Goal: Book appointment/travel/reservation

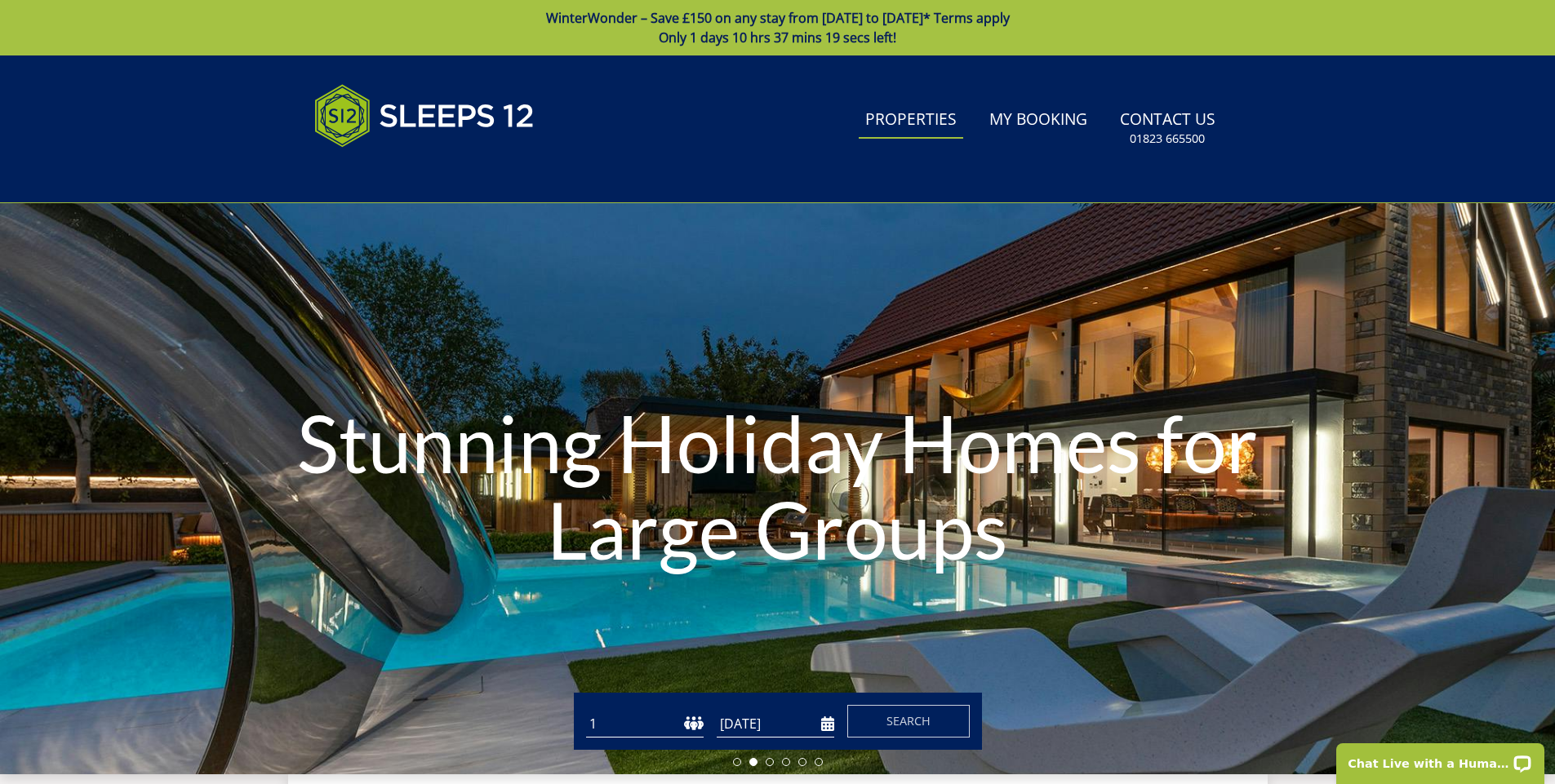
click at [901, 120] on link "Properties" at bounding box center [912, 120] width 105 height 37
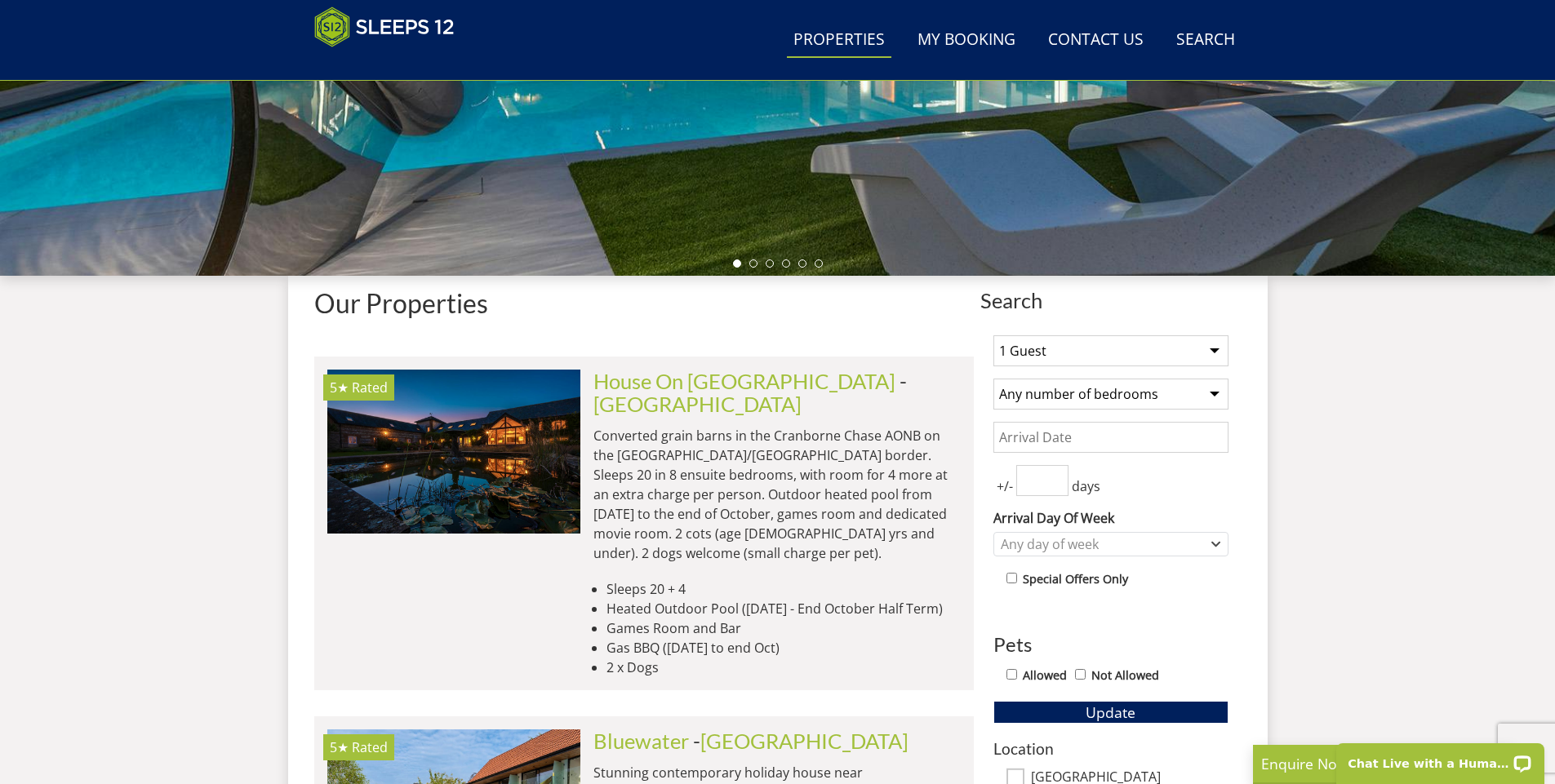
scroll to position [439, 0]
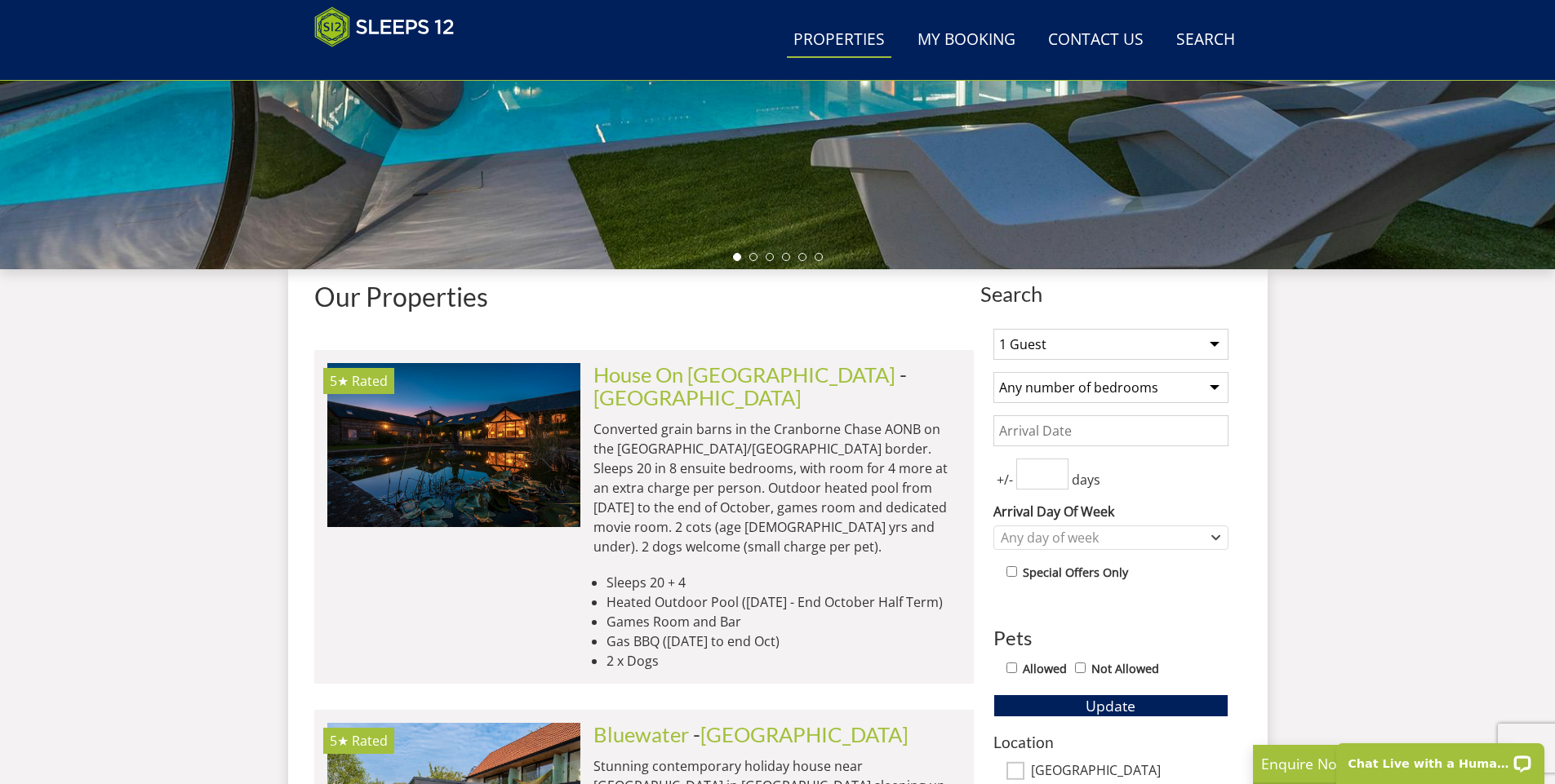
click at [1214, 344] on select "1 Guest 2 Guests 3 Guests 4 Guests 5 Guests 6 Guests 7 Guests 8 Guests 9 Guests…" at bounding box center [1111, 345] width 235 height 31
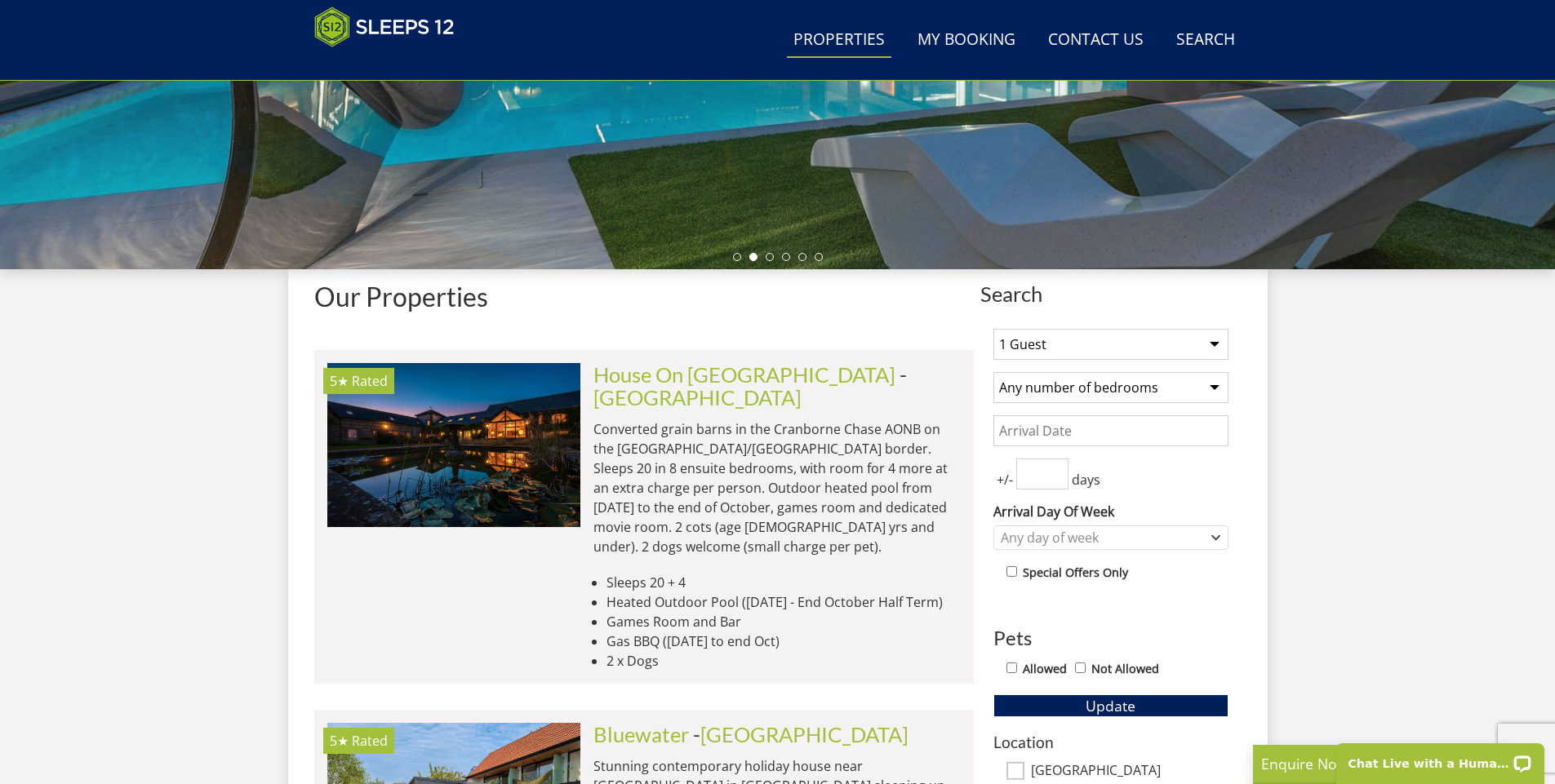
select select "16"
click at [993, 329] on select "1 Guest 2 Guests 3 Guests 4 Guests 5 Guests 6 Guests 7 Guests 8 Guests 9 Guests…" at bounding box center [1111, 345] width 235 height 31
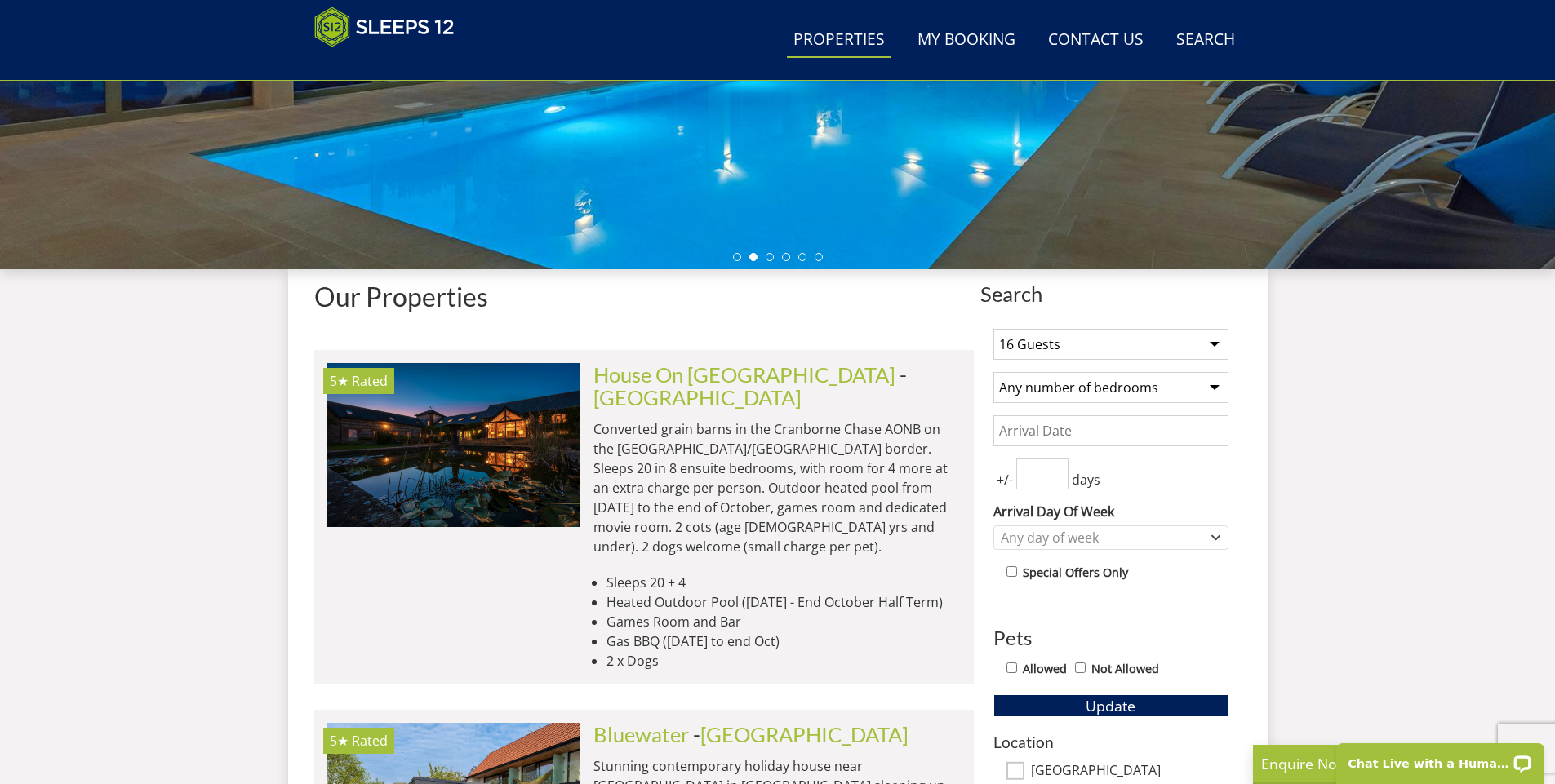
click at [1013, 671] on input "Allowed" at bounding box center [1012, 668] width 11 height 11
checkbox input "true"
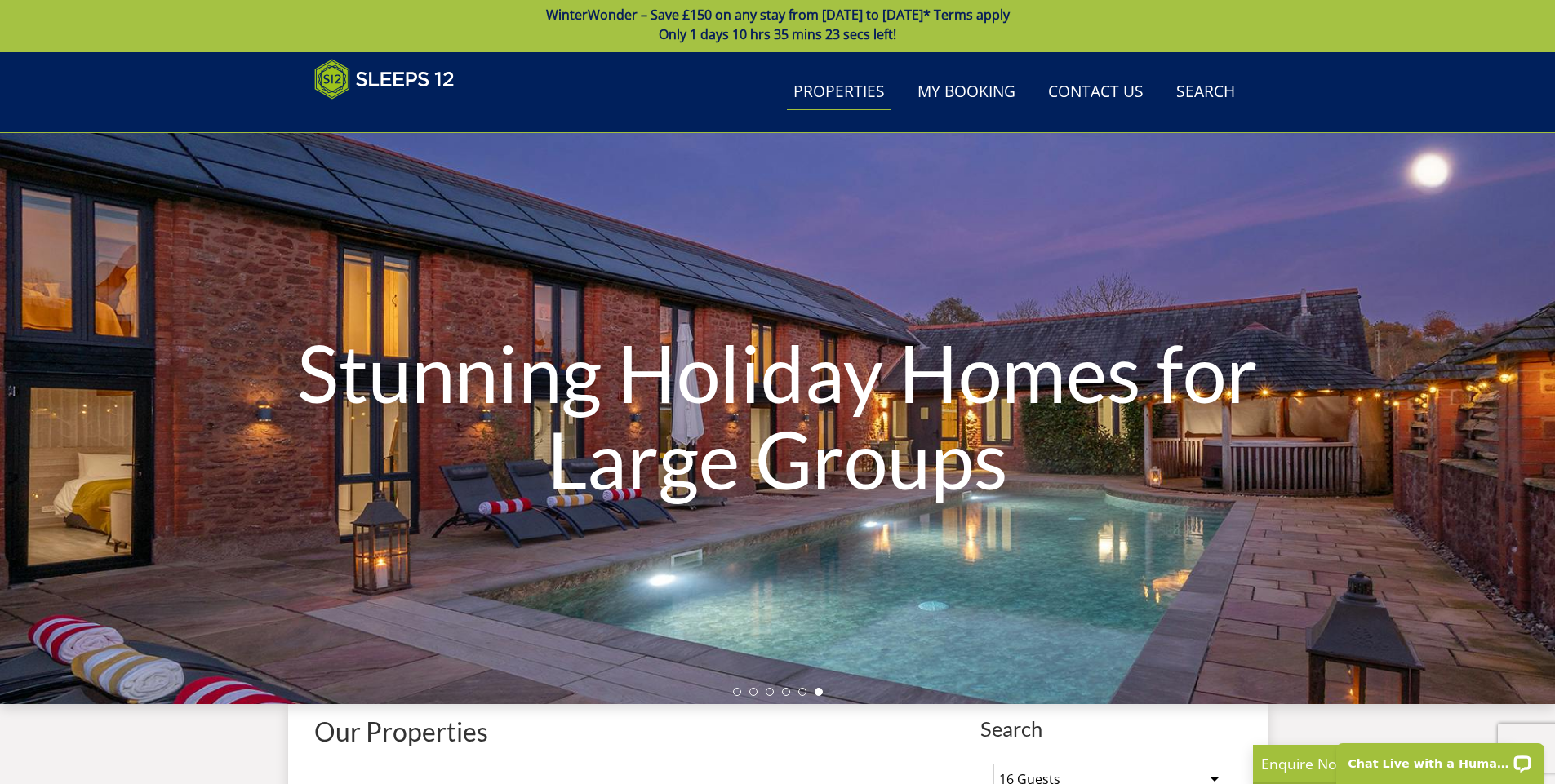
scroll to position [0, 0]
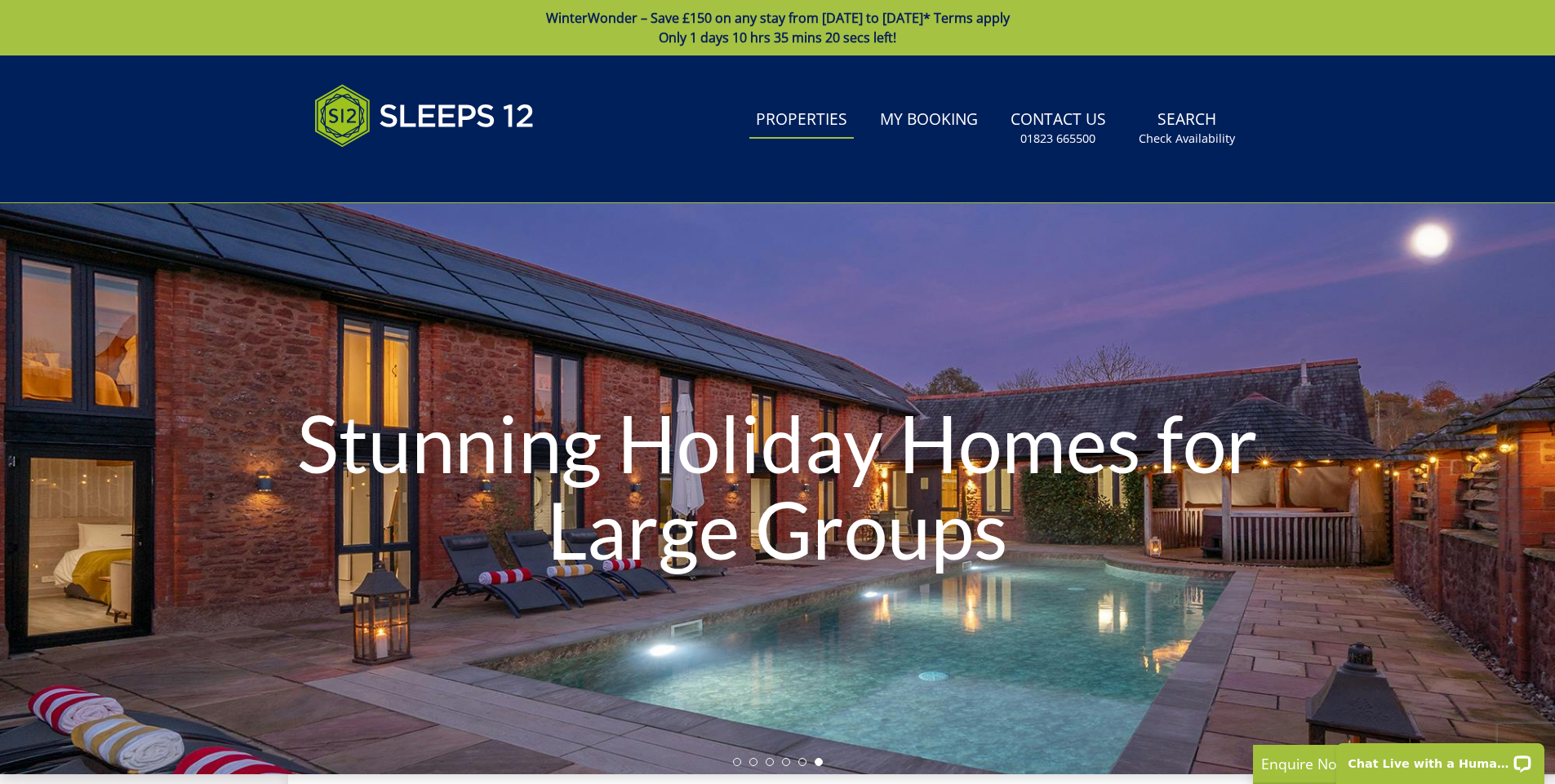
click at [780, 121] on link "Properties" at bounding box center [802, 120] width 105 height 37
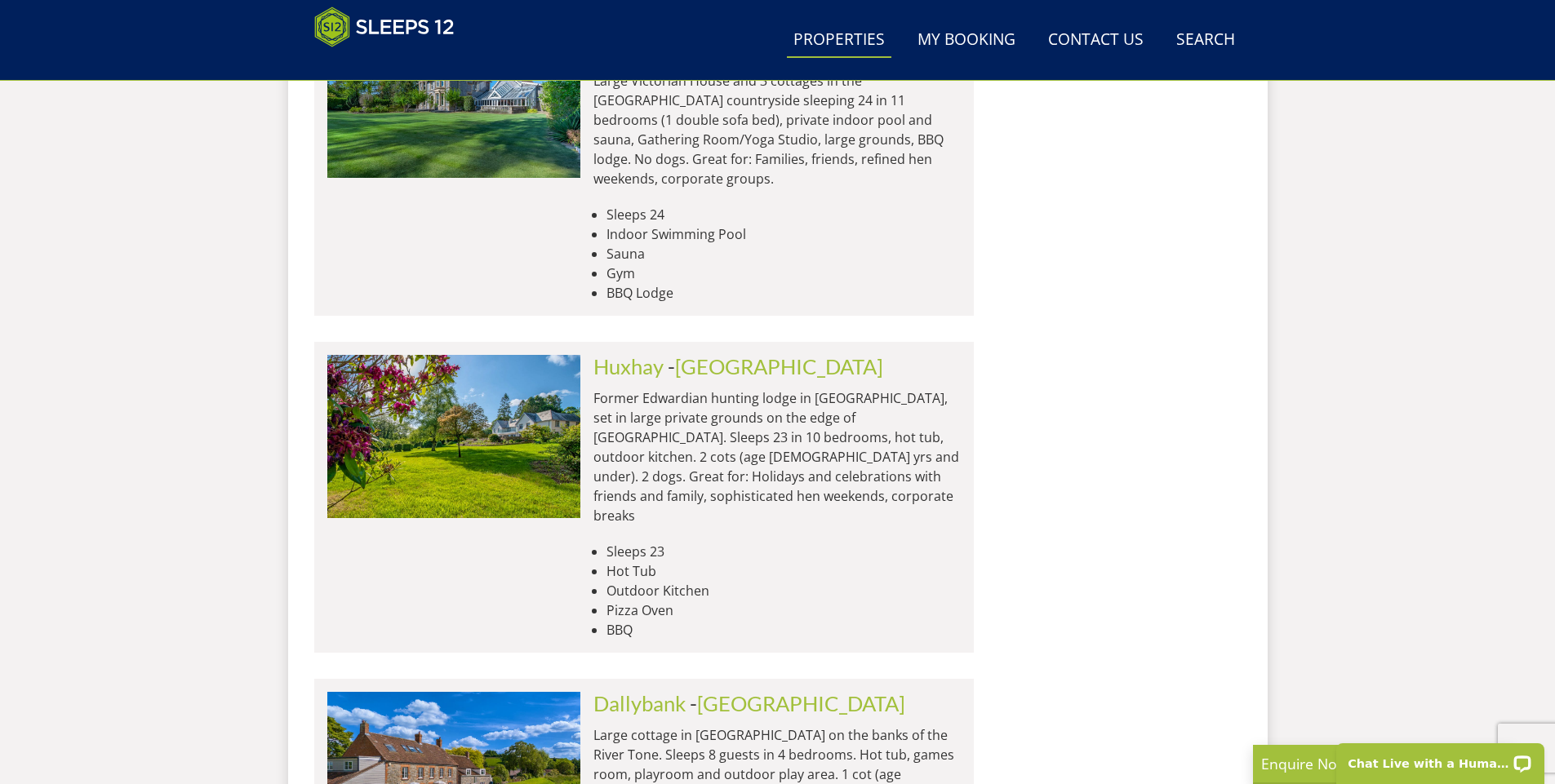
scroll to position [6715, 0]
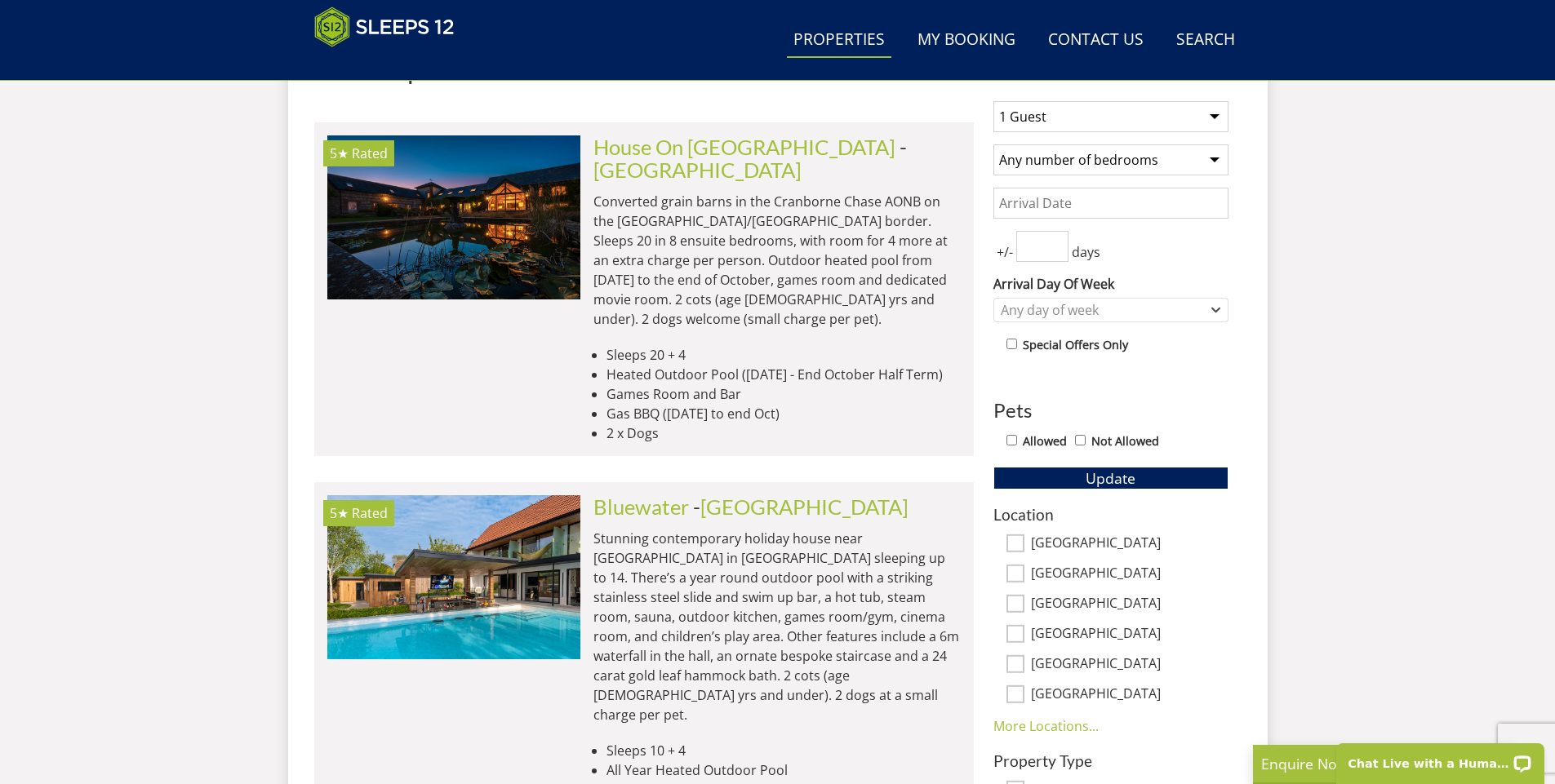
scroll to position [675, 0]
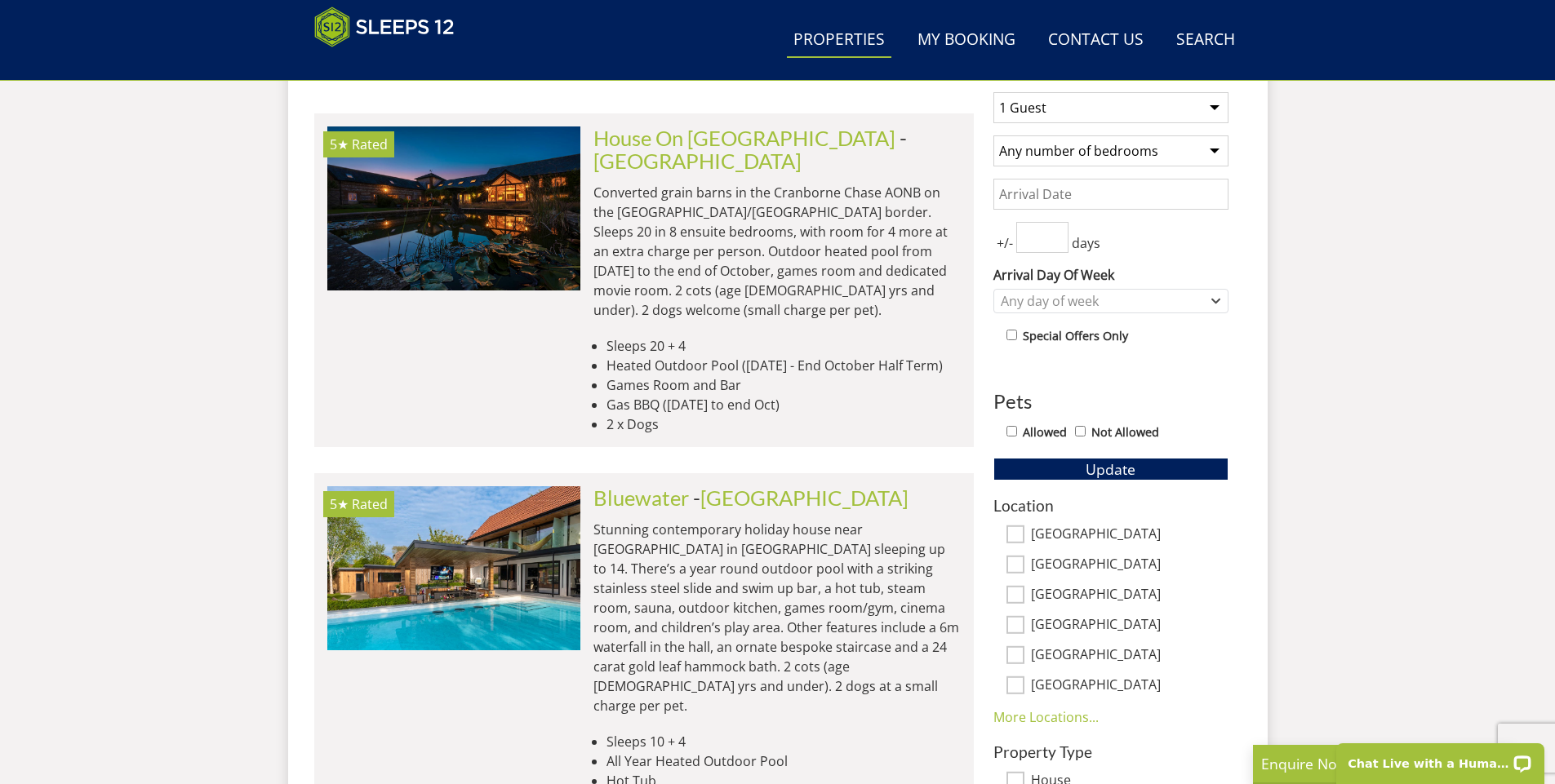
click at [1212, 107] on select "1 Guest 2 Guests 3 Guests 4 Guests 5 Guests 6 Guests 7 Guests 8 Guests 9 Guests…" at bounding box center [1111, 108] width 235 height 31
select select "12"
click at [993, 92] on select "1 Guest 2 Guests 3 Guests 4 Guests 5 Guests 6 Guests 7 Guests 8 Guests 9 Guests…" at bounding box center [1111, 108] width 235 height 31
click at [1215, 150] on select "Any number of bedrooms 1 Bedroom 2 Bedrooms 3 Bedrooms 4 Bedrooms 5 Bedrooms 6 …" at bounding box center [1111, 151] width 235 height 31
select select "10"
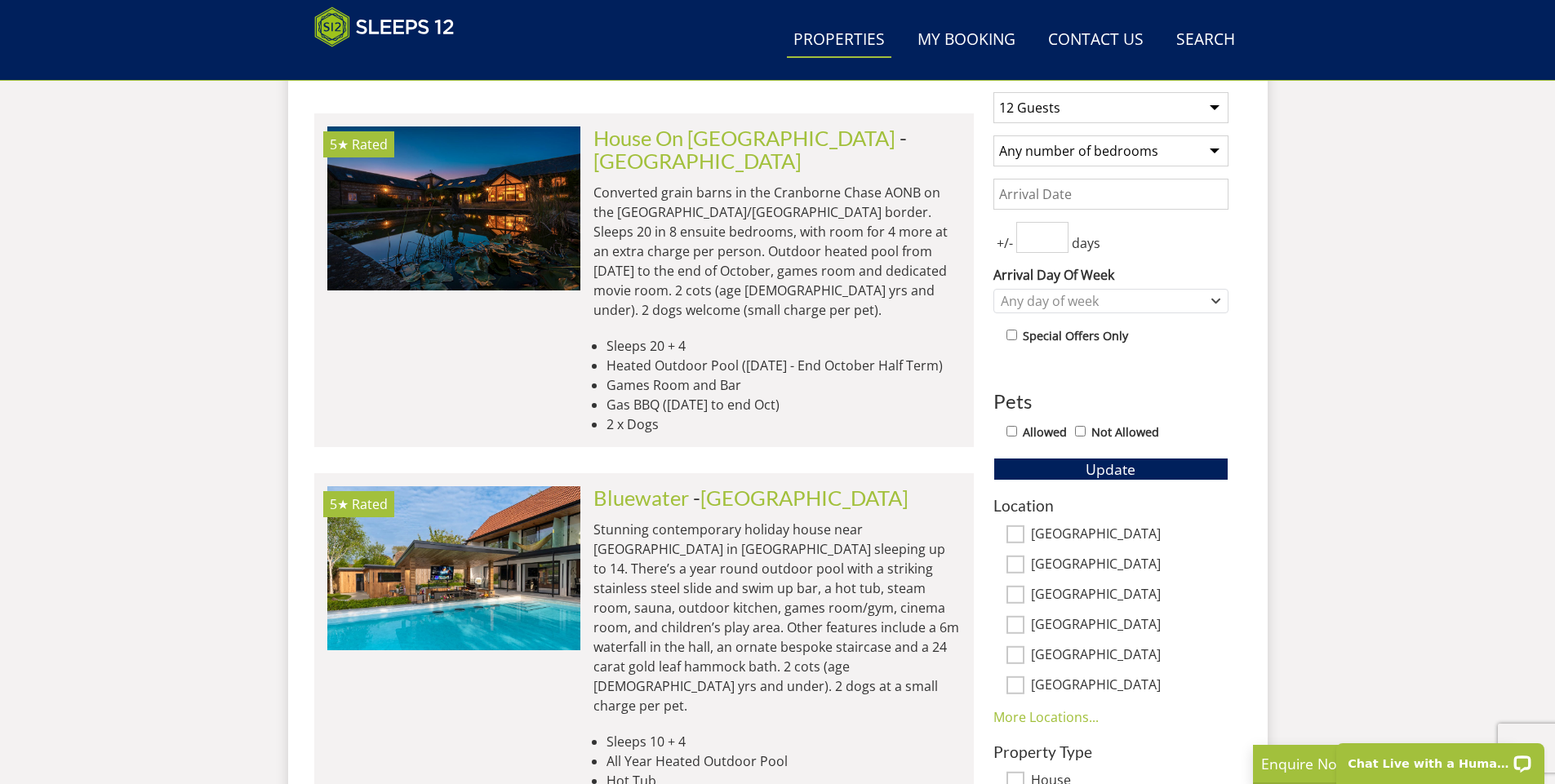
click at [993, 136] on select "Any number of bedrooms 1 Bedroom 2 Bedrooms 3 Bedrooms 4 Bedrooms 5 Bedrooms 6 …" at bounding box center [1111, 151] width 235 height 31
click at [1016, 432] on input "Allowed" at bounding box center [1012, 431] width 11 height 11
checkbox input "true"
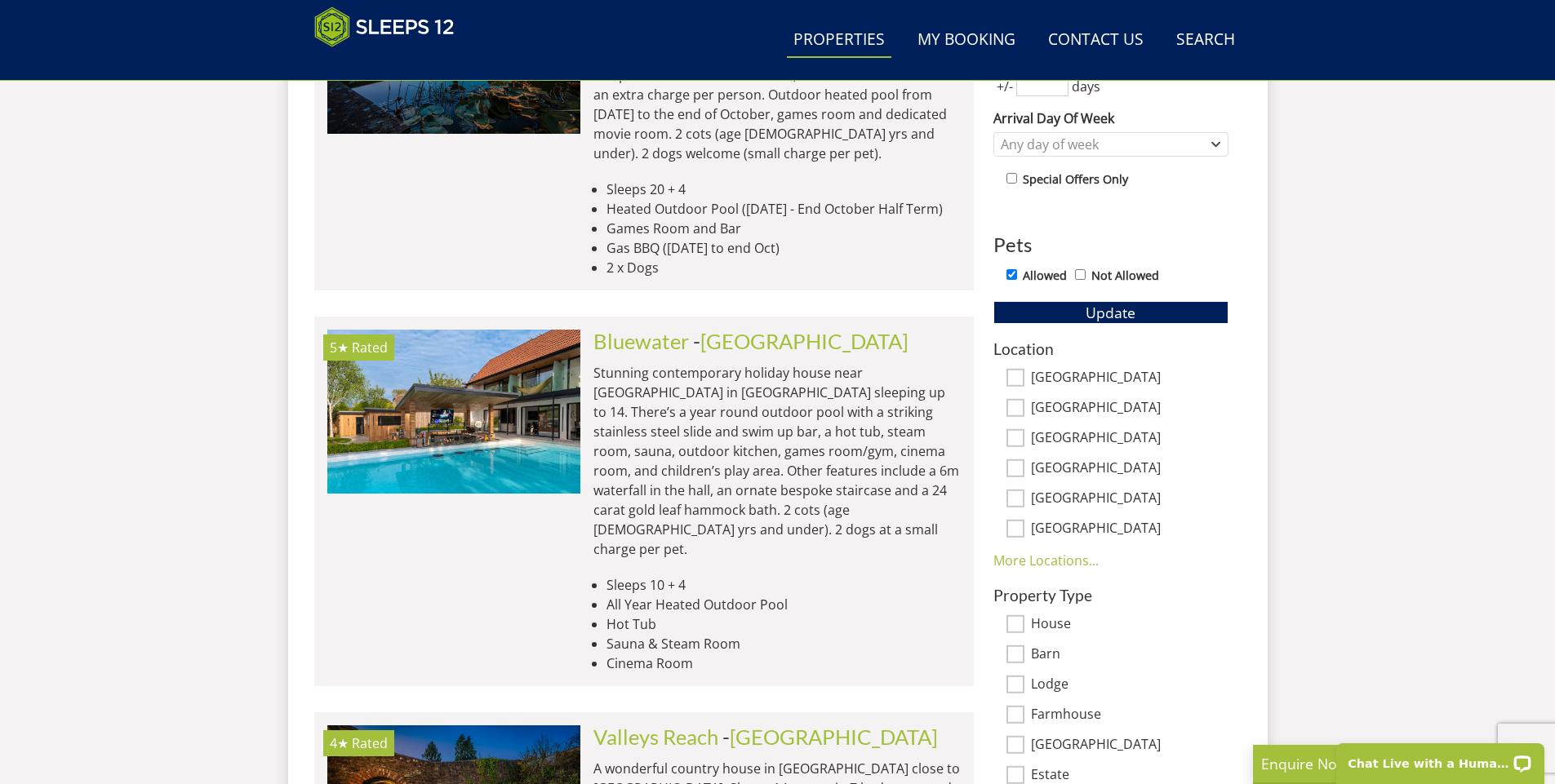
scroll to position [838, 0]
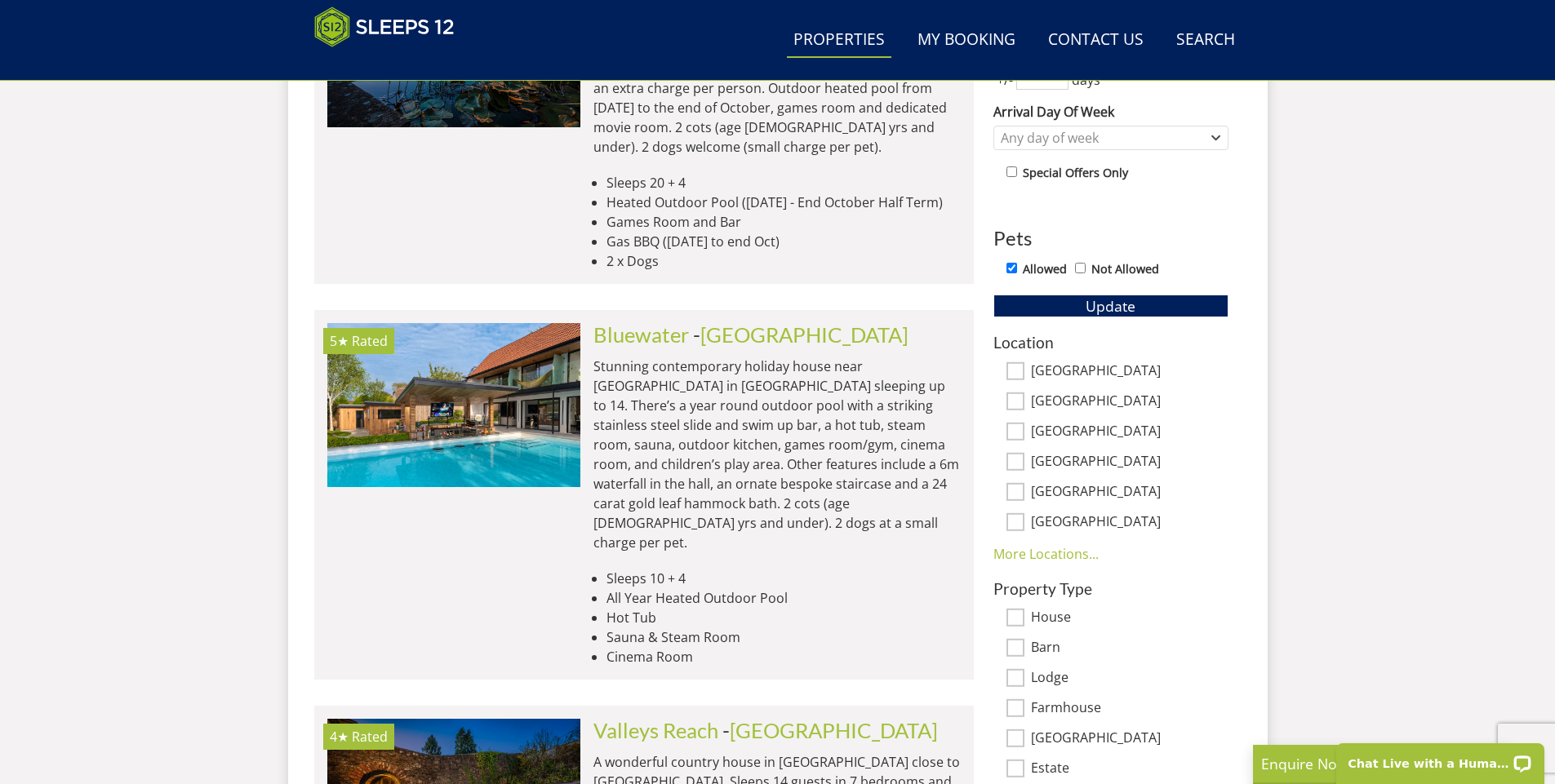
click at [1013, 368] on input "[GEOGRAPHIC_DATA]" at bounding box center [1016, 372] width 18 height 18
checkbox input "true"
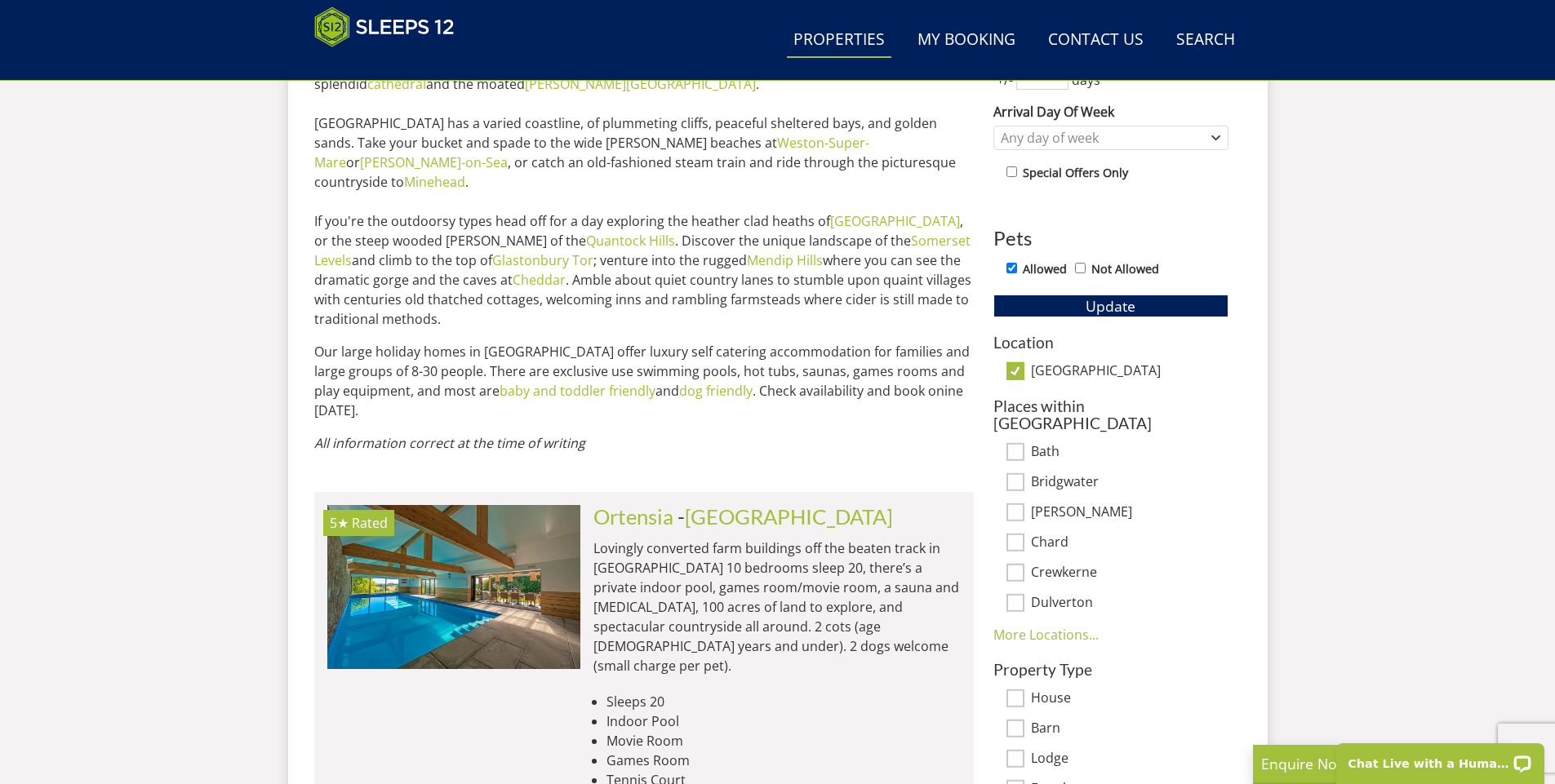
click at [1019, 373] on input "[GEOGRAPHIC_DATA]" at bounding box center [1016, 372] width 18 height 18
checkbox input "false"
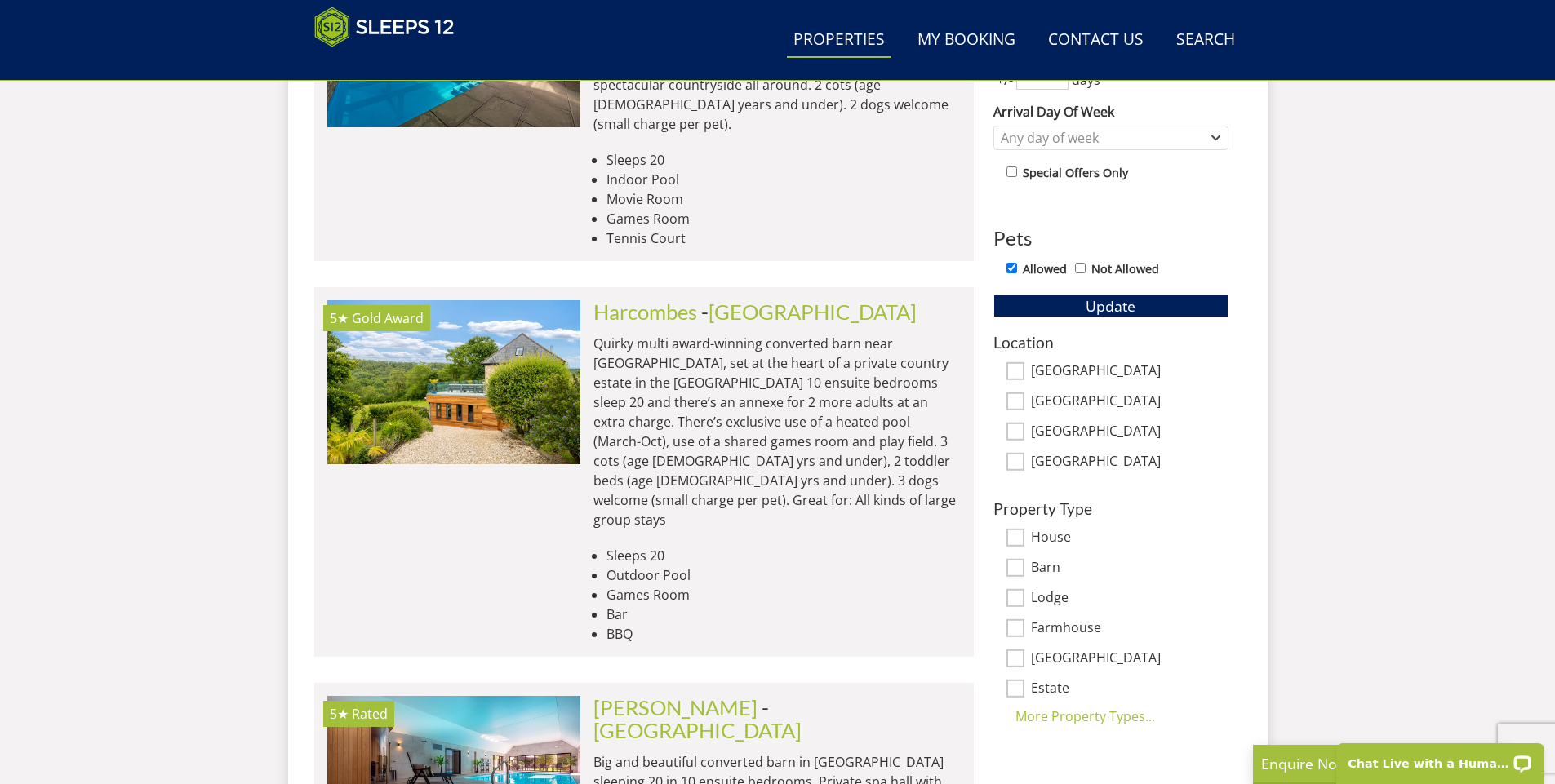
click at [1015, 463] on input "[GEOGRAPHIC_DATA]" at bounding box center [1016, 462] width 18 height 18
checkbox input "true"
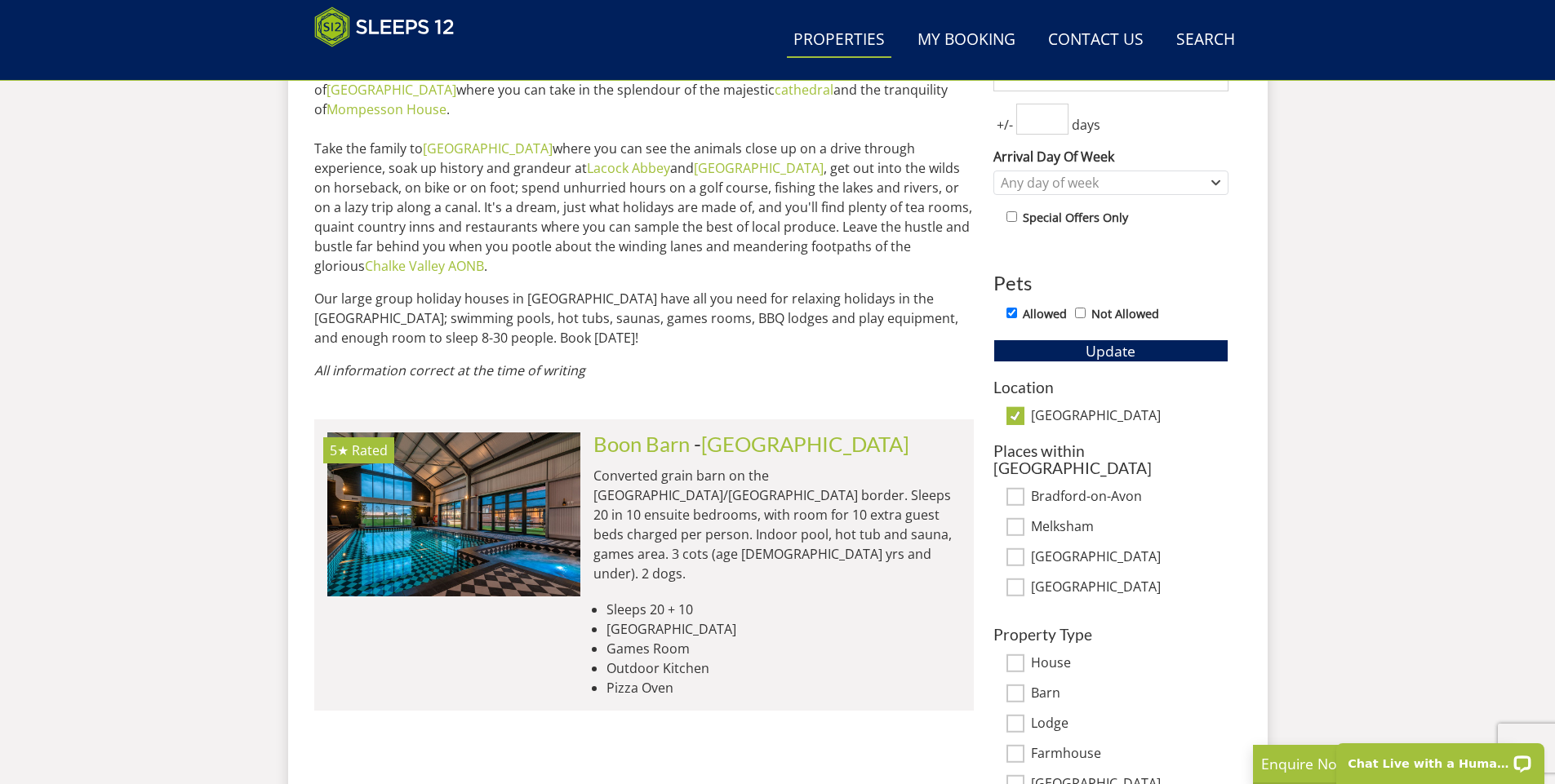
scroll to position [757, 0]
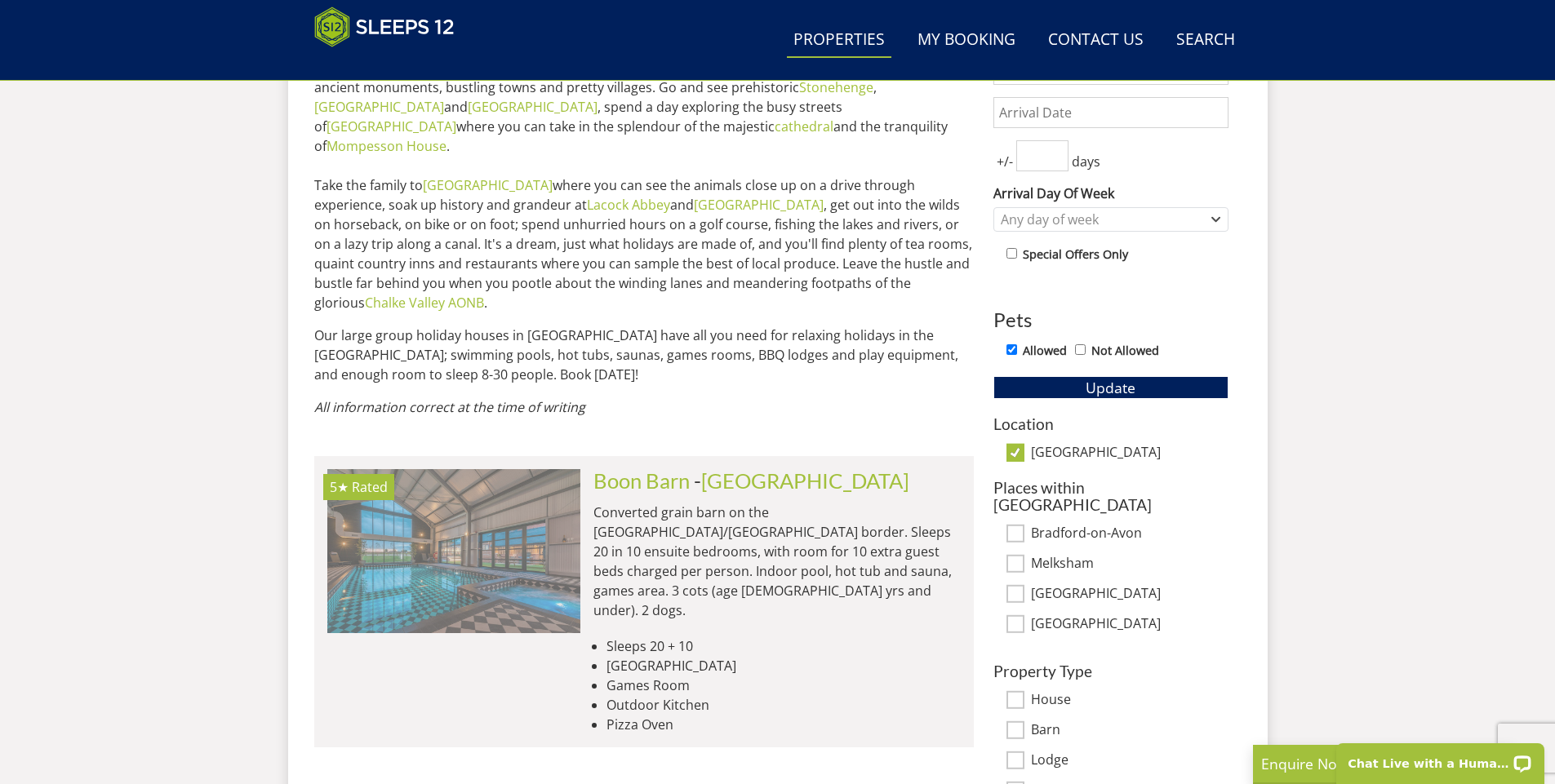
click at [503, 522] on img at bounding box center [454, 551] width 253 height 164
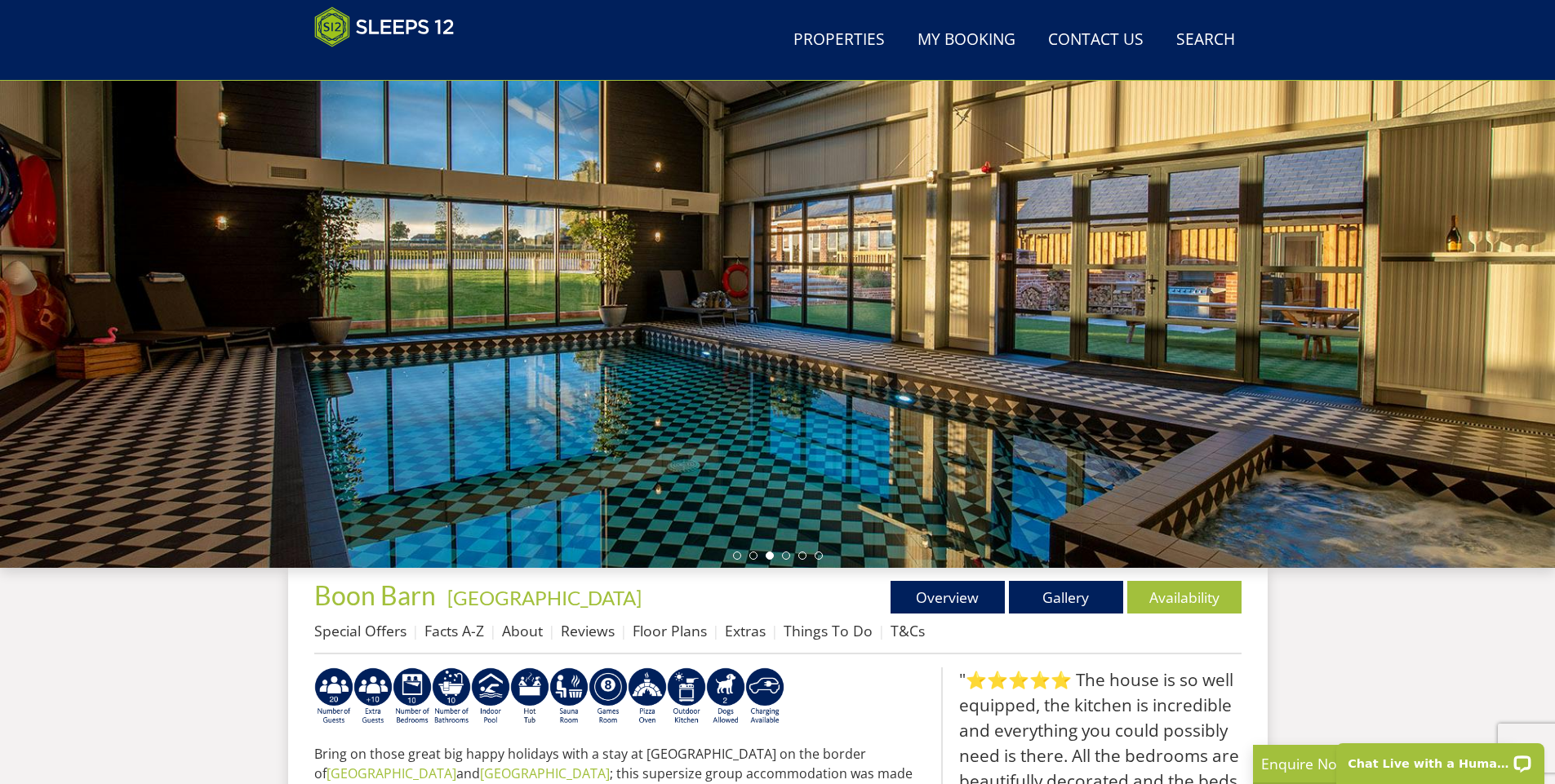
scroll to position [101, 0]
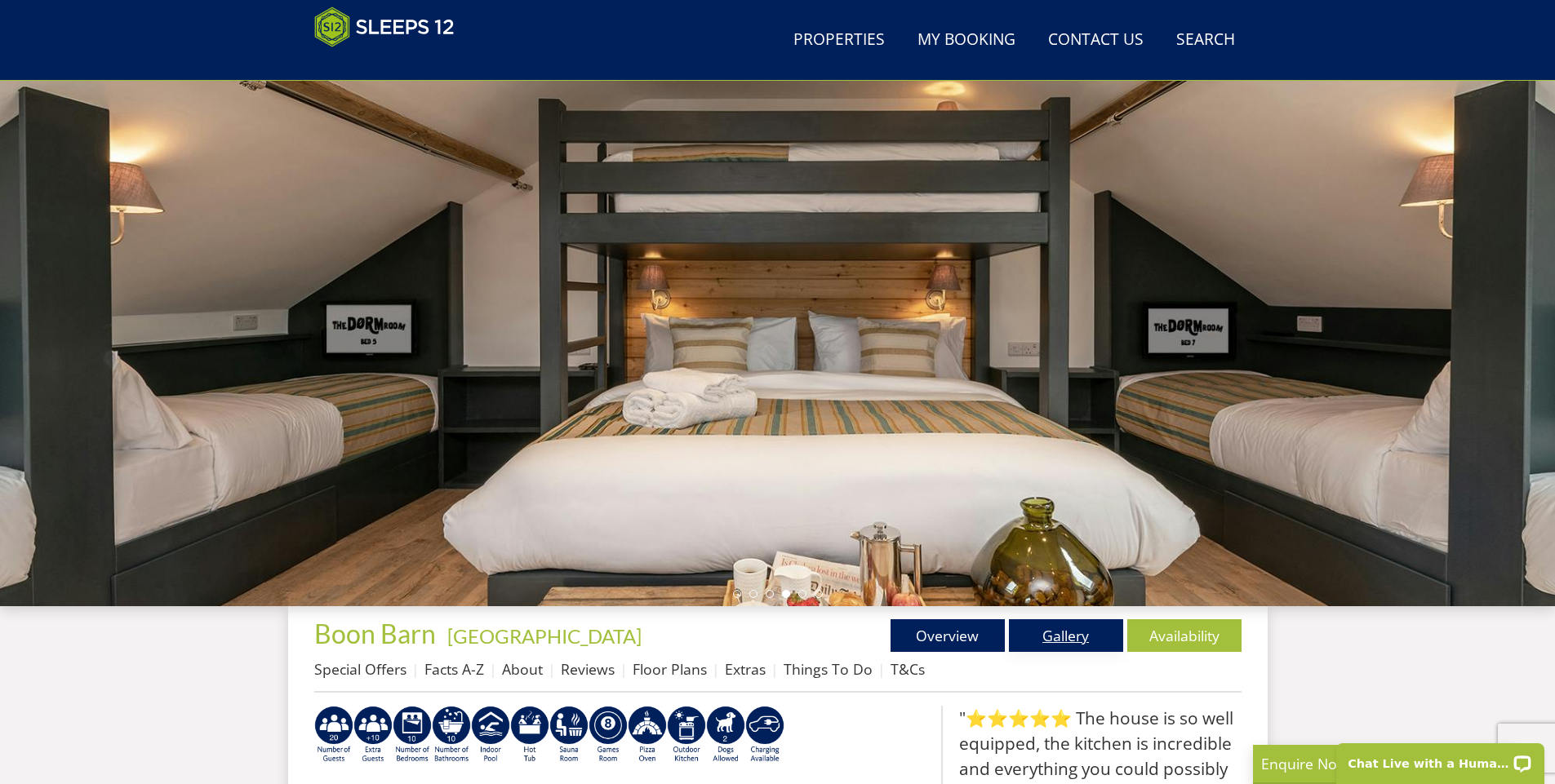
click at [1068, 638] on link "Gallery" at bounding box center [1067, 636] width 114 height 33
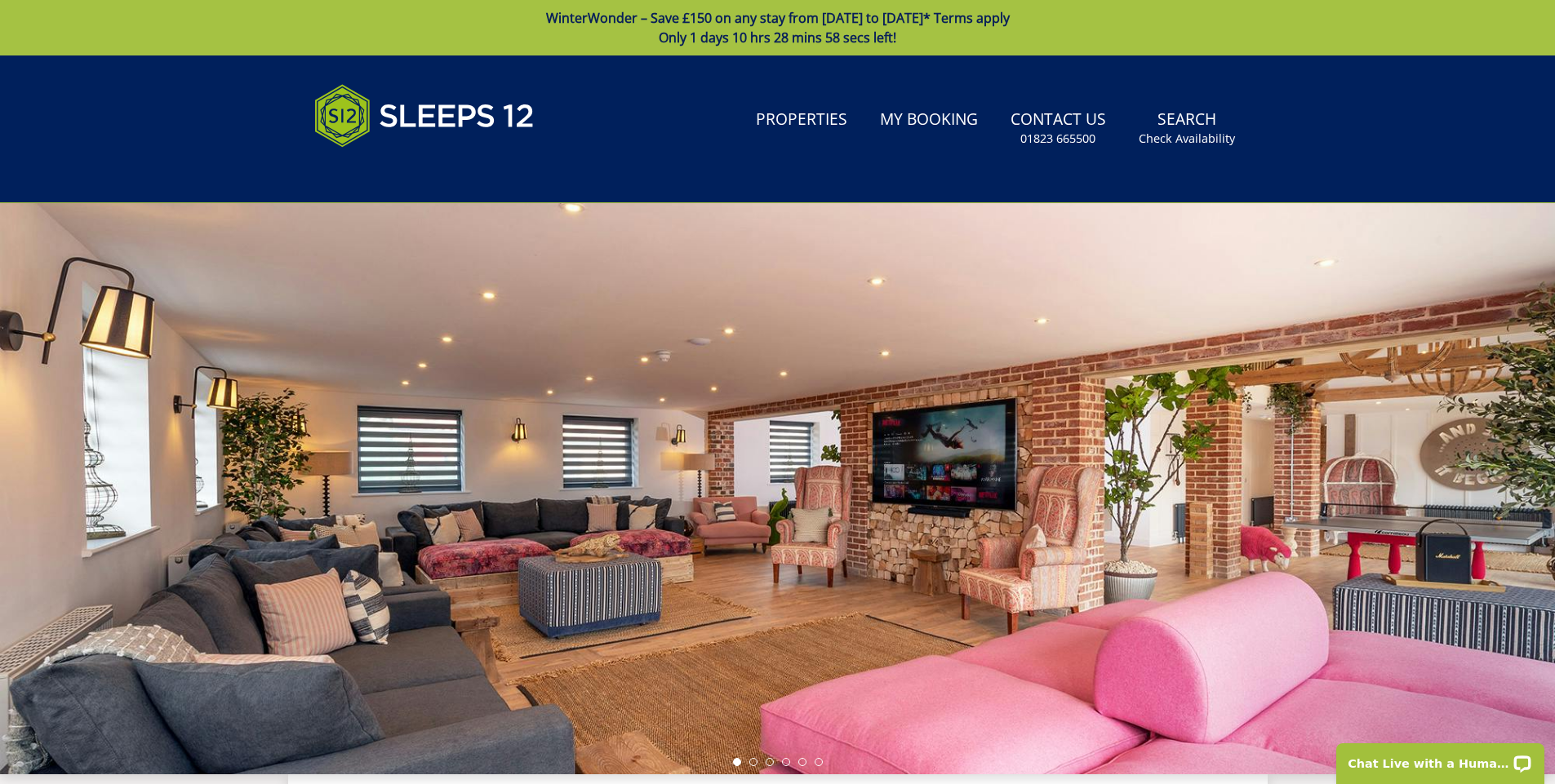
click at [1477, 486] on div at bounding box center [777, 489] width 1555 height 571
click at [1214, 555] on div at bounding box center [777, 489] width 1555 height 571
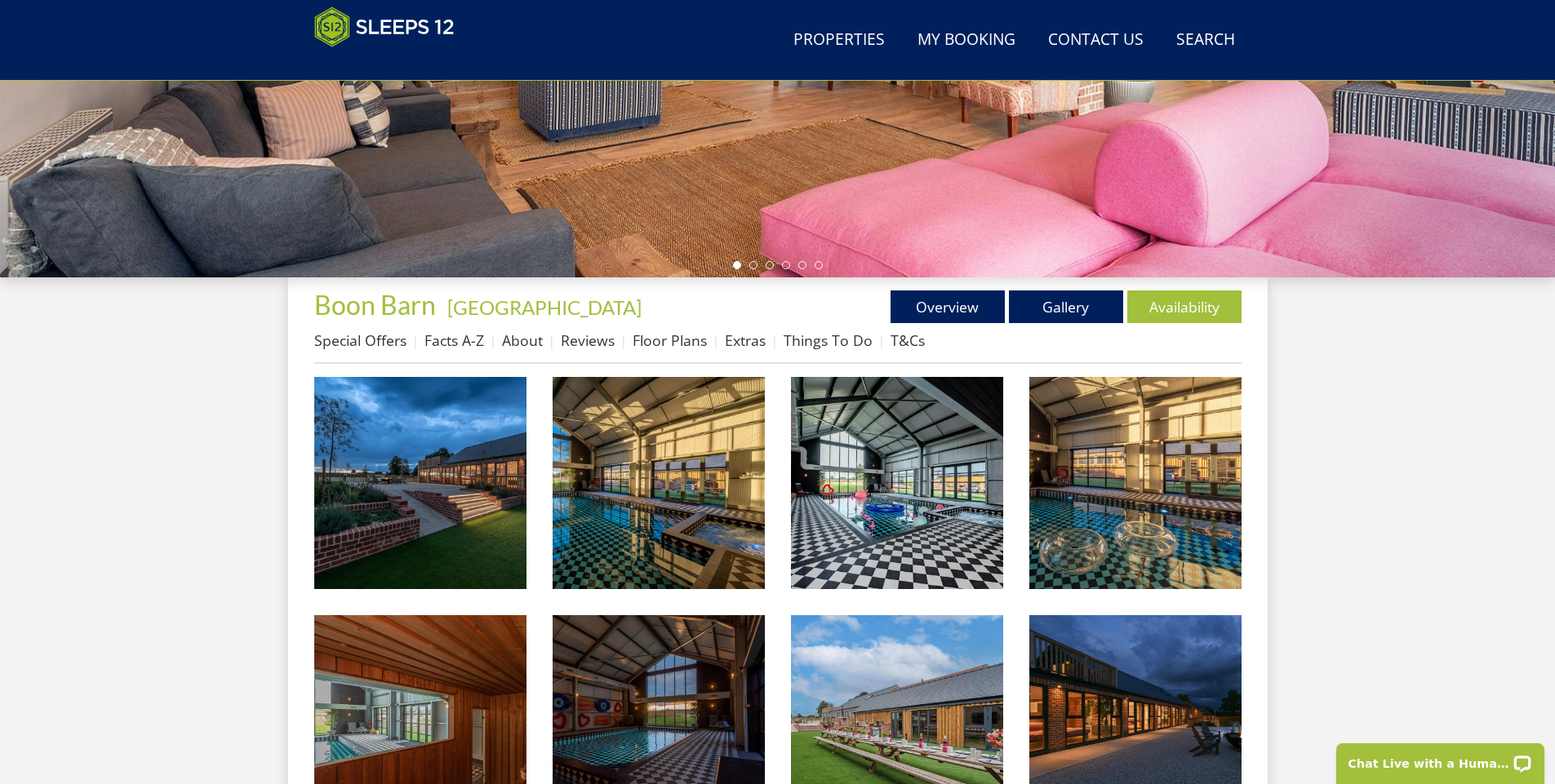
scroll to position [435, 0]
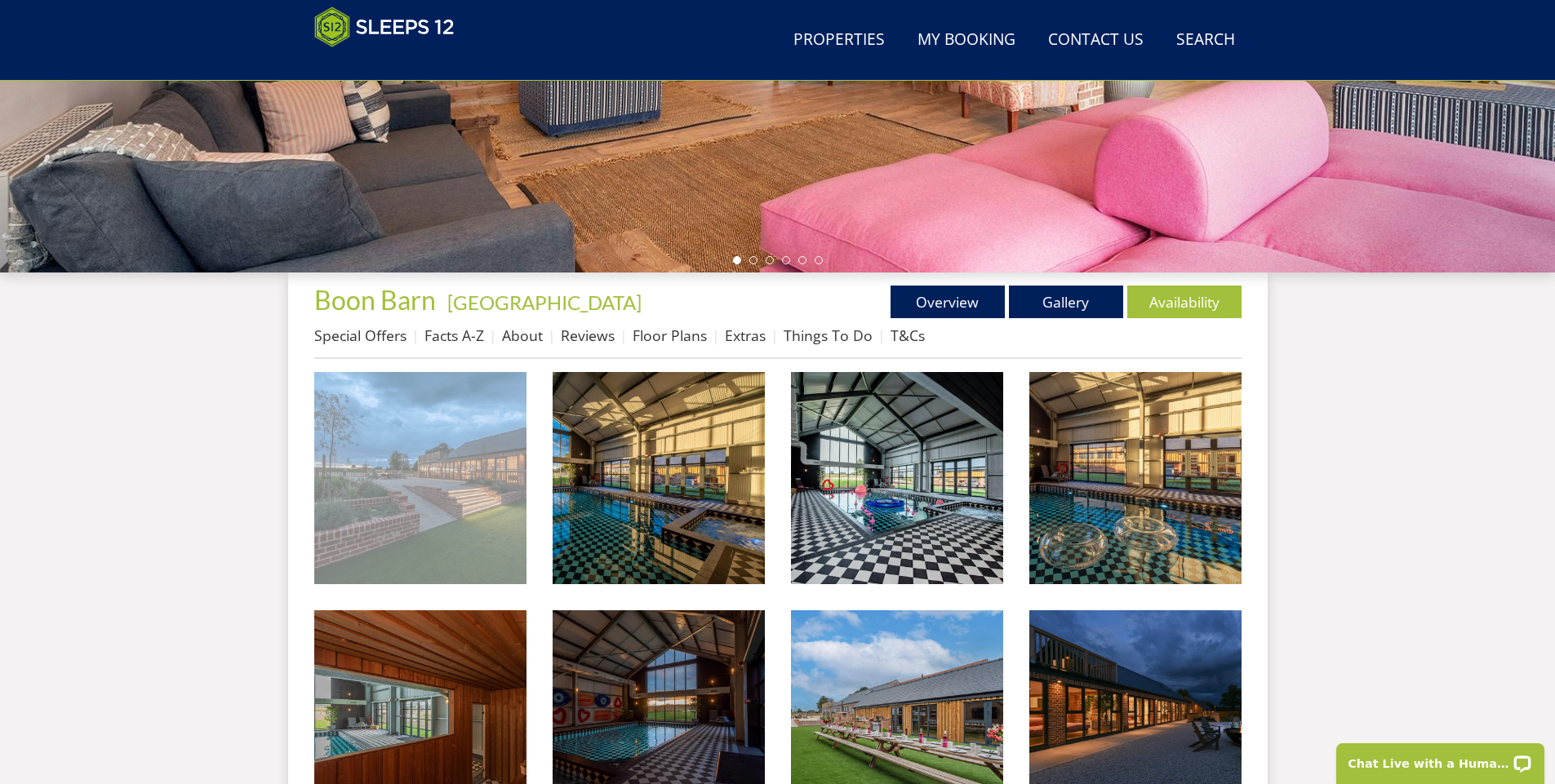
click at [406, 536] on img at bounding box center [420, 478] width 213 height 213
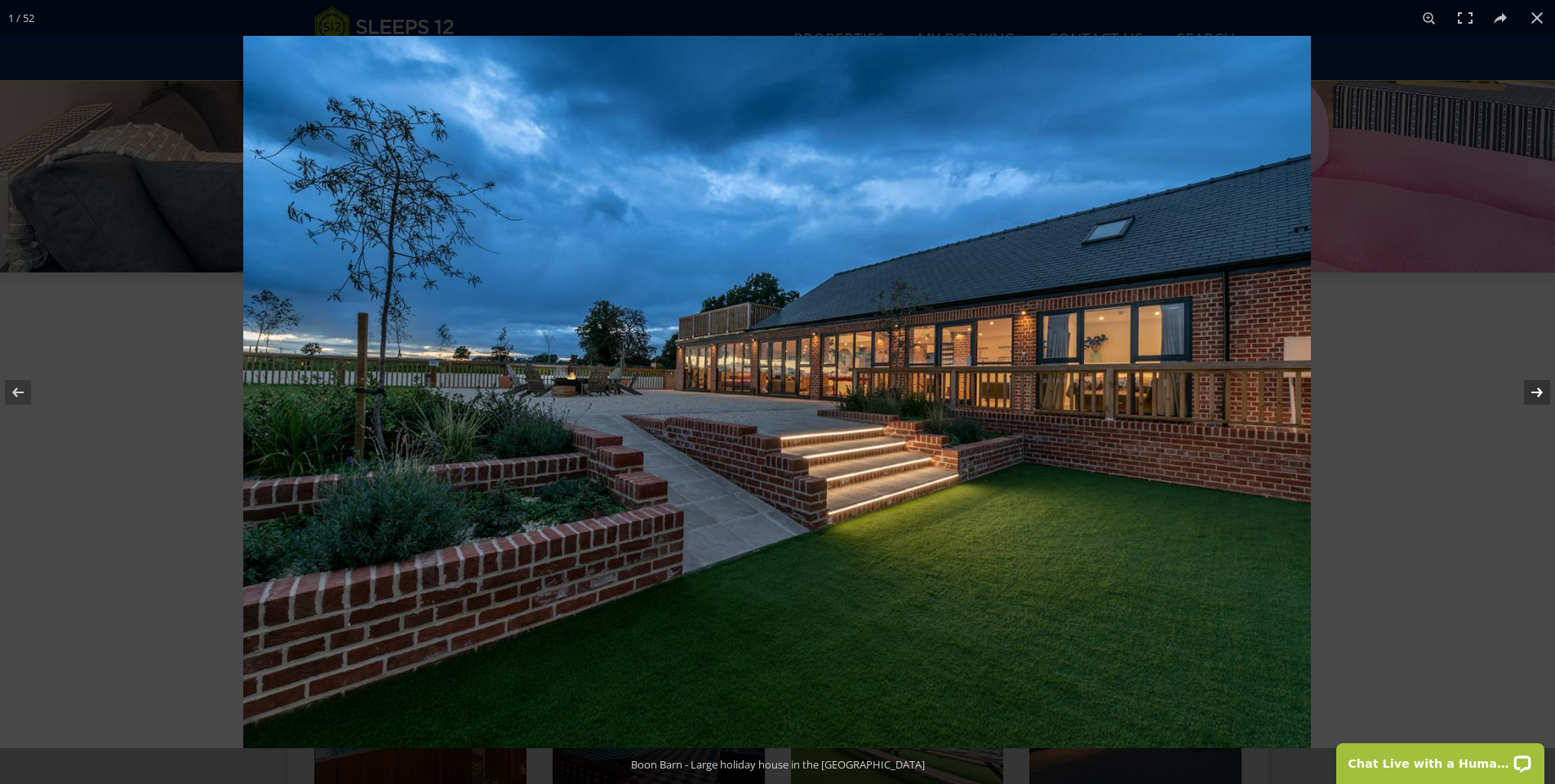
click at [1537, 390] on button at bounding box center [1526, 392] width 57 height 81
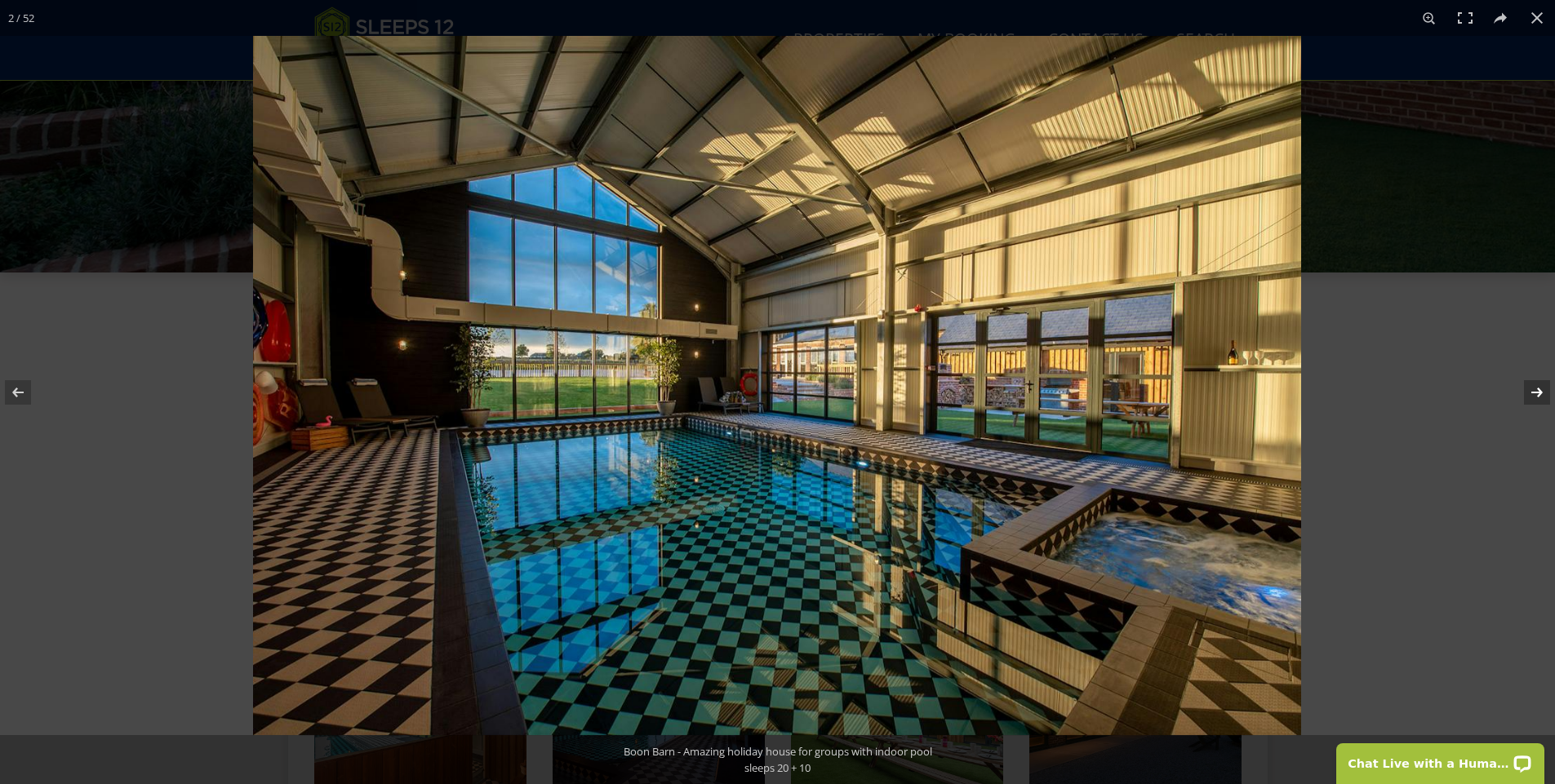
click at [1532, 396] on button at bounding box center [1526, 392] width 57 height 81
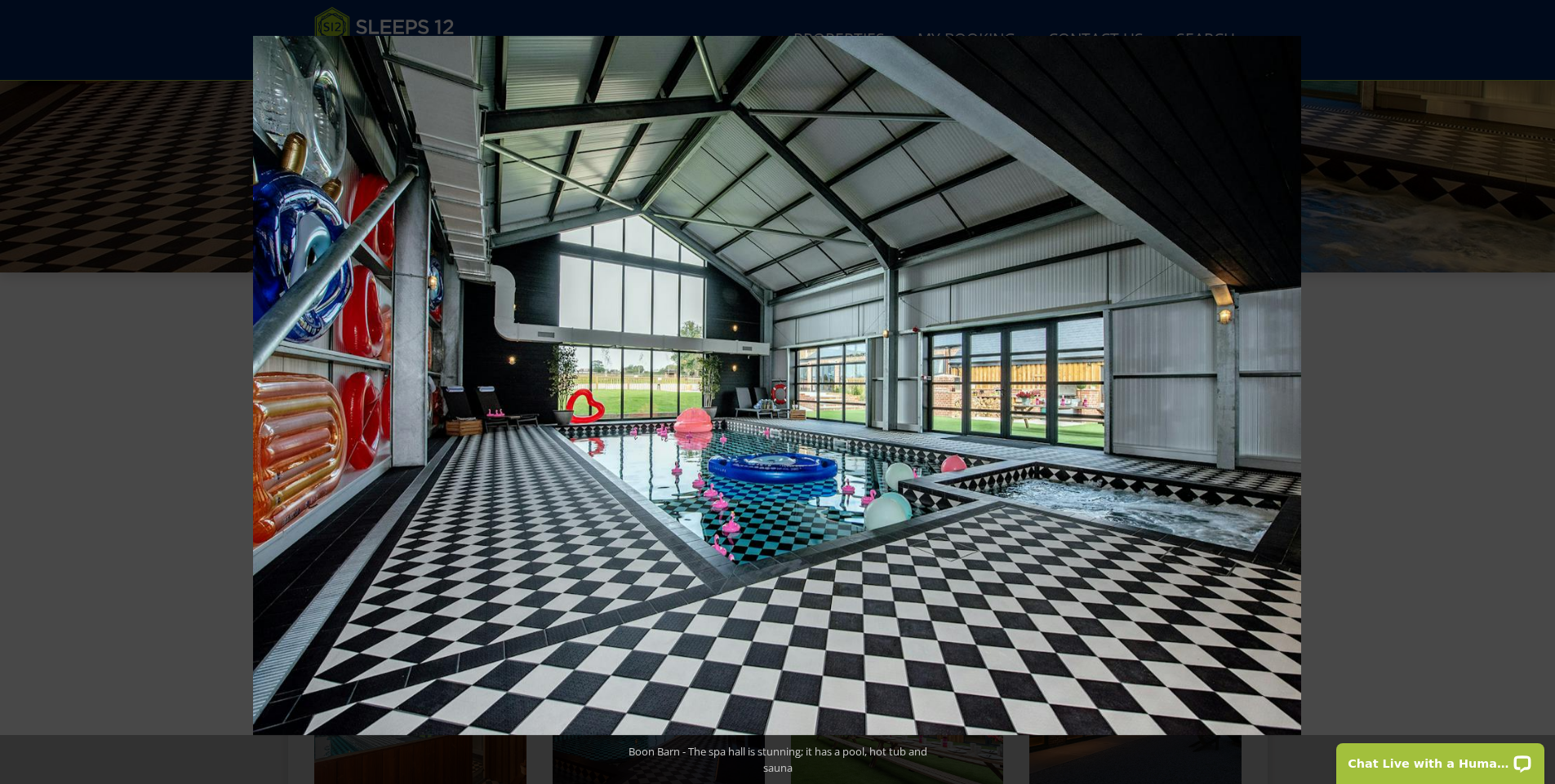
click at [1531, 392] on button at bounding box center [1526, 392] width 57 height 81
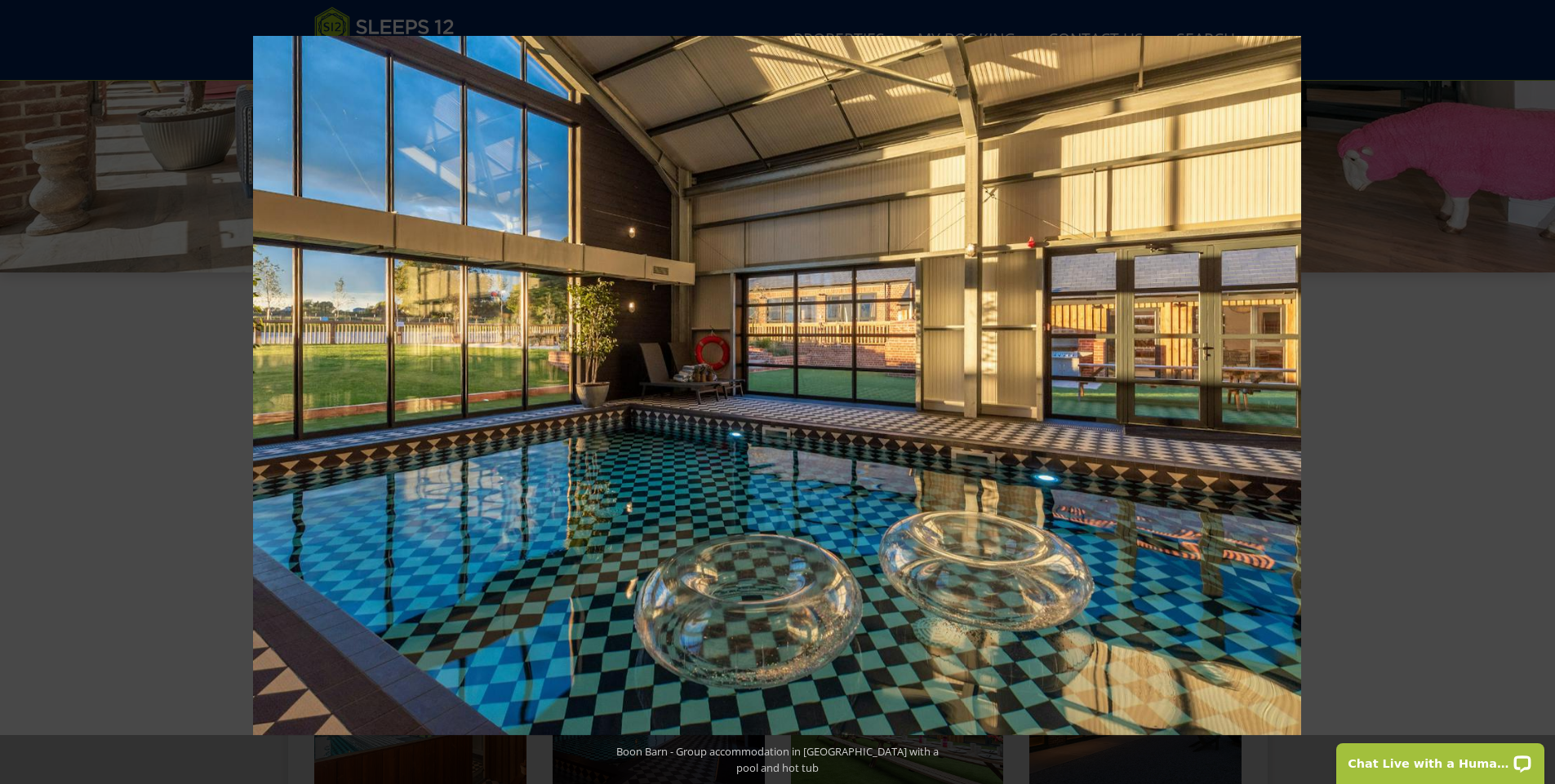
click at [1531, 392] on button at bounding box center [1526, 392] width 57 height 81
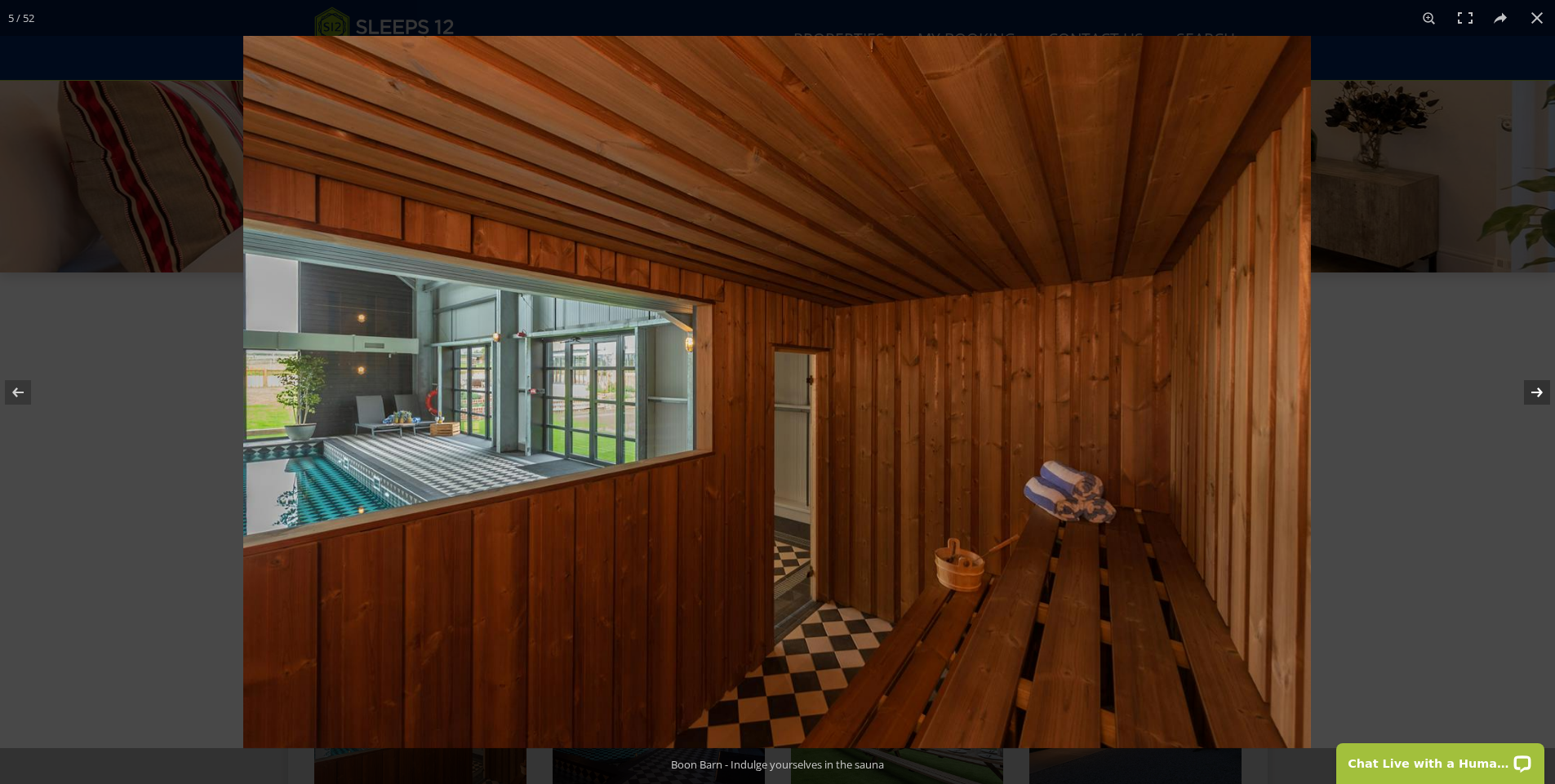
click at [1534, 392] on button at bounding box center [1526, 392] width 57 height 81
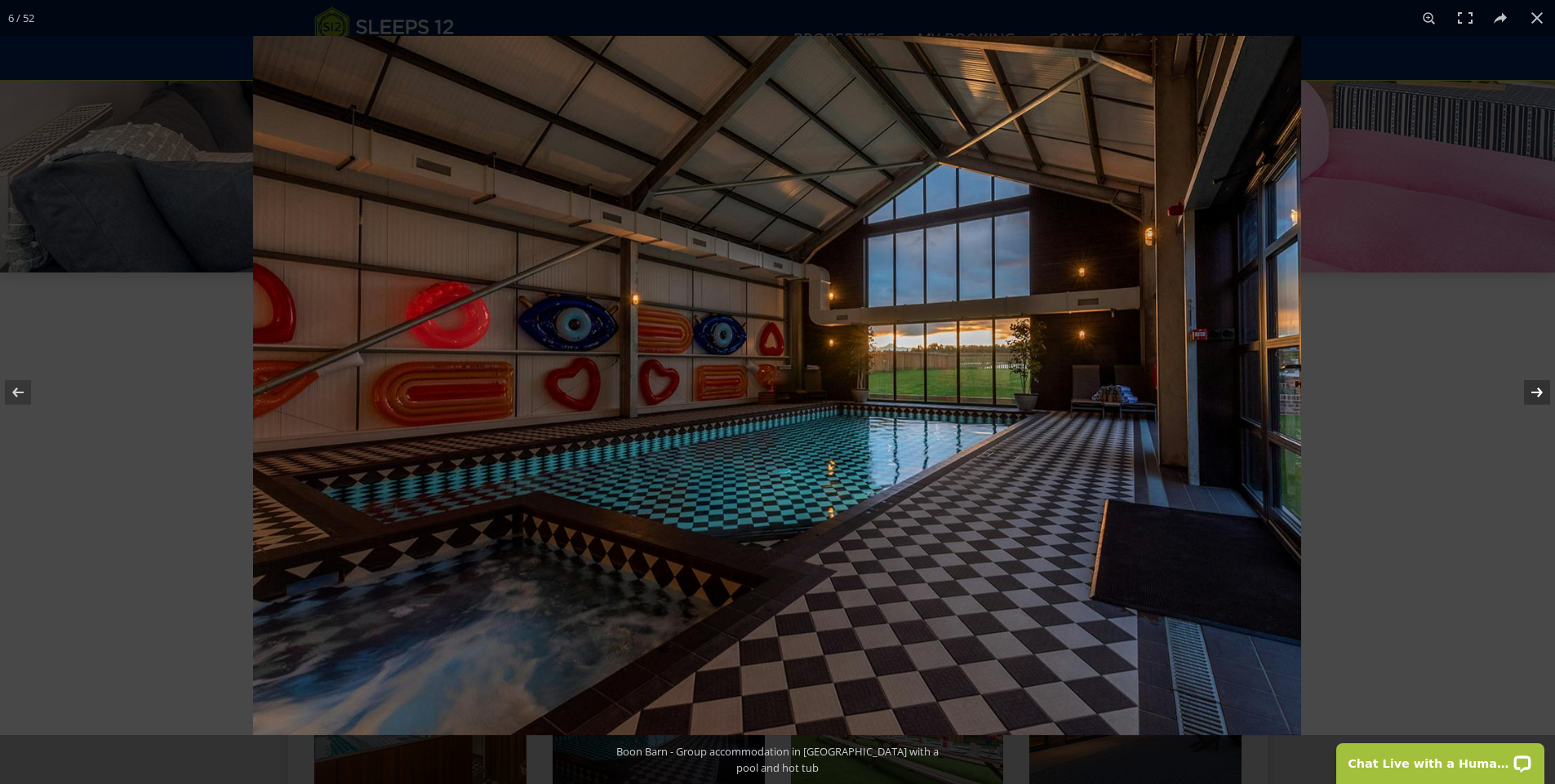
click at [1534, 392] on button at bounding box center [1526, 392] width 57 height 81
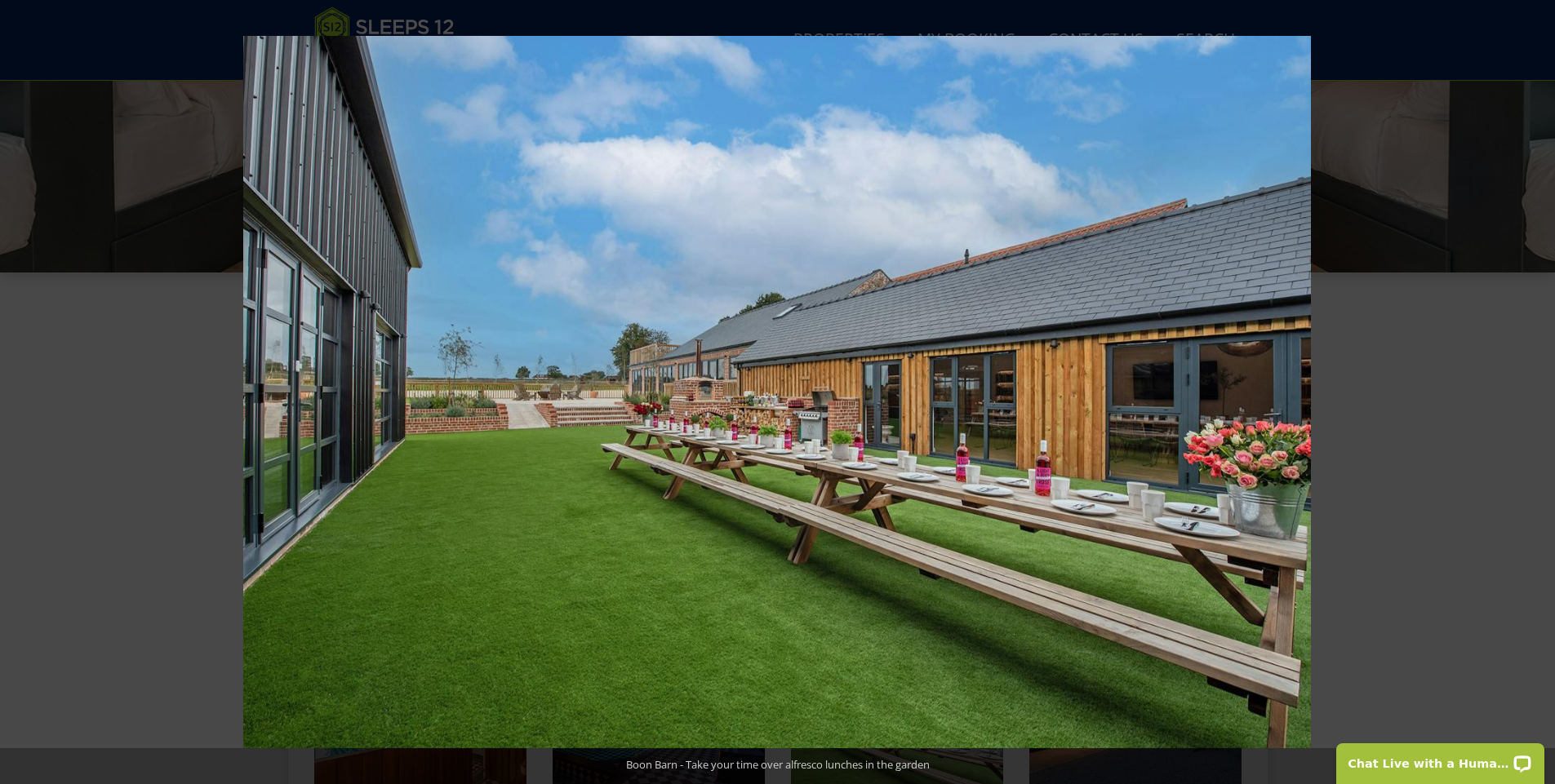
click at [1534, 392] on button at bounding box center [1526, 392] width 57 height 81
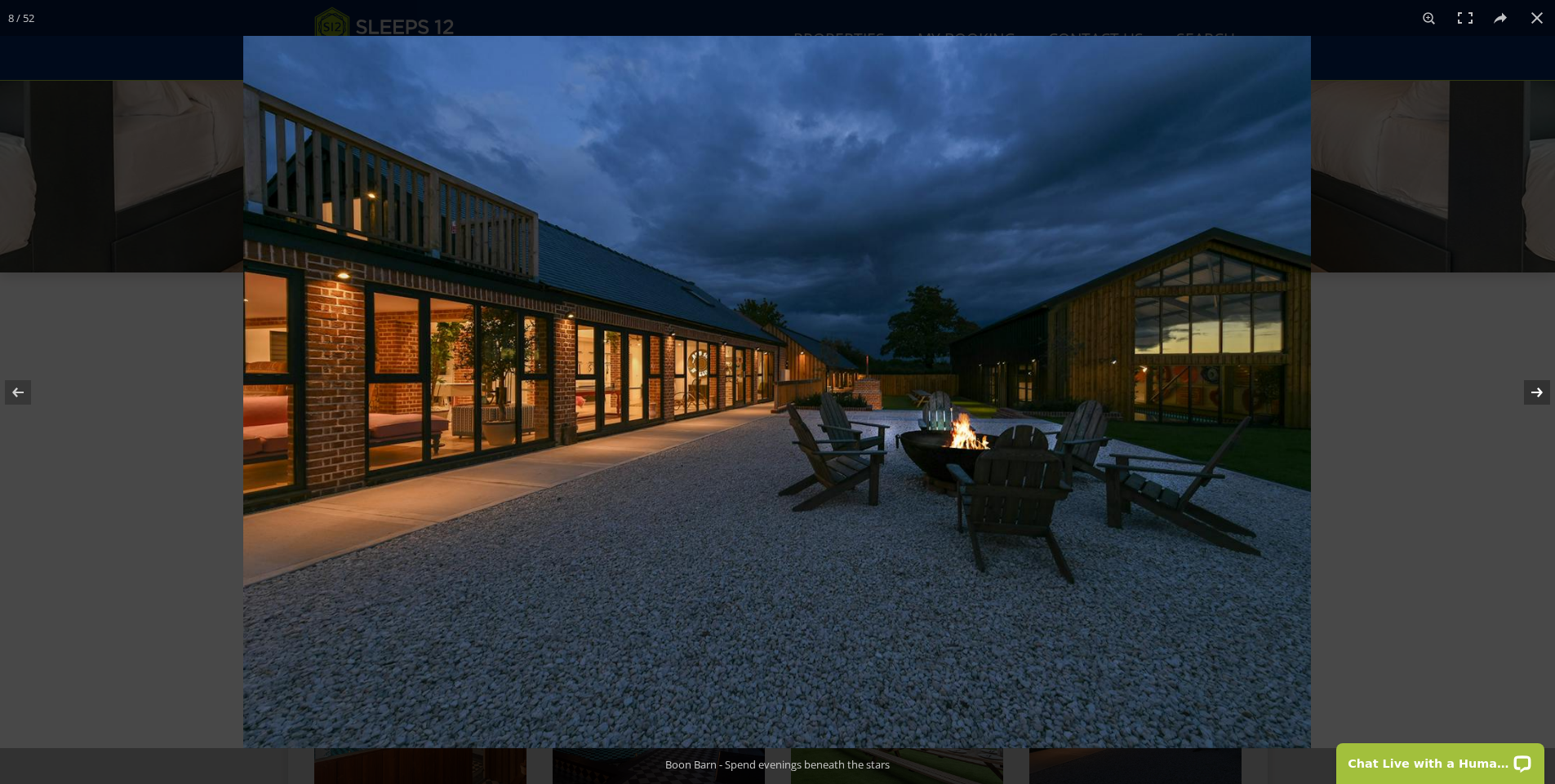
click at [1531, 395] on button at bounding box center [1526, 392] width 57 height 81
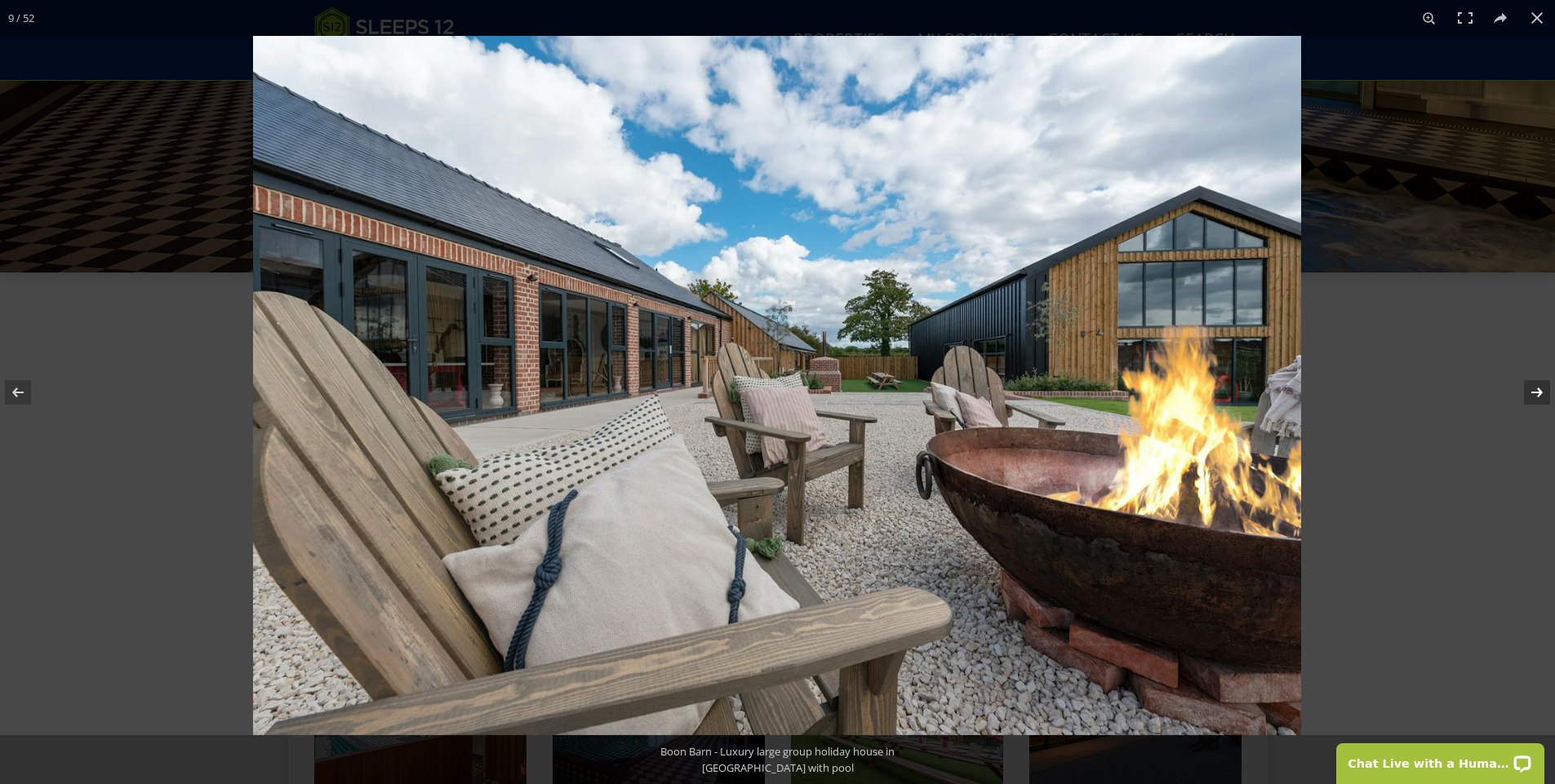
click at [1533, 394] on button at bounding box center [1526, 392] width 57 height 81
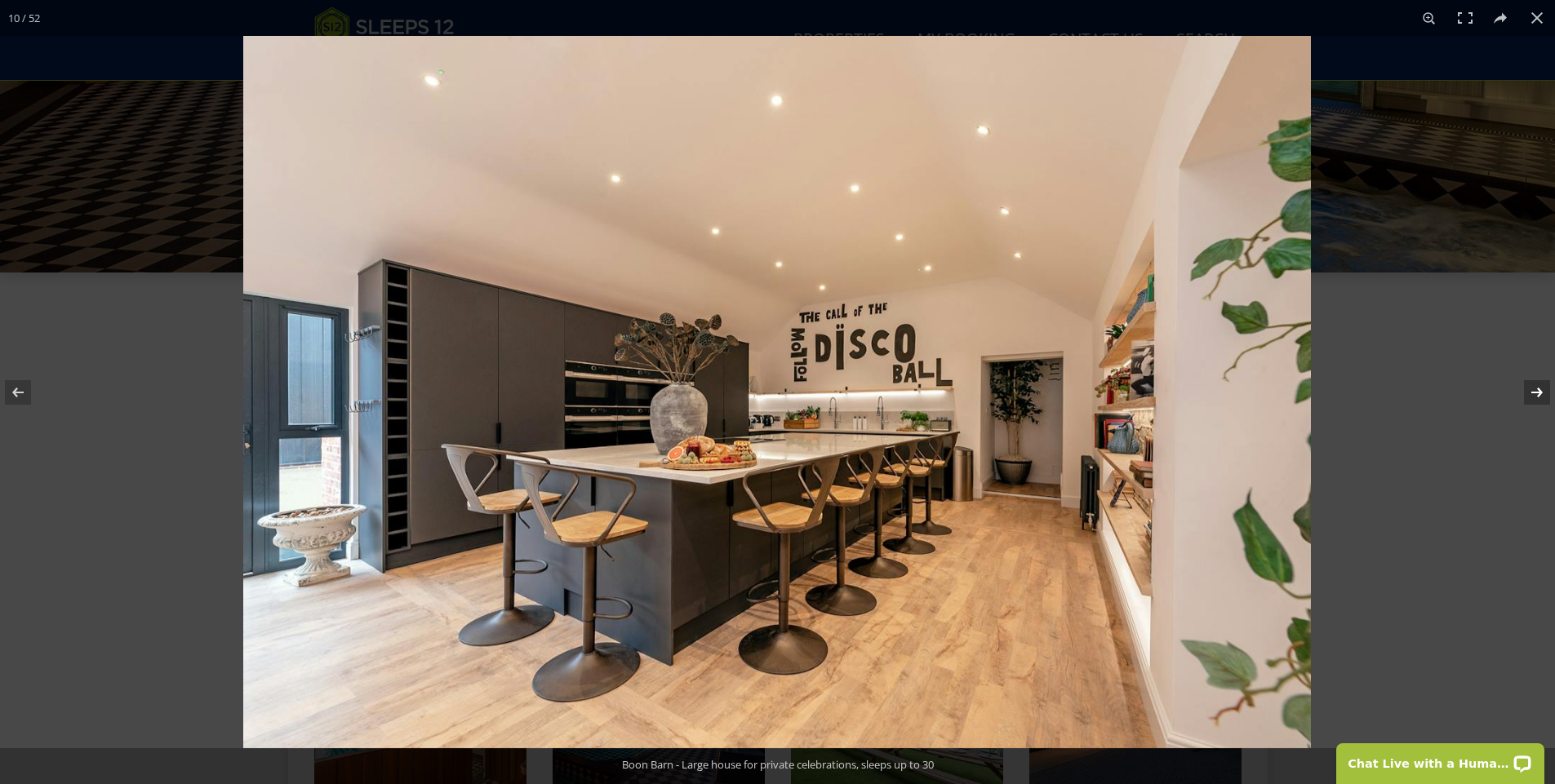
click at [1533, 394] on button at bounding box center [1526, 392] width 57 height 81
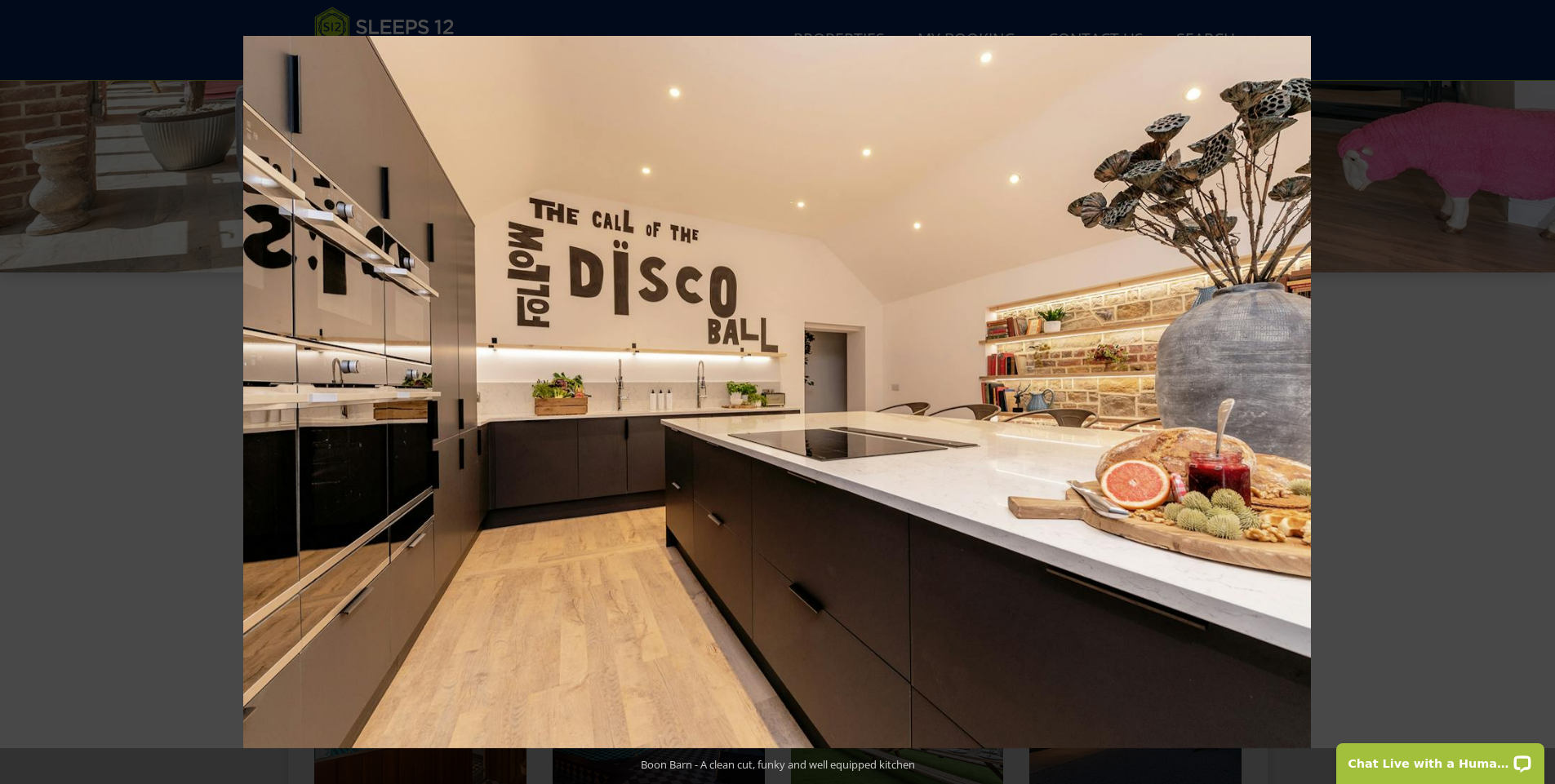
click at [1533, 394] on button at bounding box center [1526, 392] width 57 height 81
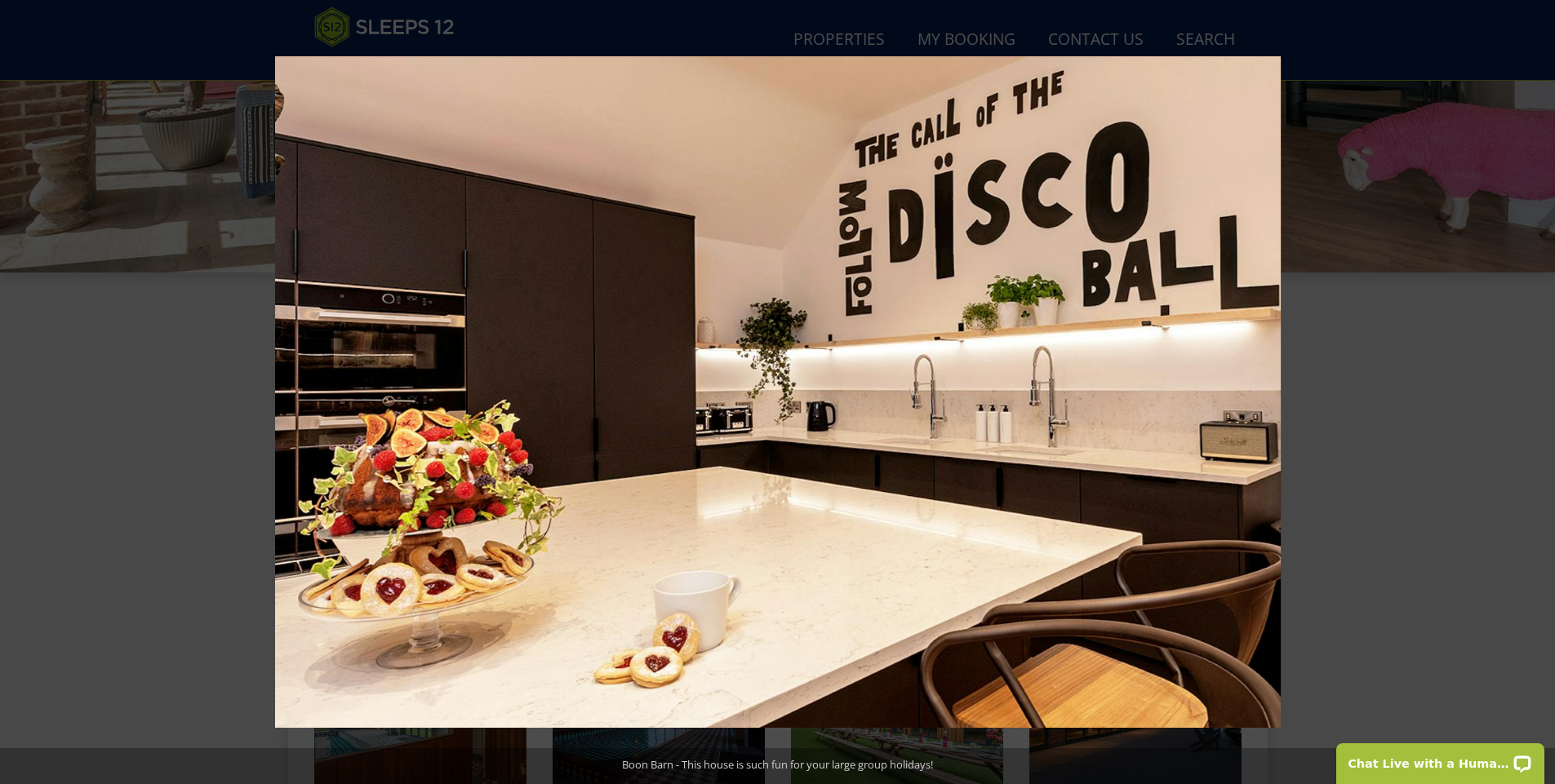
click at [1533, 394] on button at bounding box center [1526, 392] width 57 height 81
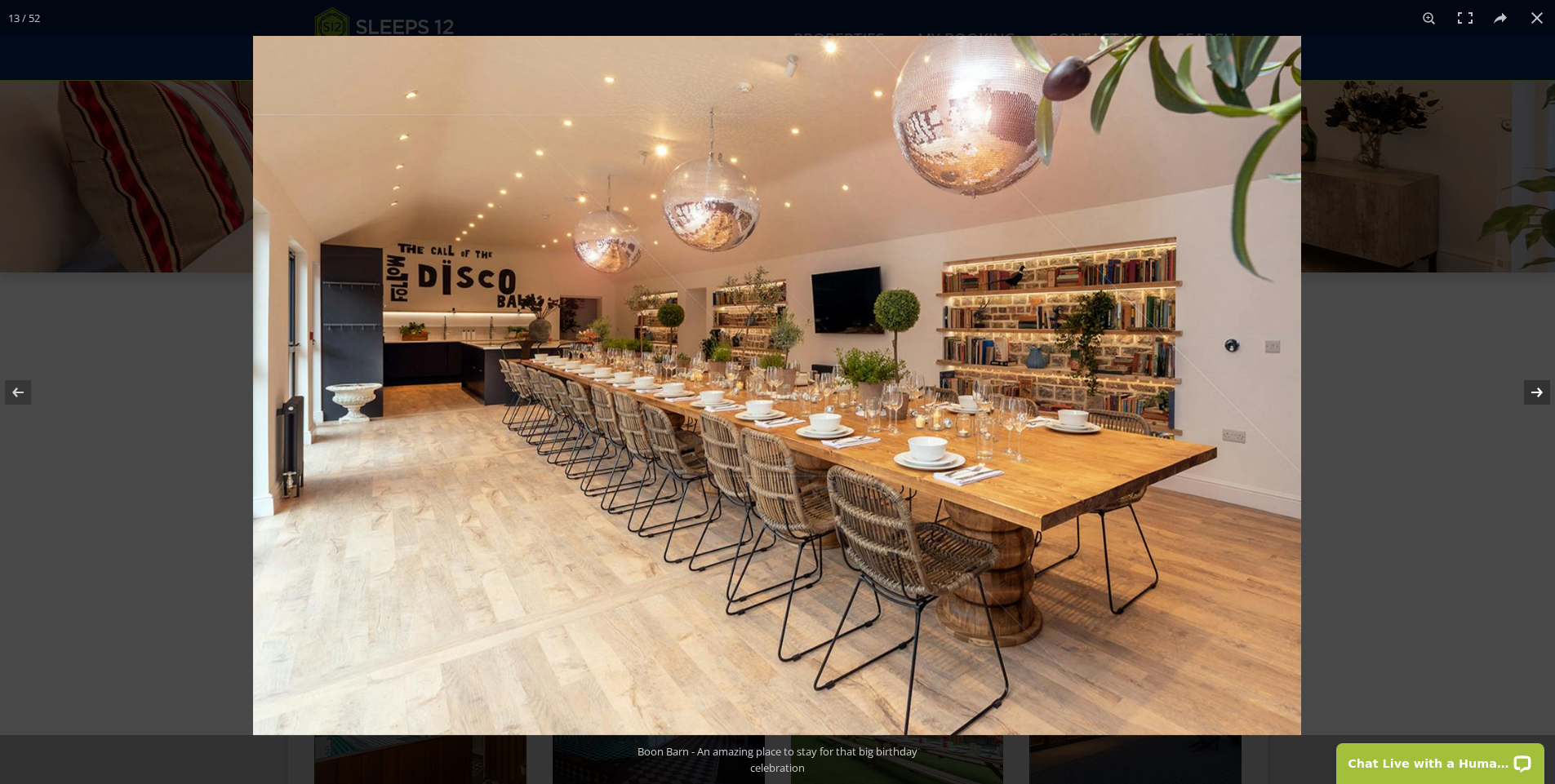
click at [1531, 392] on button at bounding box center [1526, 392] width 57 height 81
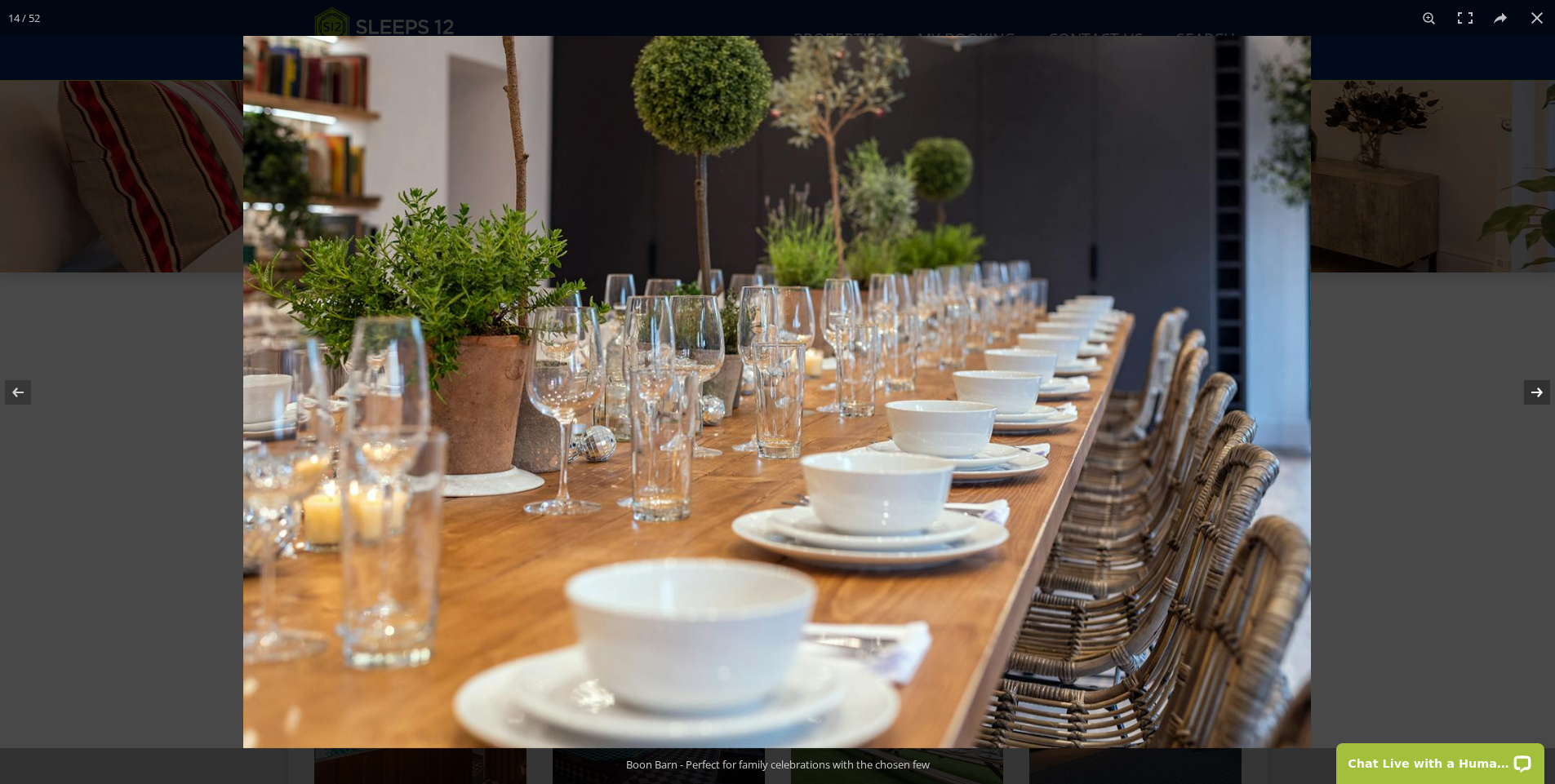
click at [1531, 392] on button at bounding box center [1526, 392] width 57 height 81
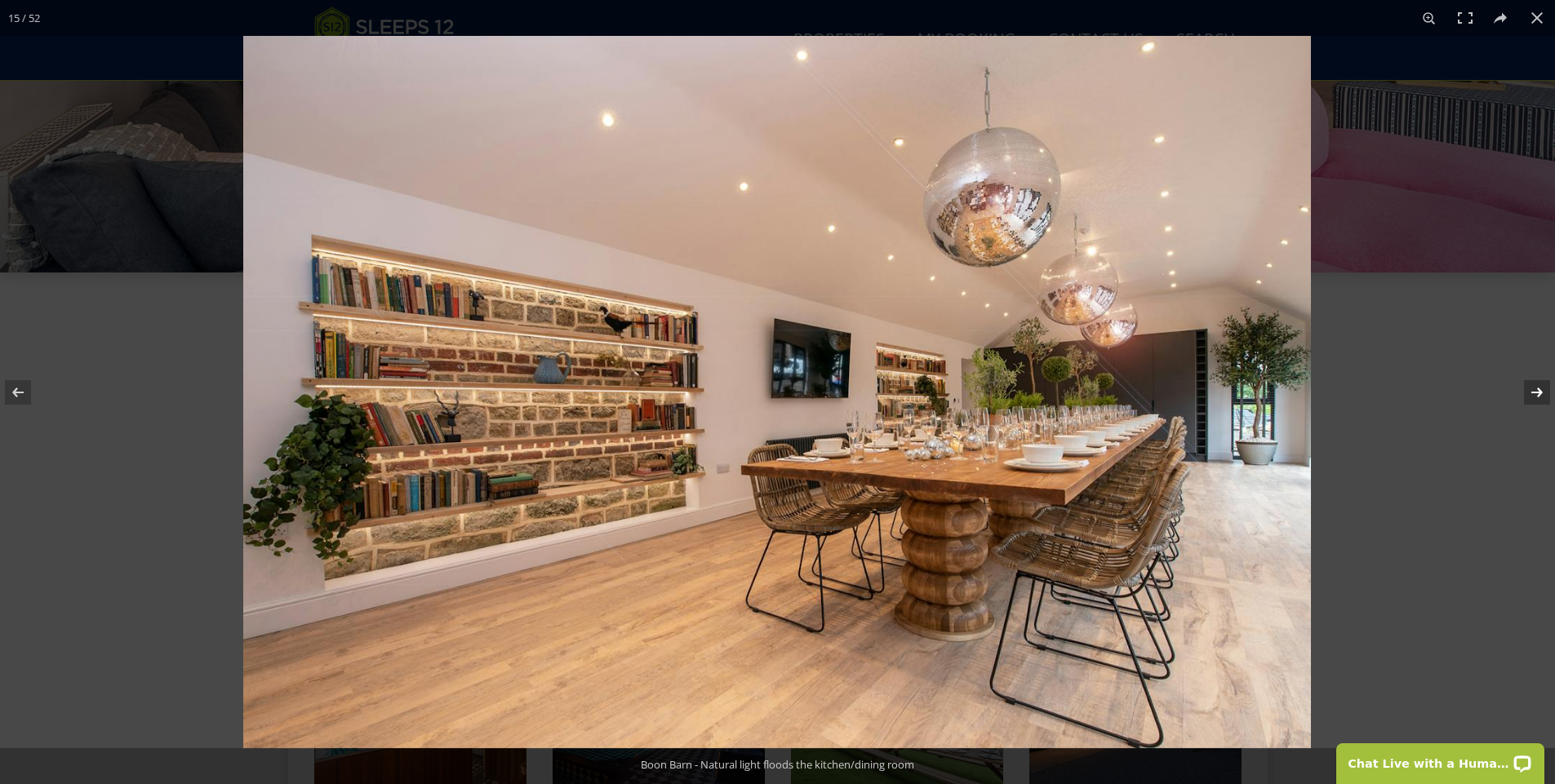
click at [1531, 392] on button at bounding box center [1526, 392] width 57 height 81
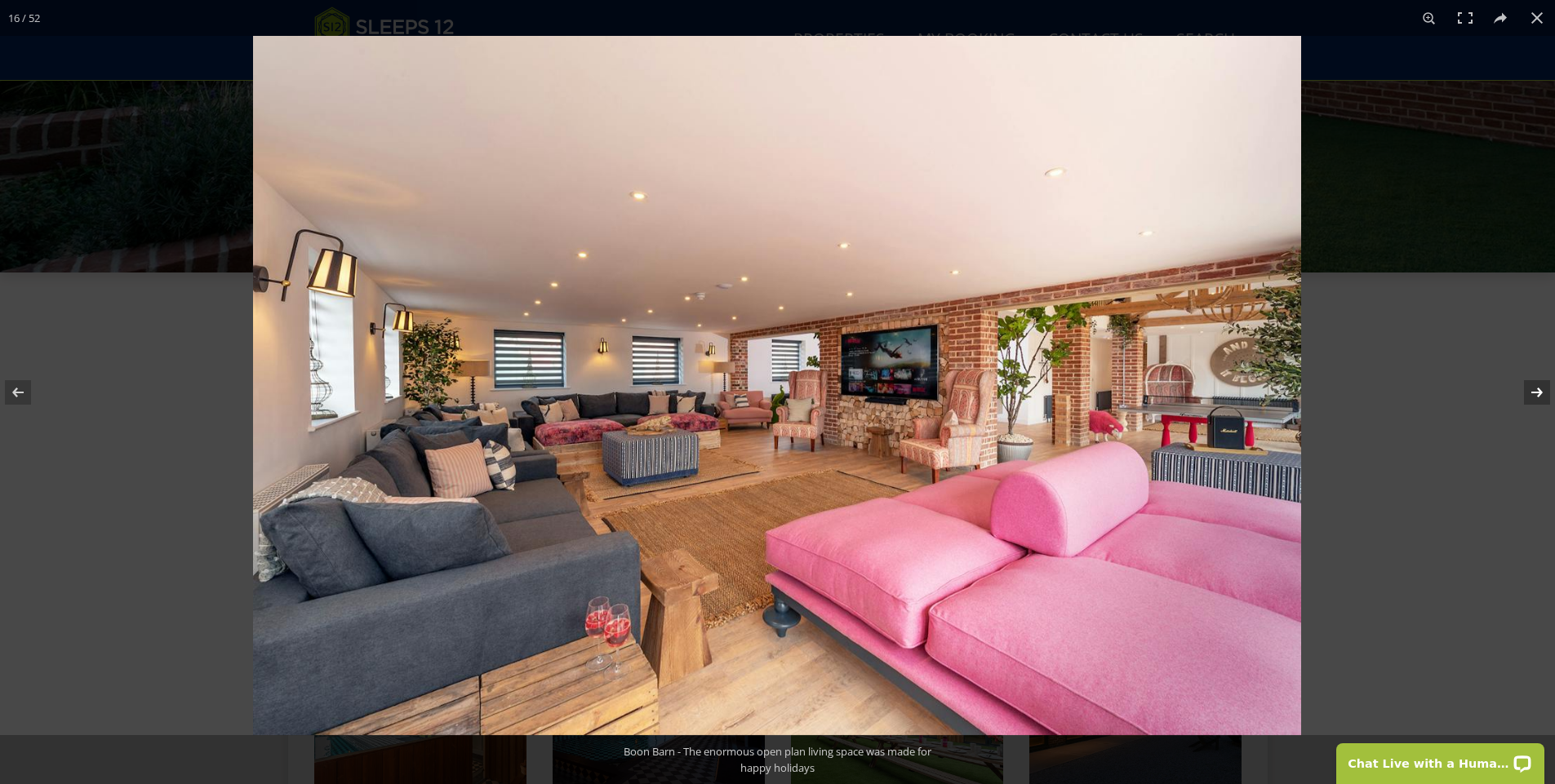
click at [1535, 390] on button at bounding box center [1526, 392] width 57 height 81
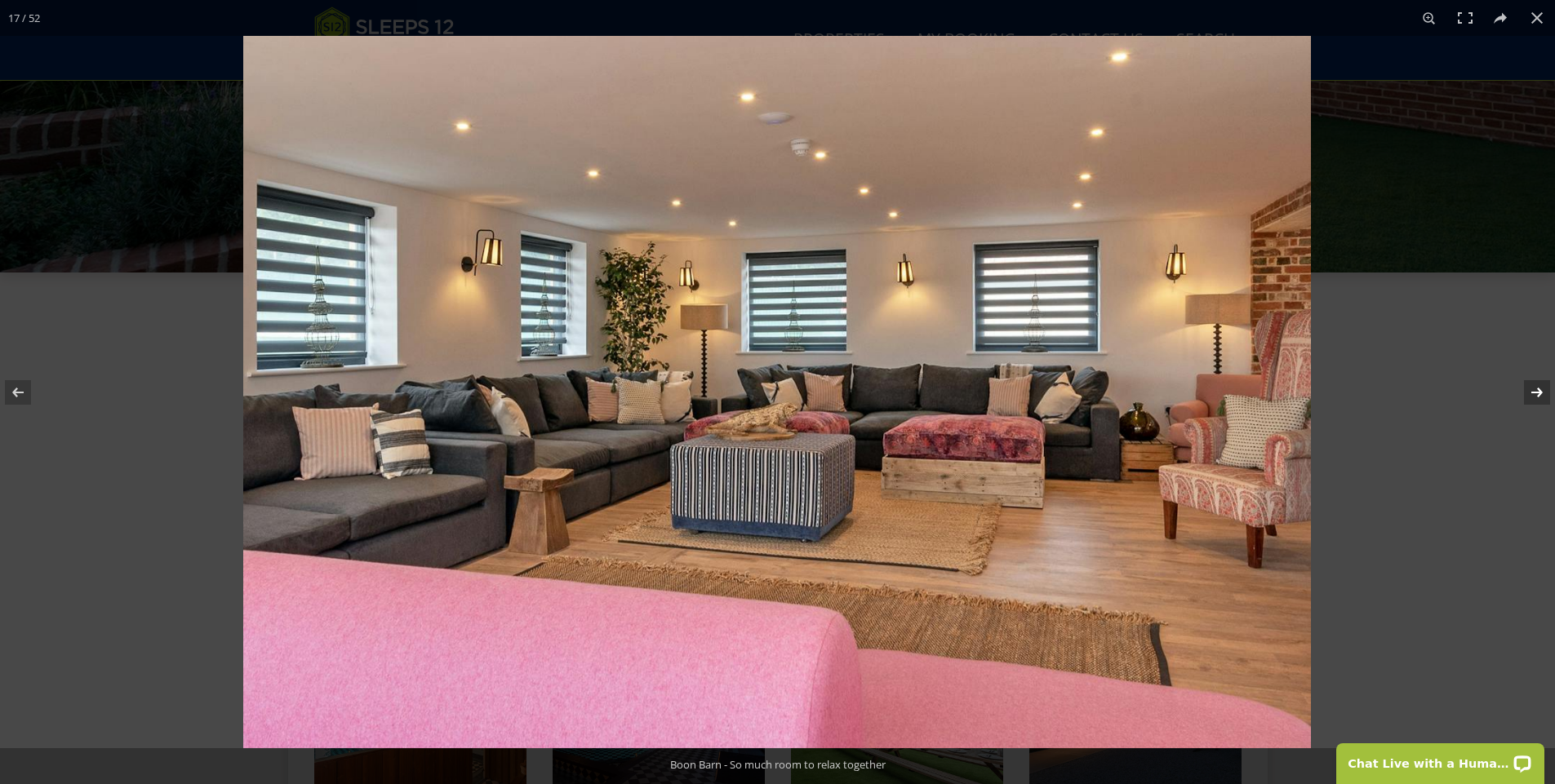
click at [1531, 392] on button at bounding box center [1526, 392] width 57 height 81
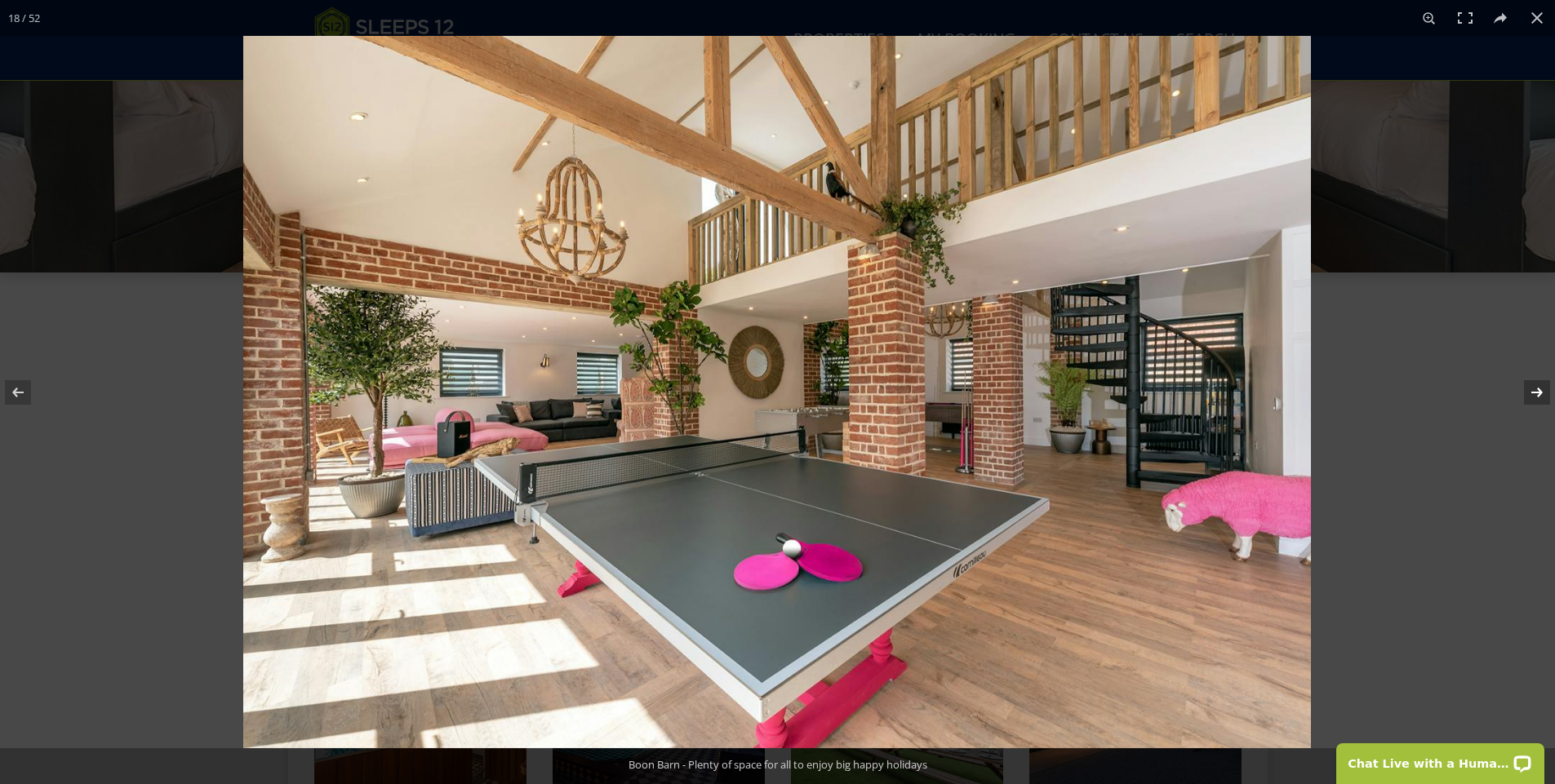
click at [1533, 397] on button at bounding box center [1526, 392] width 57 height 81
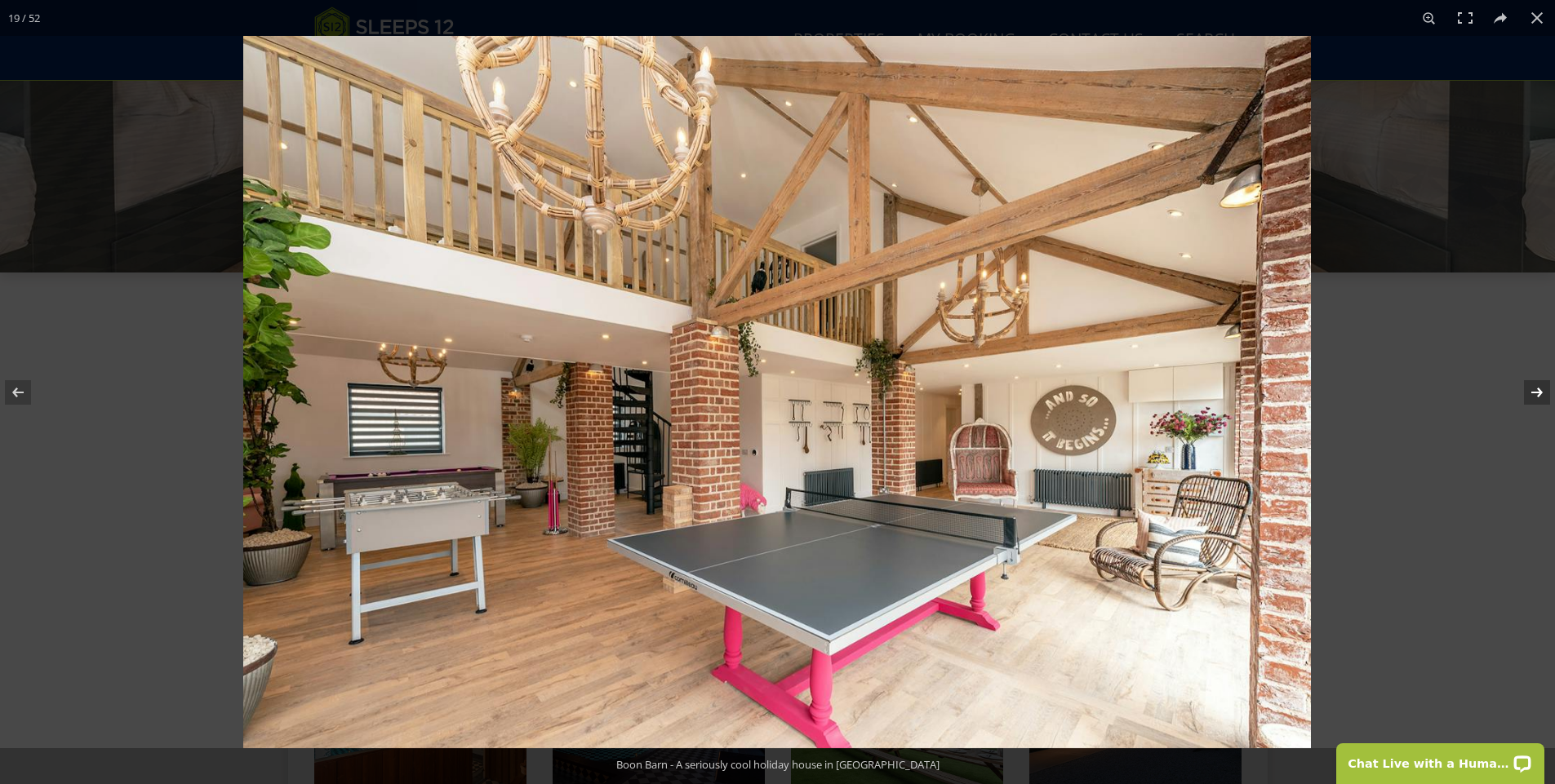
click at [1535, 398] on button at bounding box center [1526, 392] width 57 height 81
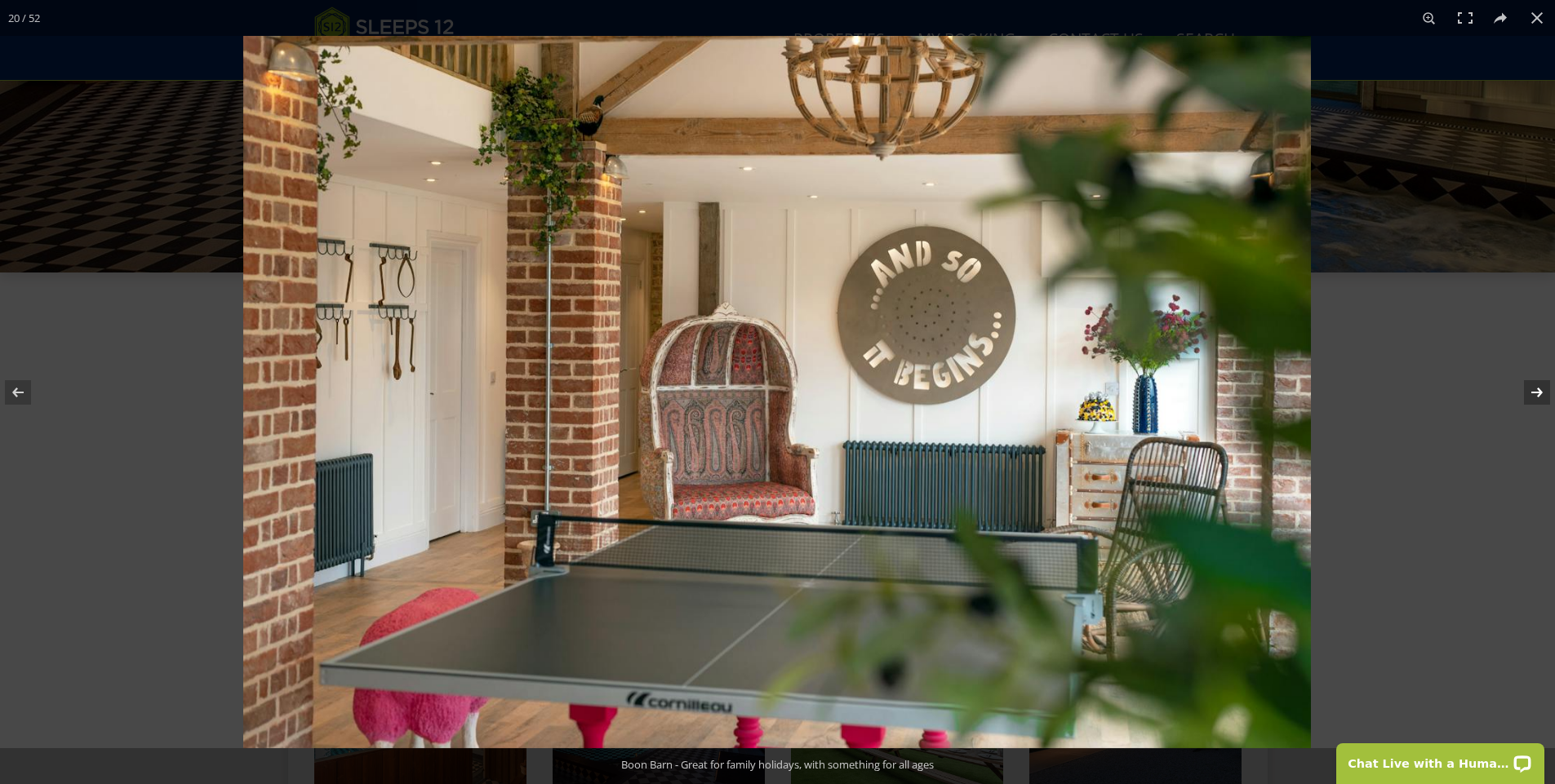
click at [1535, 398] on button at bounding box center [1526, 392] width 57 height 81
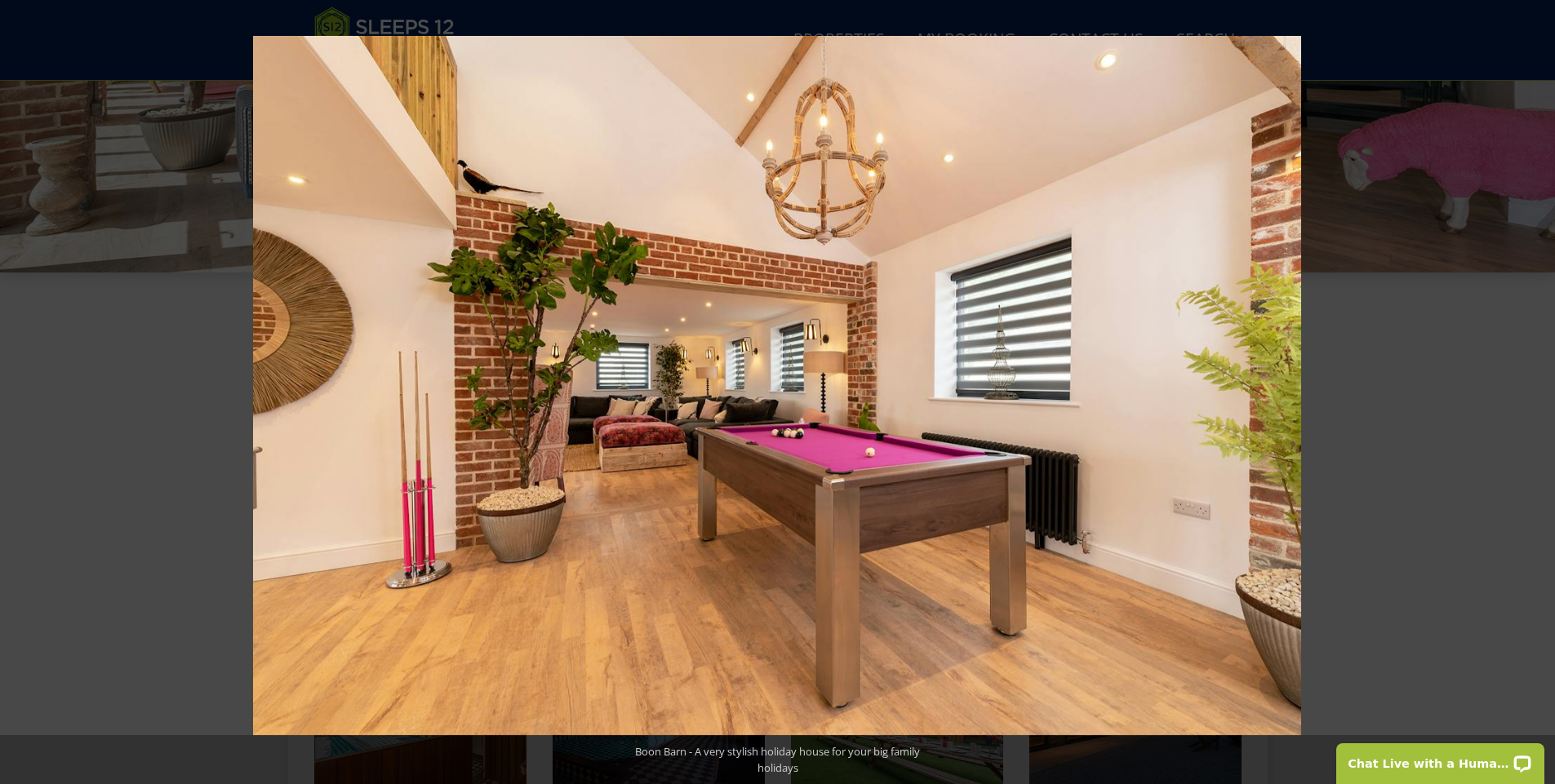
click at [1535, 398] on button at bounding box center [1526, 392] width 57 height 81
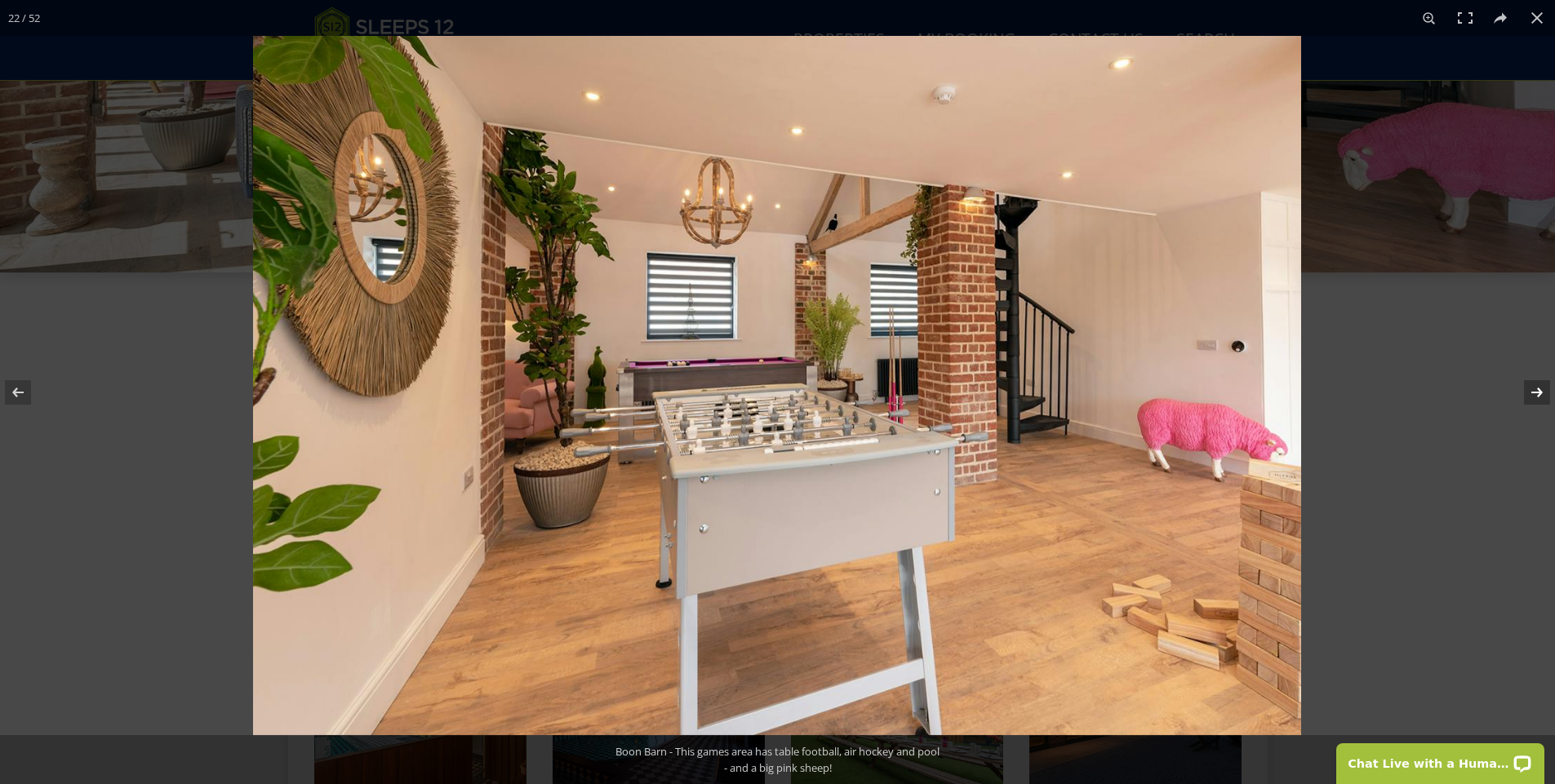
click at [1533, 397] on button at bounding box center [1526, 392] width 57 height 81
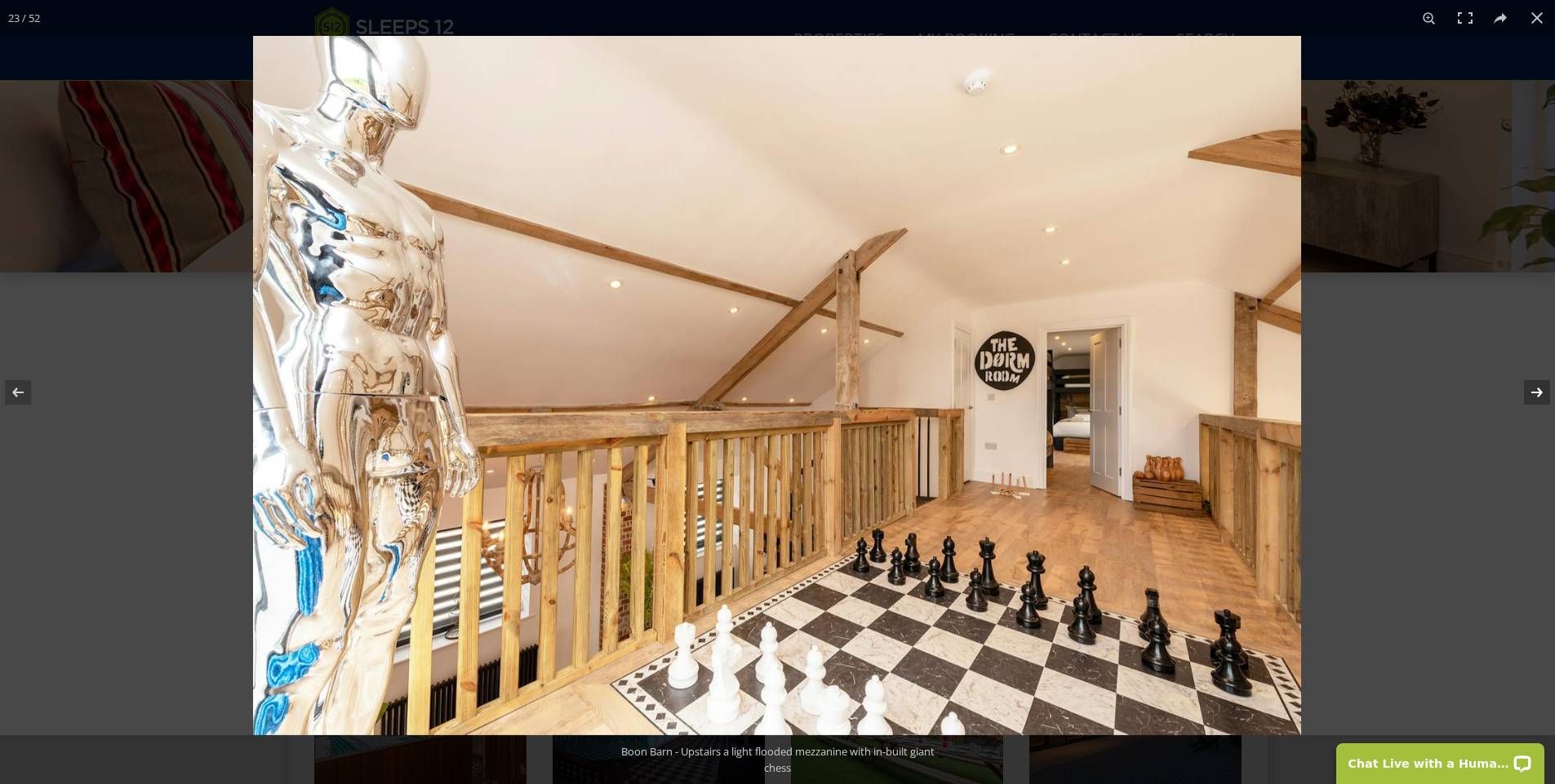
click at [1532, 392] on button at bounding box center [1526, 392] width 57 height 81
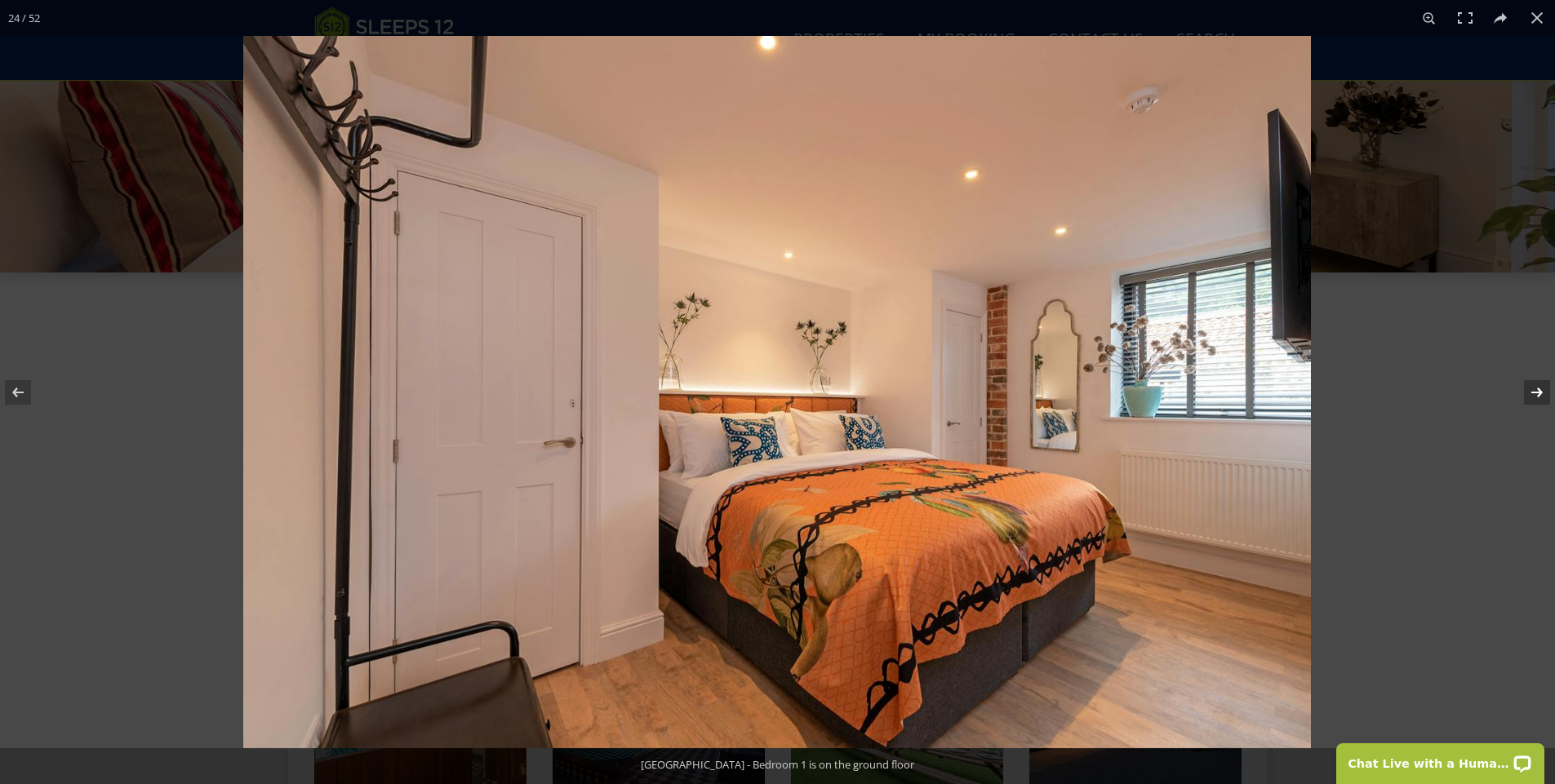
click at [1532, 392] on button at bounding box center [1526, 392] width 57 height 81
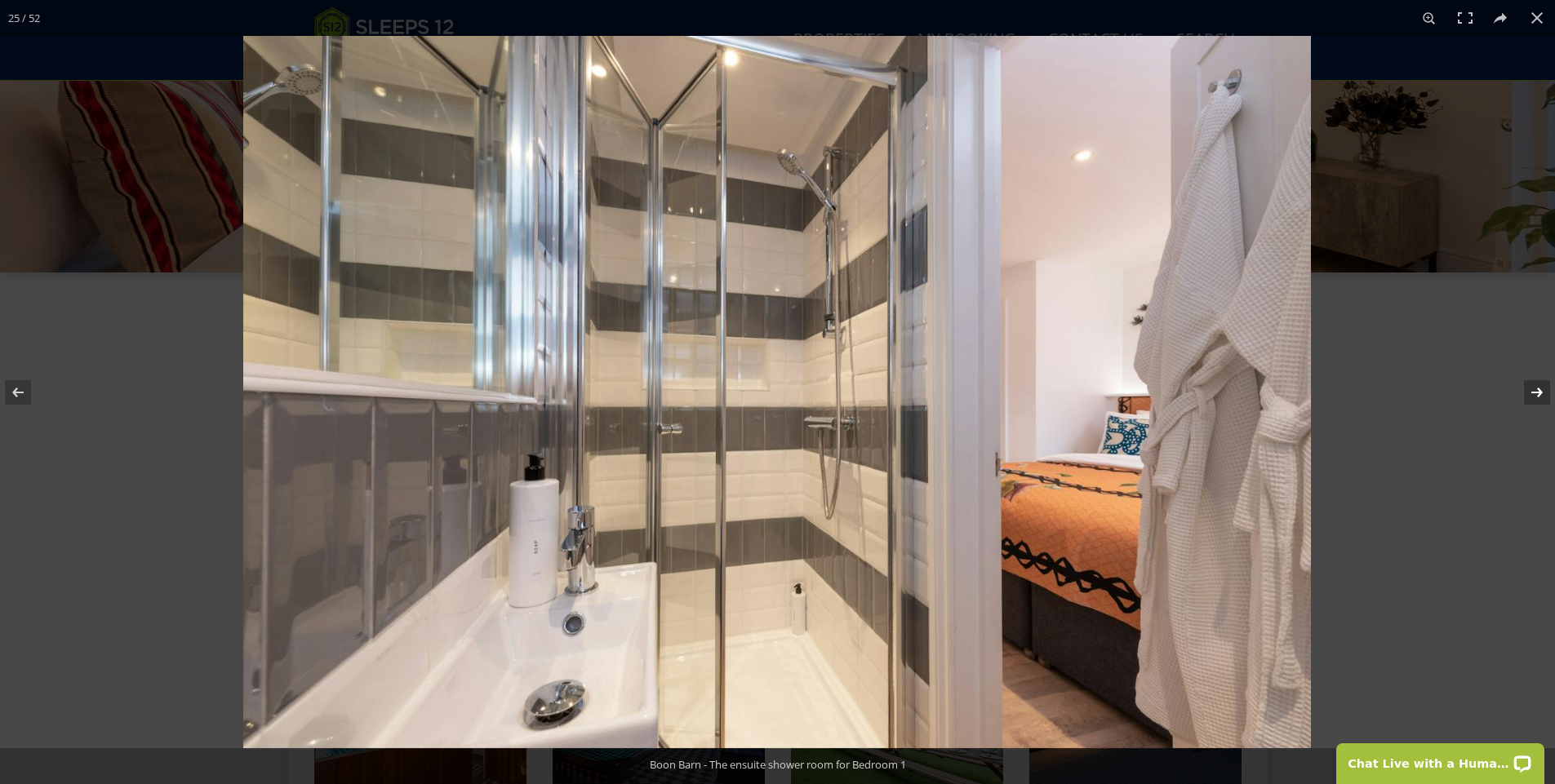
click at [1534, 392] on button at bounding box center [1526, 392] width 57 height 81
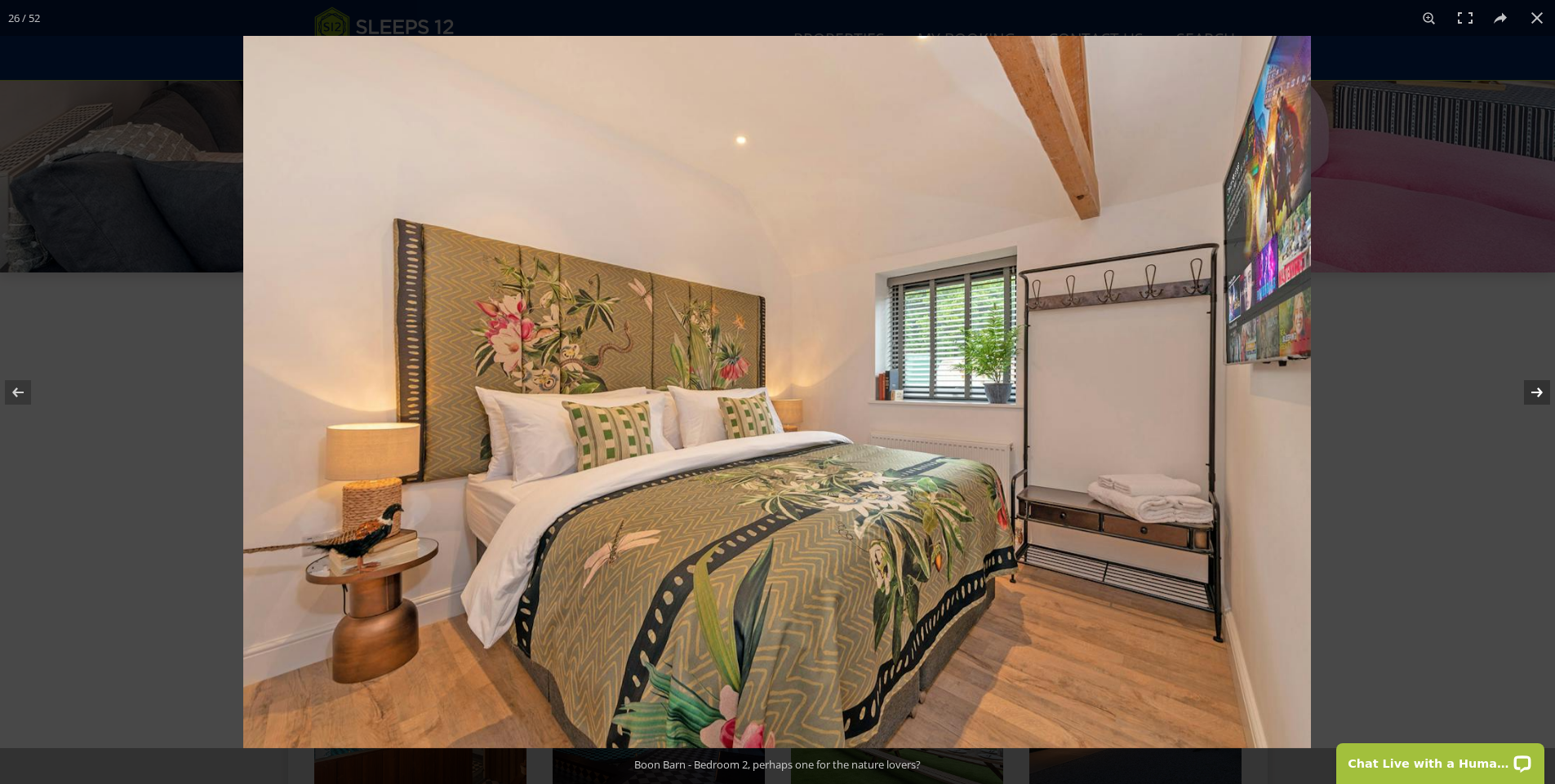
click at [1534, 392] on button at bounding box center [1526, 392] width 57 height 81
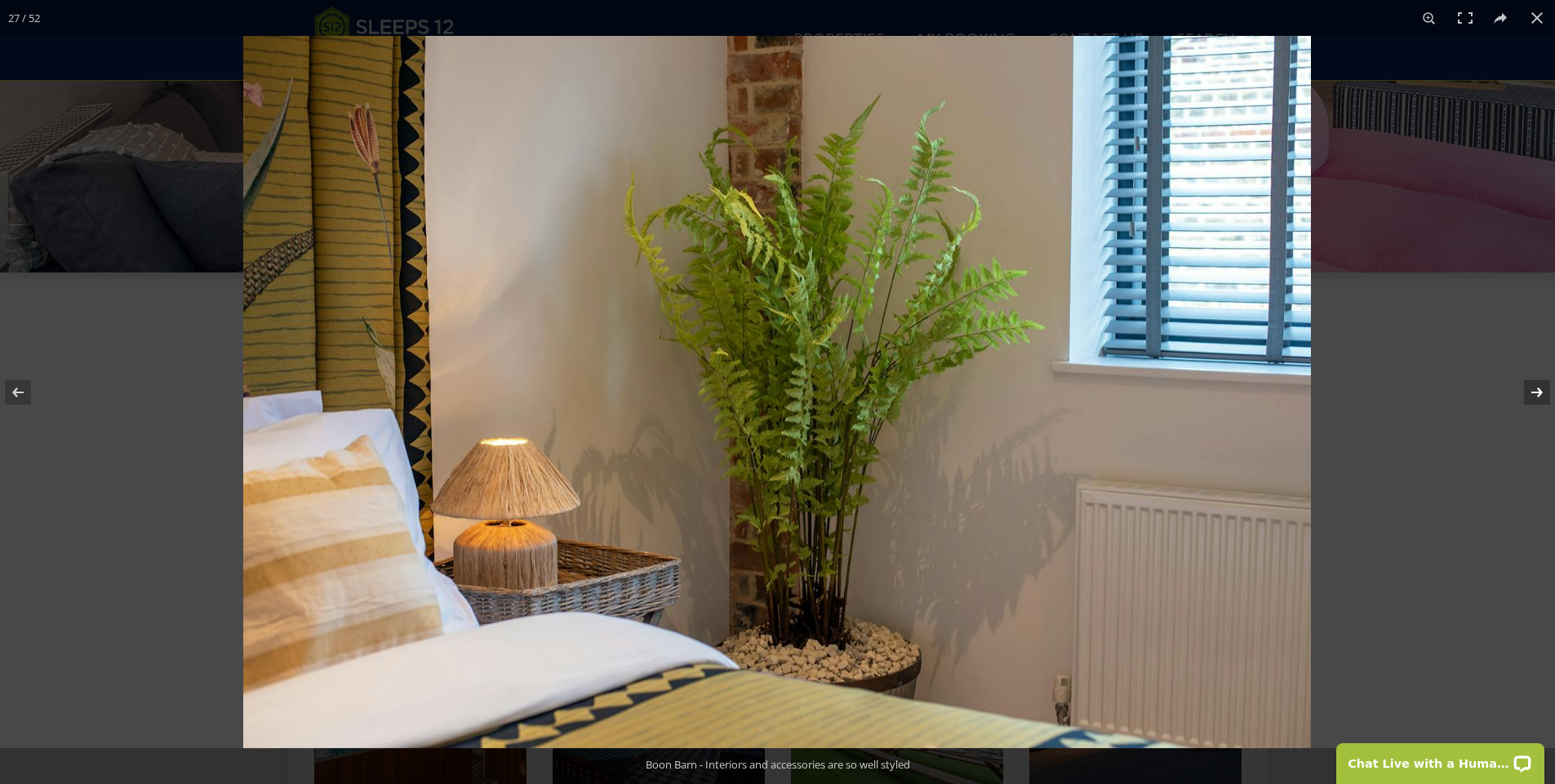
click at [1534, 392] on button at bounding box center [1526, 392] width 57 height 81
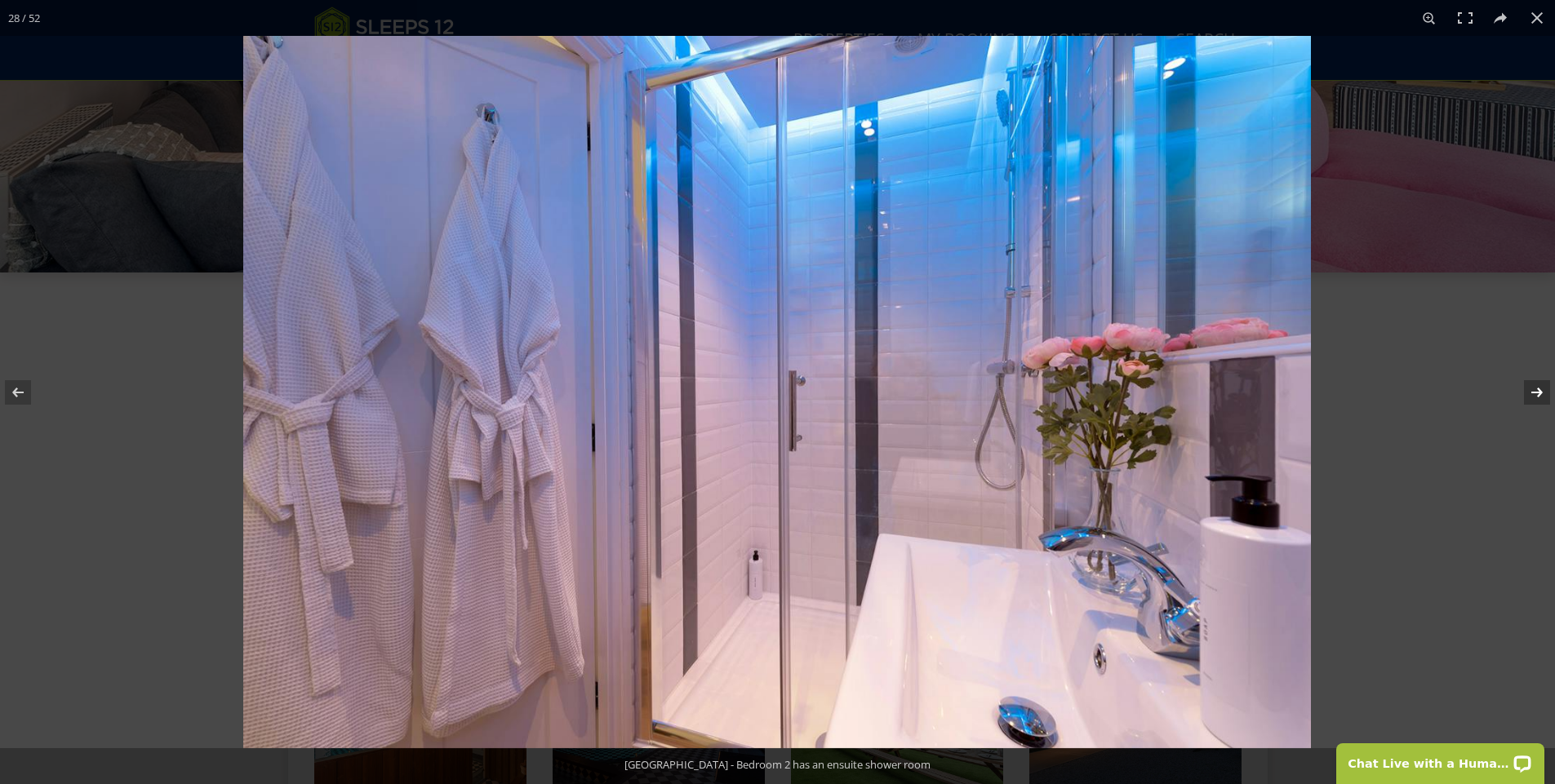
click at [1534, 392] on button at bounding box center [1526, 392] width 57 height 81
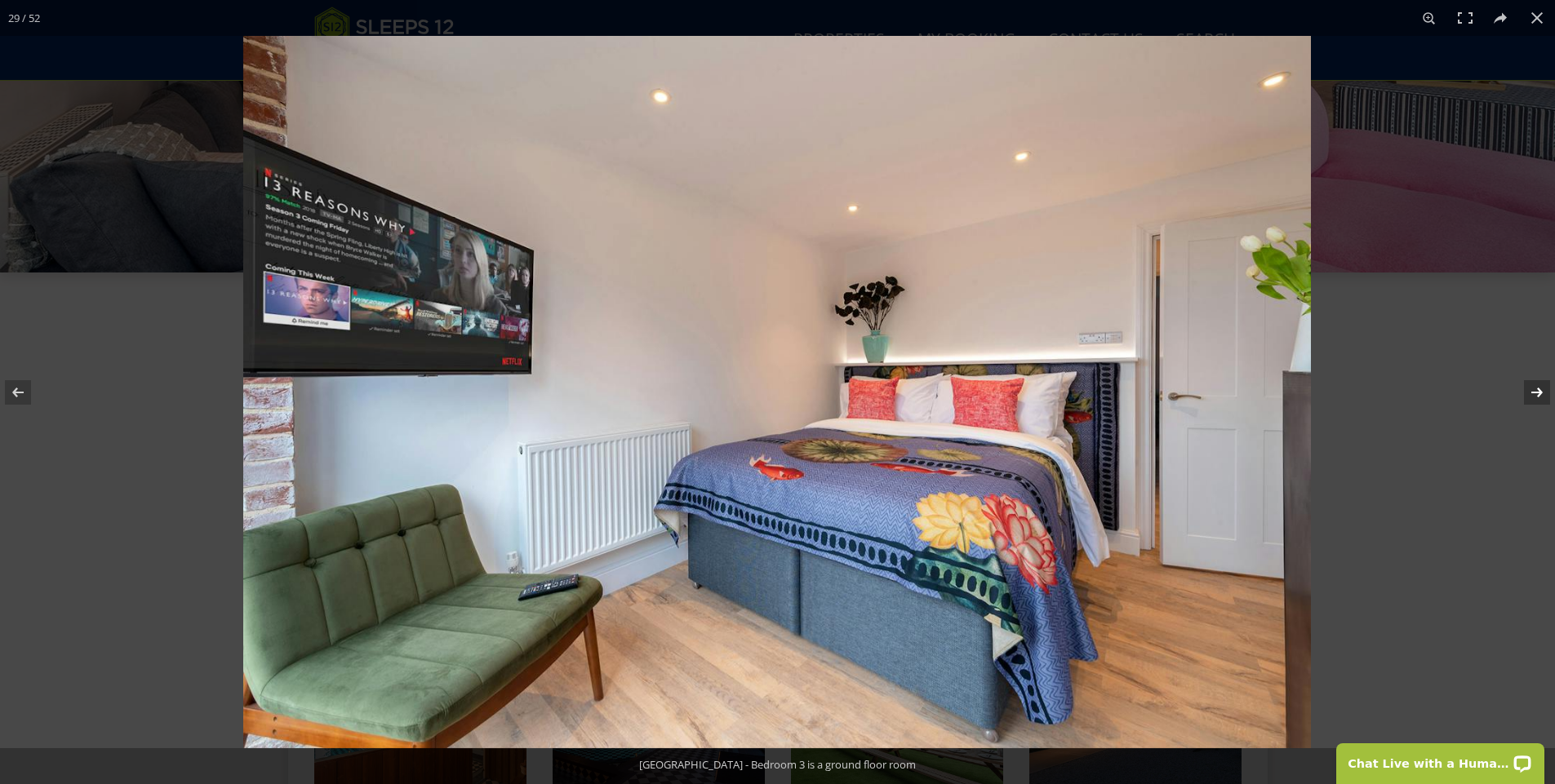
click at [1534, 392] on button at bounding box center [1526, 392] width 57 height 81
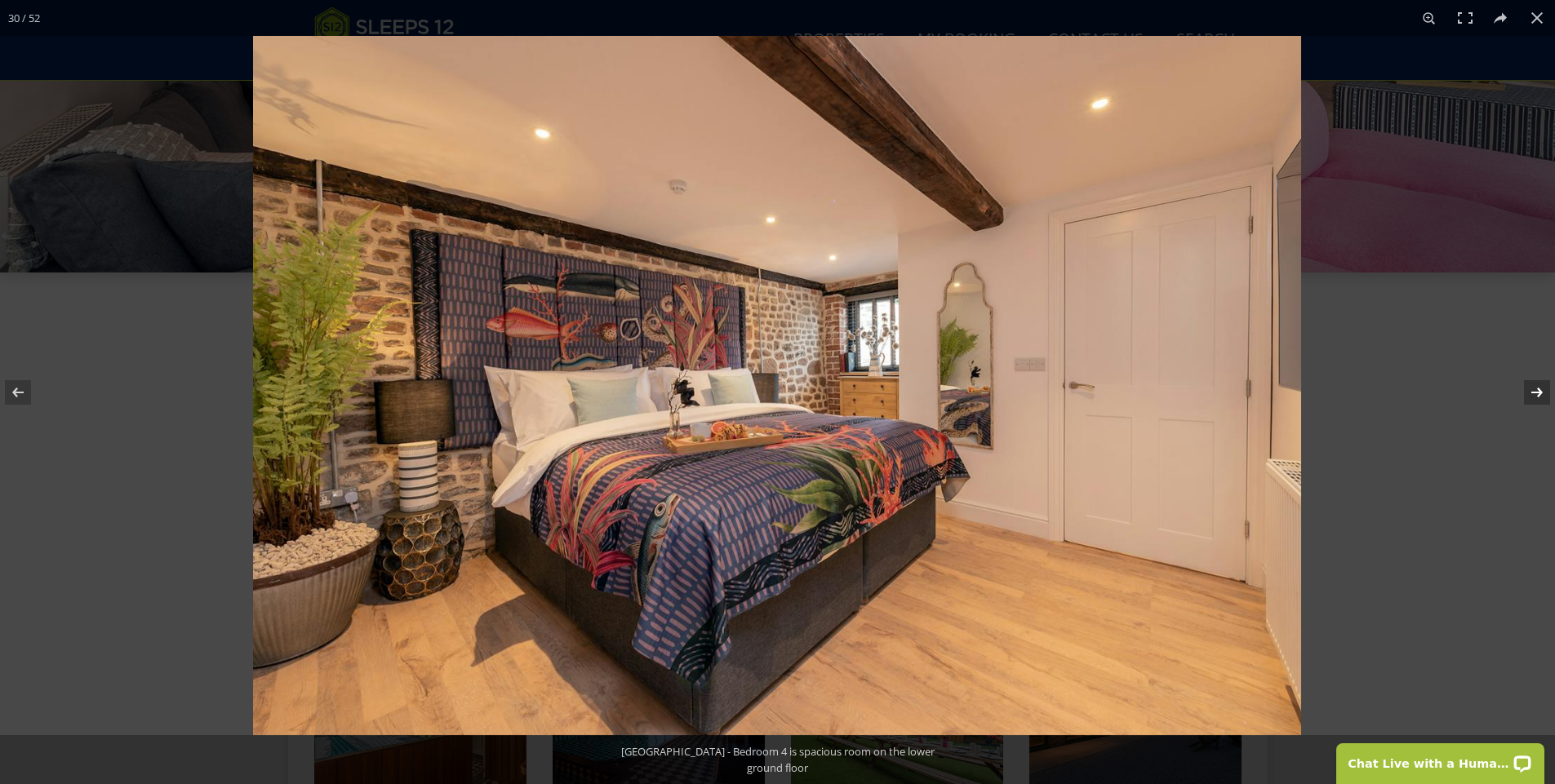
click at [1534, 392] on button at bounding box center [1526, 392] width 57 height 81
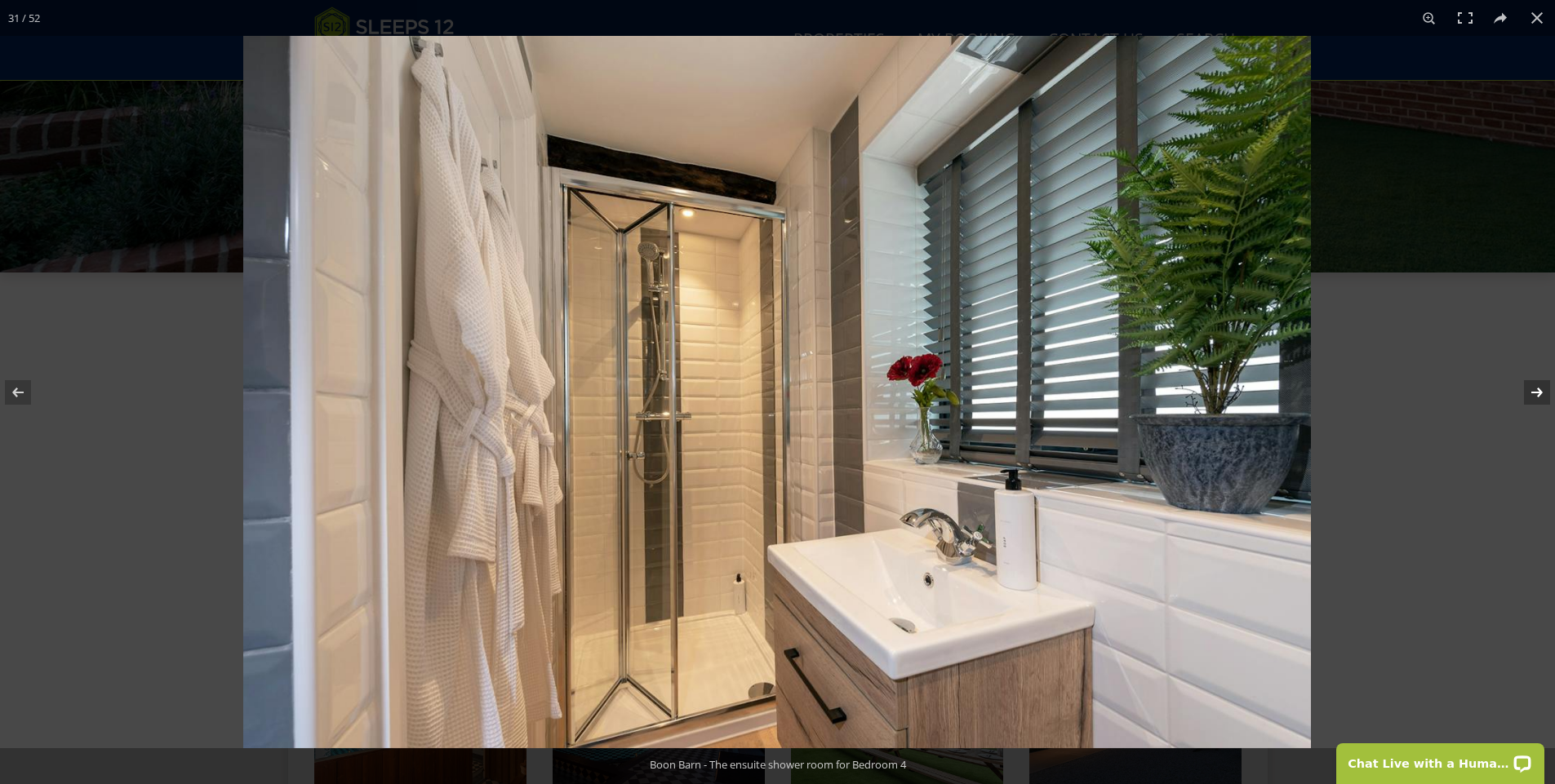
click at [1534, 392] on button at bounding box center [1526, 392] width 57 height 81
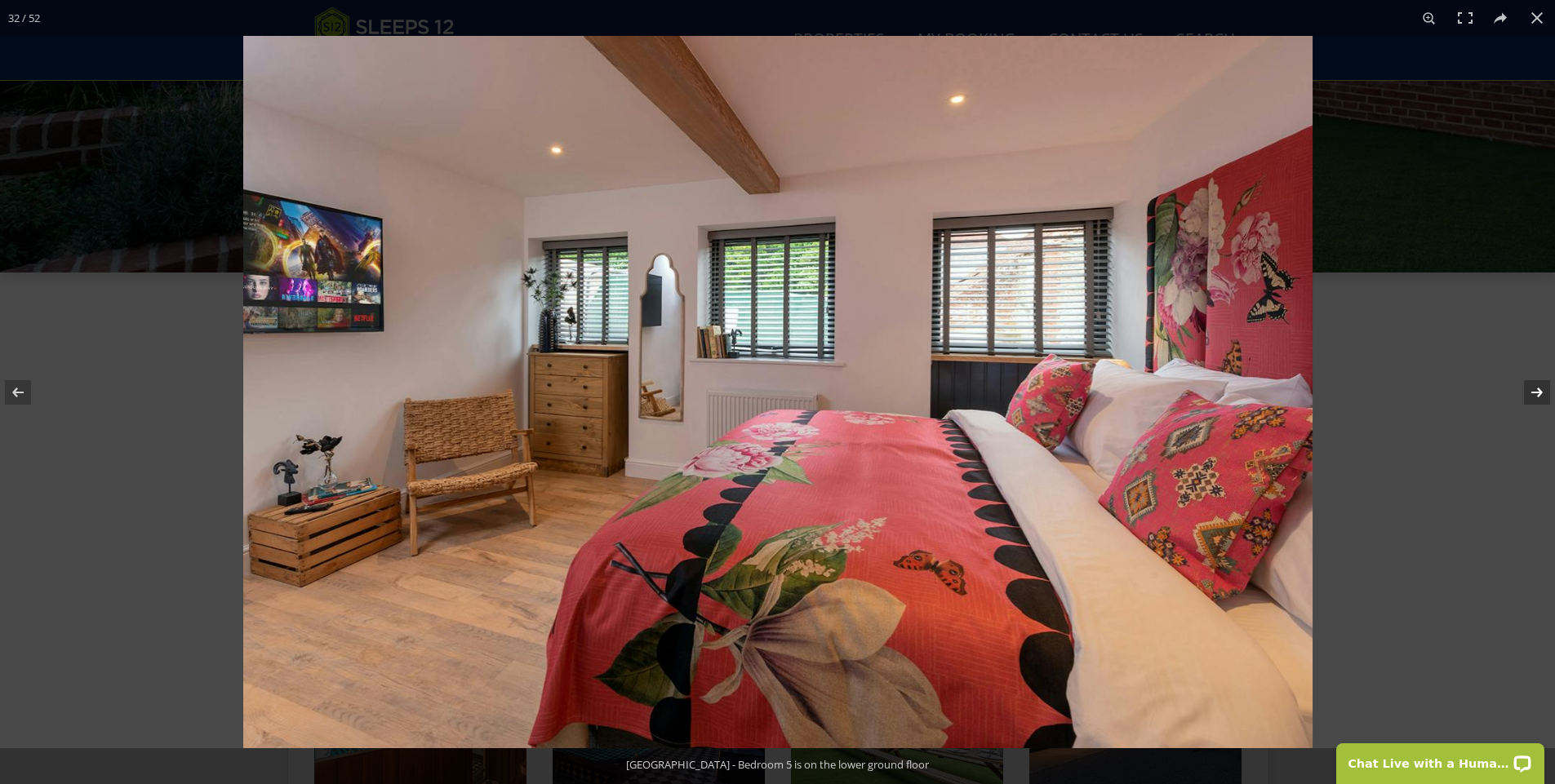
click at [1534, 392] on button at bounding box center [1526, 392] width 57 height 81
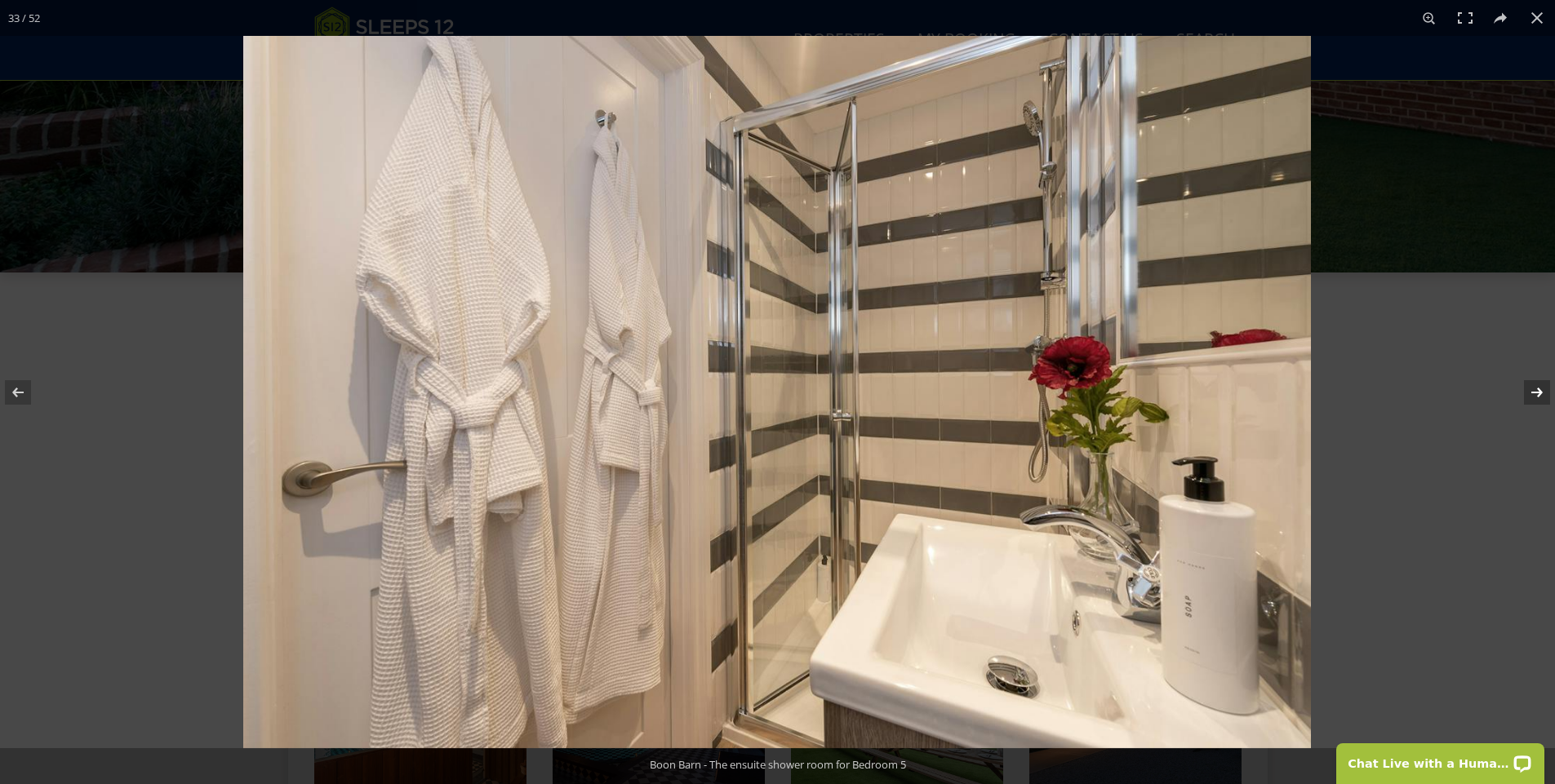
click at [1534, 392] on button at bounding box center [1526, 392] width 57 height 81
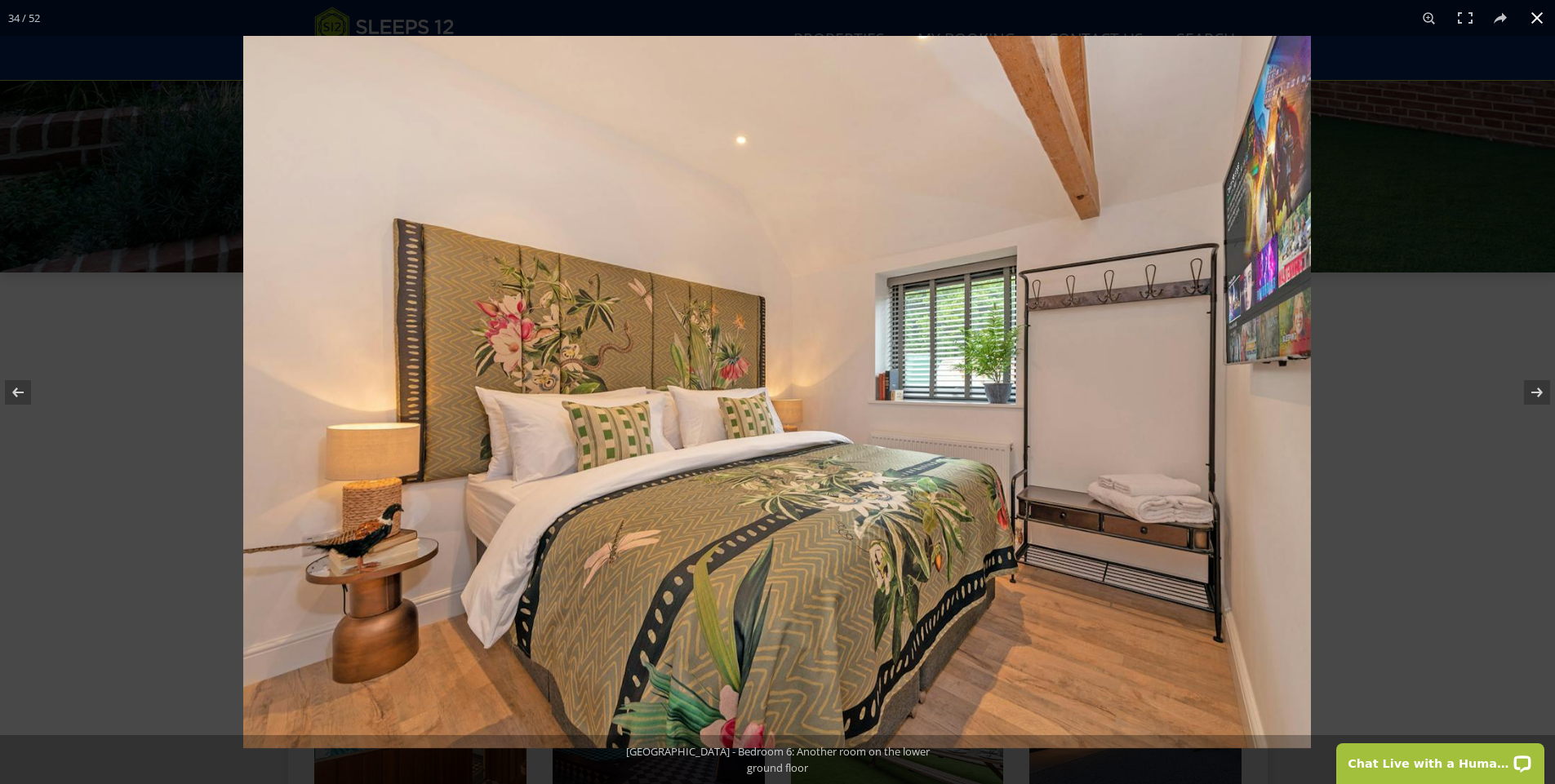
click at [1539, 16] on button at bounding box center [1538, 18] width 36 height 36
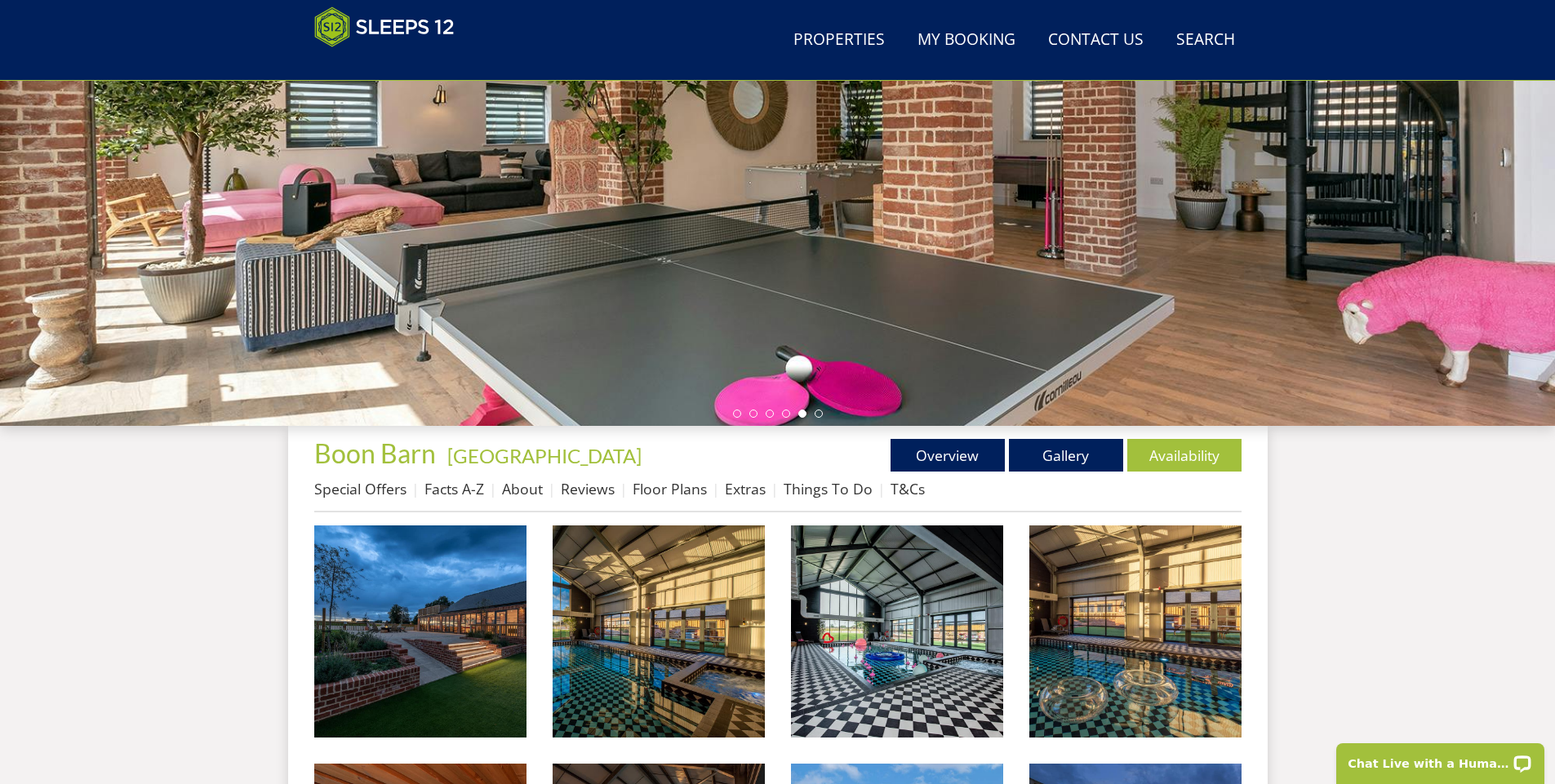
scroll to position [272, 0]
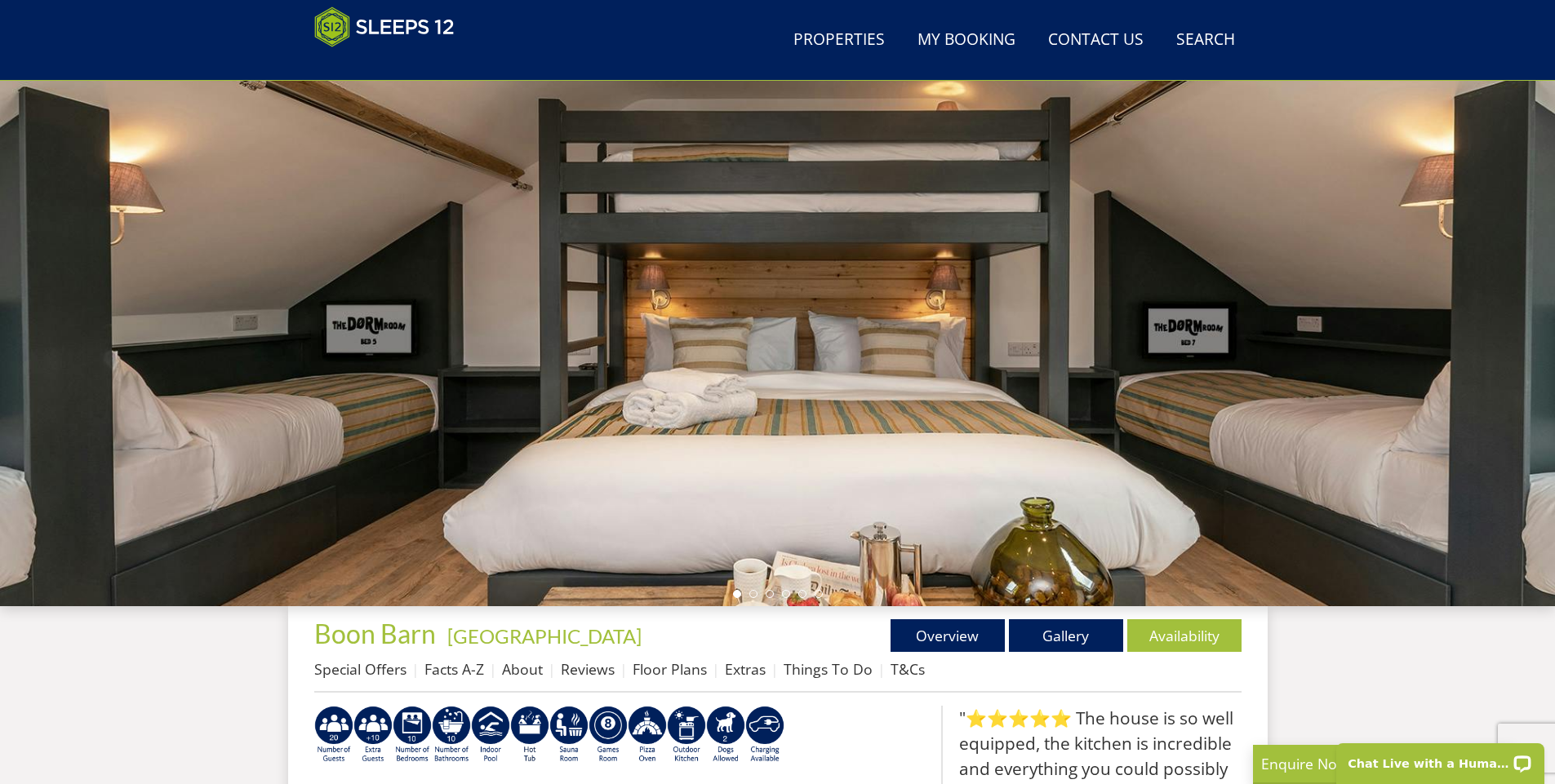
select select "12"
select select "10"
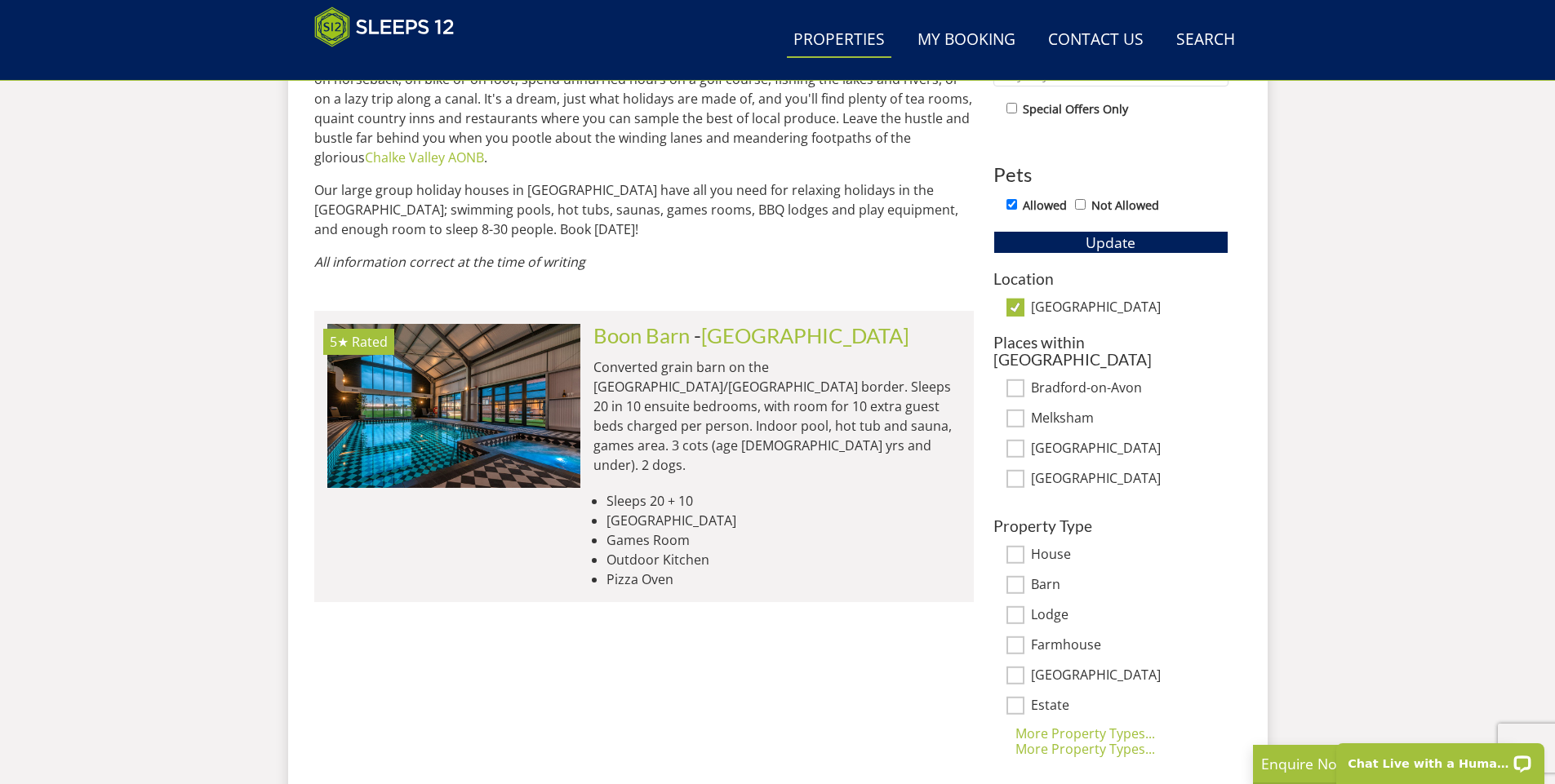
scroll to position [1001, 0]
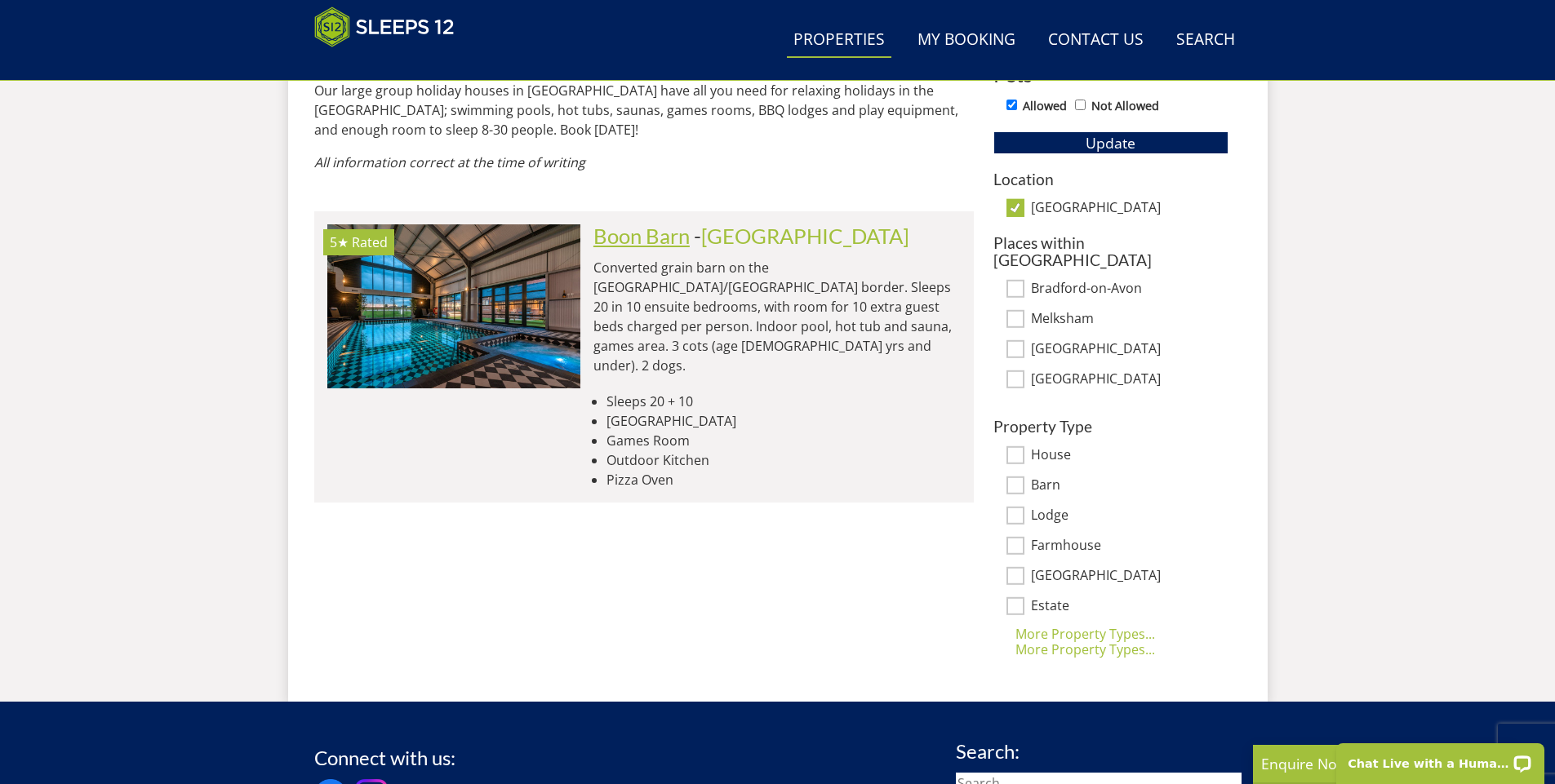
click at [668, 223] on link "Boon Barn" at bounding box center [641, 235] width 97 height 24
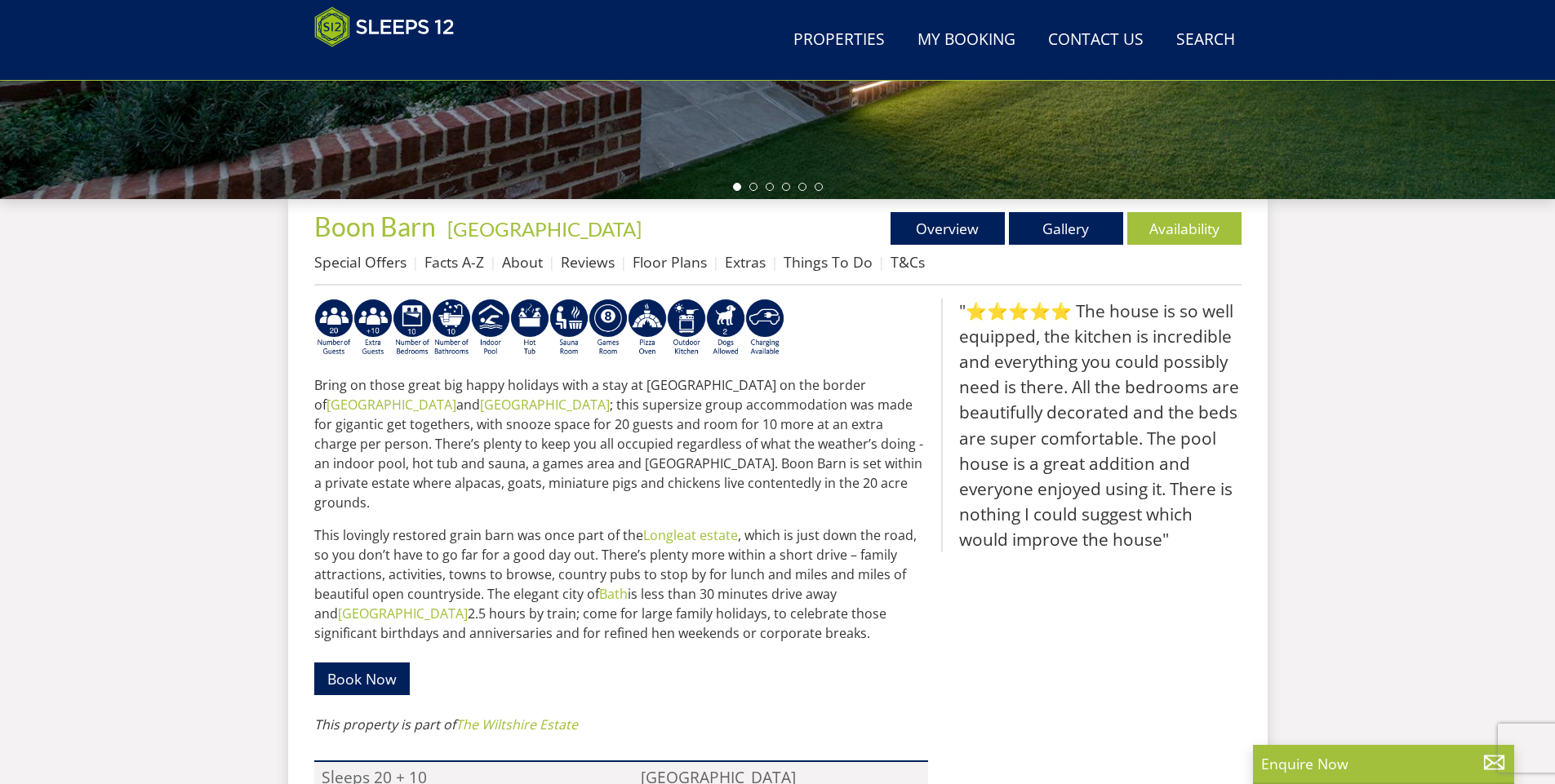
scroll to position [524, 0]
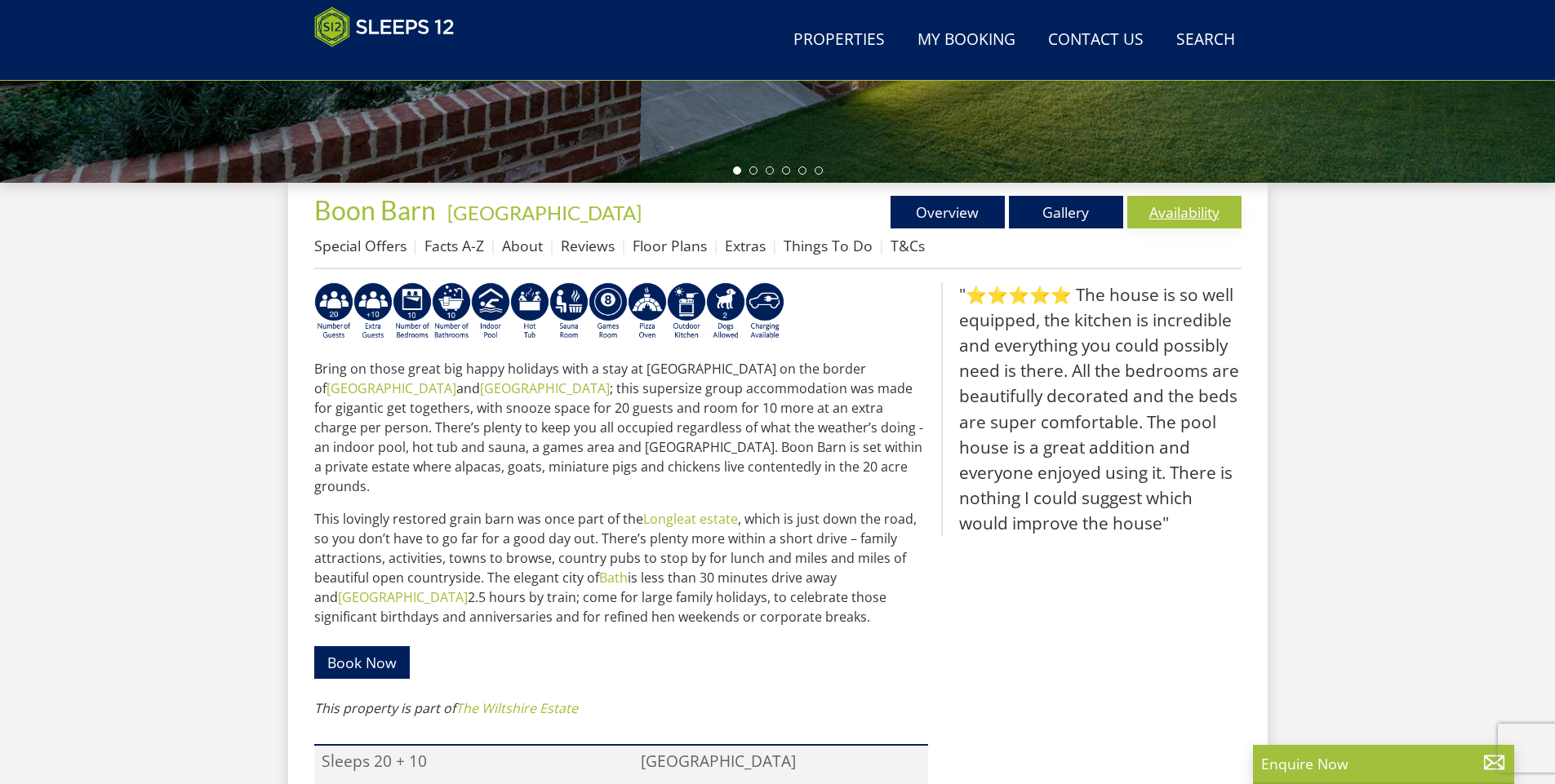
click at [1192, 213] on link "Availability" at bounding box center [1184, 213] width 114 height 33
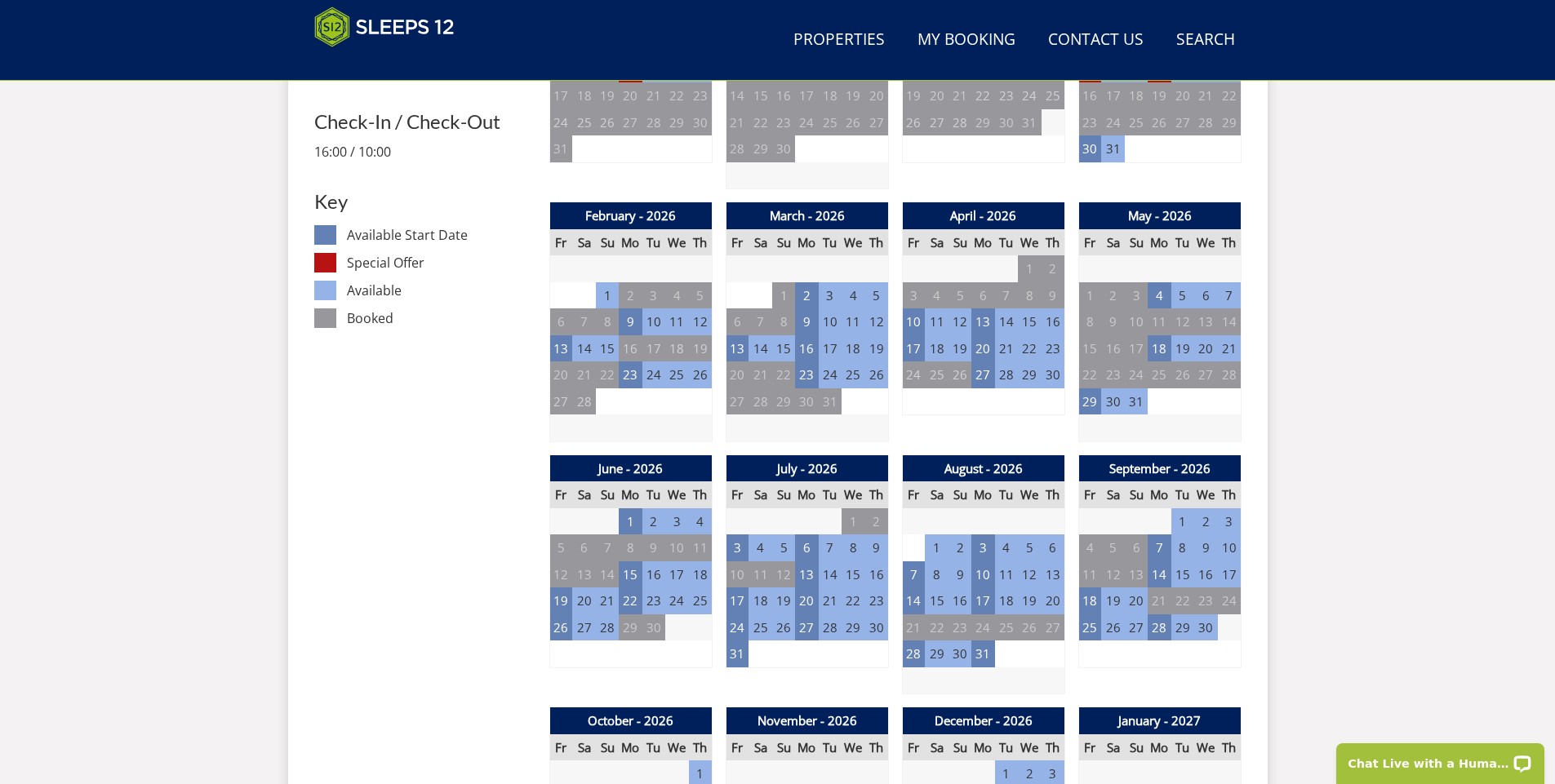
scroll to position [842, 0]
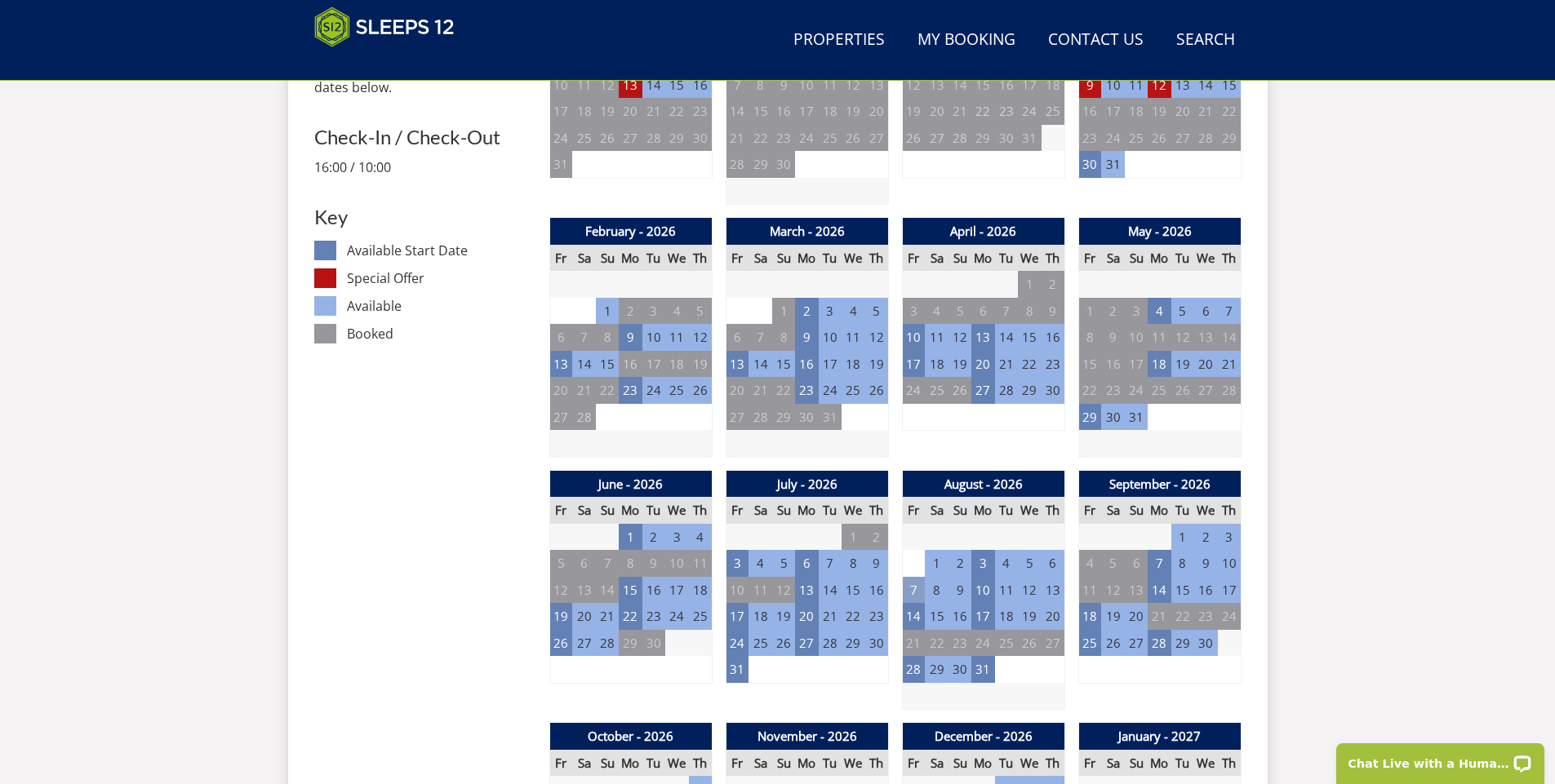
click at [913, 591] on td "7" at bounding box center [913, 590] width 23 height 27
